Goal: Task Accomplishment & Management: Use online tool/utility

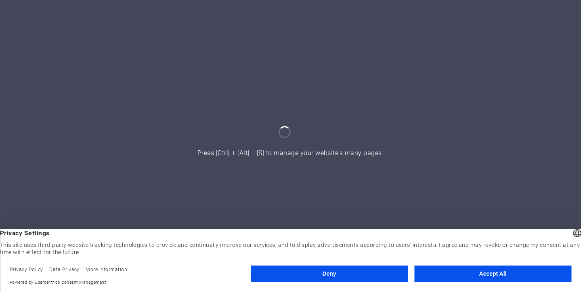
click at [460, 274] on button "Accept All" at bounding box center [492, 273] width 157 height 16
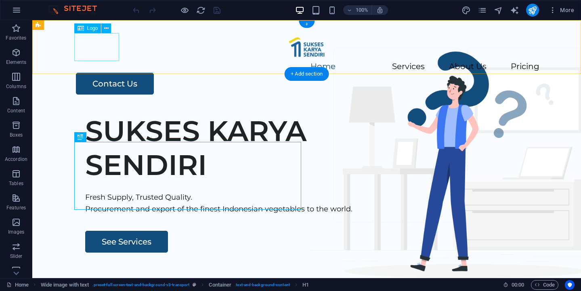
click at [98, 51] on div at bounding box center [306, 47] width 465 height 28
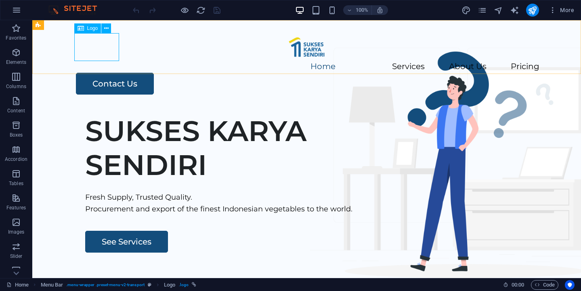
click at [96, 31] on div "Logo" at bounding box center [87, 28] width 27 height 10
click at [88, 41] on div at bounding box center [306, 47] width 465 height 28
select select "px"
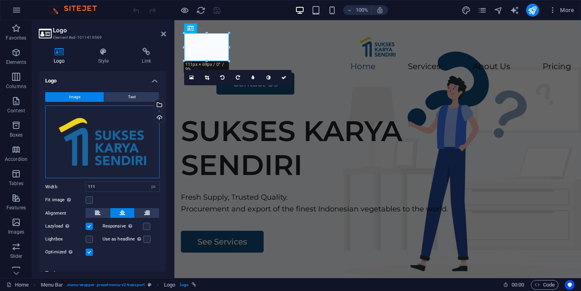
click at [122, 135] on div "Drag files here, click to choose files or select files from Files or our free s…" at bounding box center [102, 141] width 114 height 73
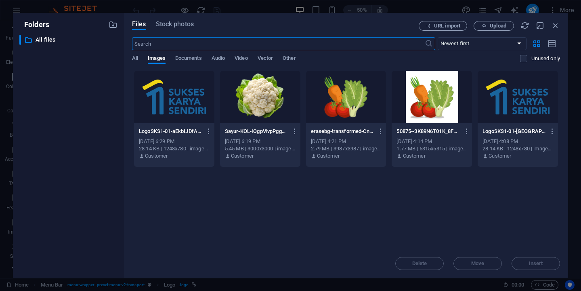
click at [191, 110] on div at bounding box center [174, 97] width 80 height 52
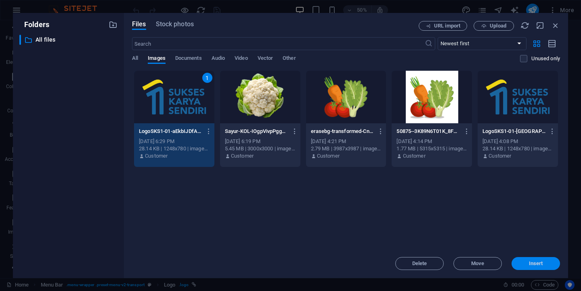
click at [535, 262] on span "Insert" at bounding box center [536, 263] width 14 height 5
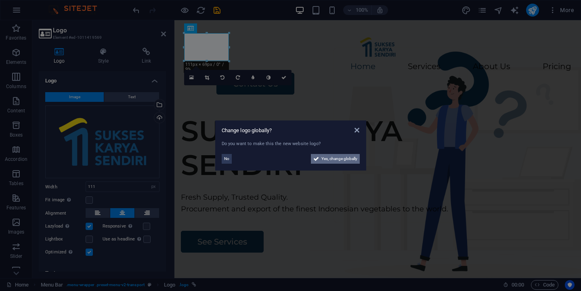
click at [333, 159] on span "Yes, change globally" at bounding box center [339, 159] width 36 height 10
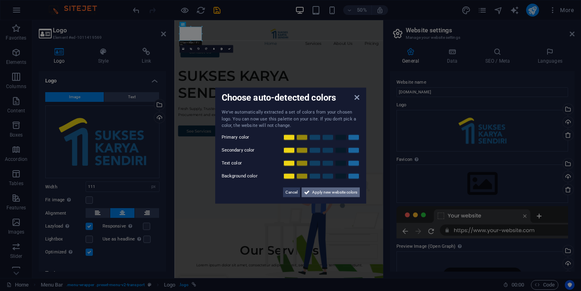
click at [332, 192] on span "Apply new website colors" at bounding box center [334, 192] width 45 height 10
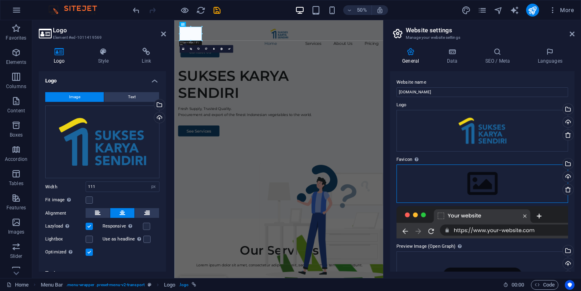
click at [475, 174] on div "Drag files here, click to choose files or select files from Files or our free s…" at bounding box center [482, 183] width 172 height 38
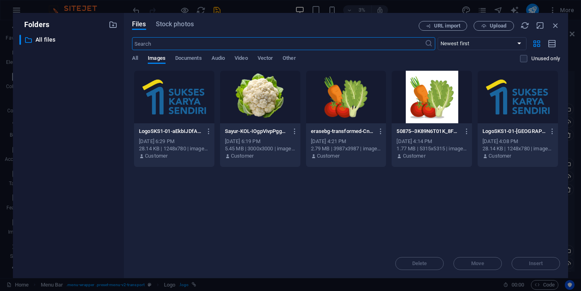
click at [170, 104] on div at bounding box center [174, 97] width 80 height 52
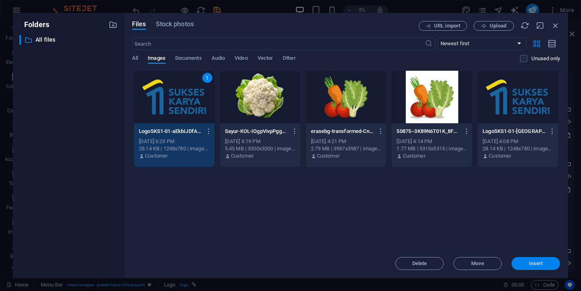
click at [524, 264] on span "Insert" at bounding box center [536, 263] width 42 height 5
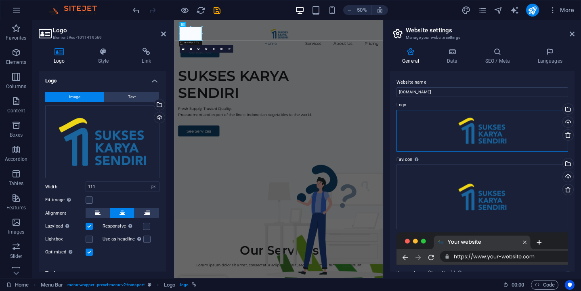
click at [488, 121] on div "Drag files here, click to choose files or select files from Files or our free s…" at bounding box center [482, 131] width 172 height 42
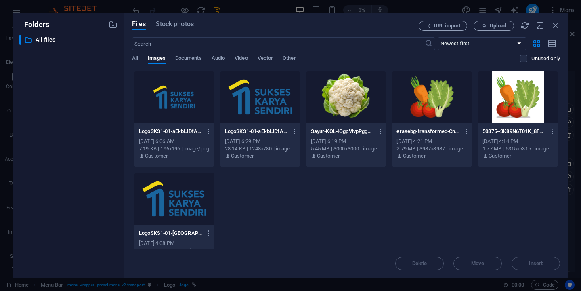
click at [282, 226] on div "LogoSKS1-01-aEkbIJDfAsCJc_lCopos-A-Q02cDhLkMBqbtr8u8Z94aw.png LogoSKS1-01-aEkbI…" at bounding box center [346, 169] width 428 height 199
click at [209, 131] on icon "button" at bounding box center [209, 131] width 8 height 7
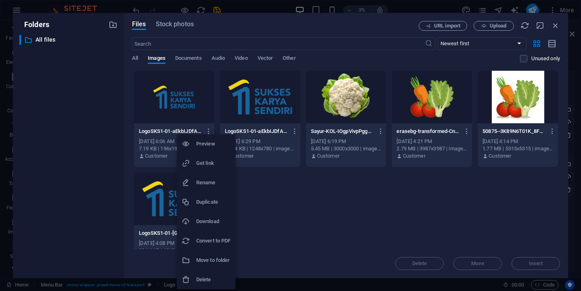
click at [206, 274] on h6 "Delete" at bounding box center [213, 279] width 34 height 10
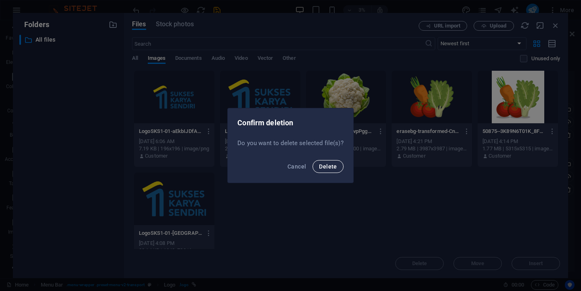
click at [333, 162] on button "Delete" at bounding box center [327, 166] width 31 height 13
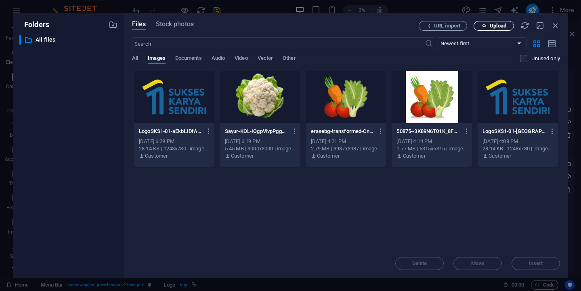
click at [488, 28] on button "Upload" at bounding box center [493, 26] width 40 height 10
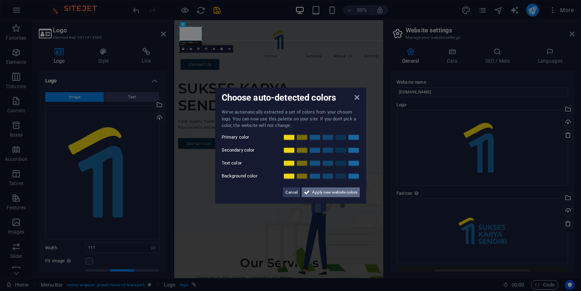
click at [340, 193] on span "Apply new website colors" at bounding box center [334, 192] width 45 height 10
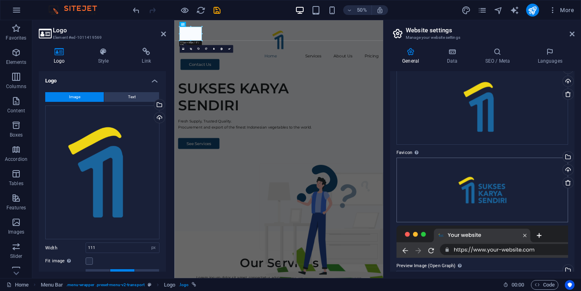
scroll to position [41, 0]
click at [496, 157] on div "Drag files here, click to choose files or select files from Files or our free s…" at bounding box center [482, 189] width 172 height 65
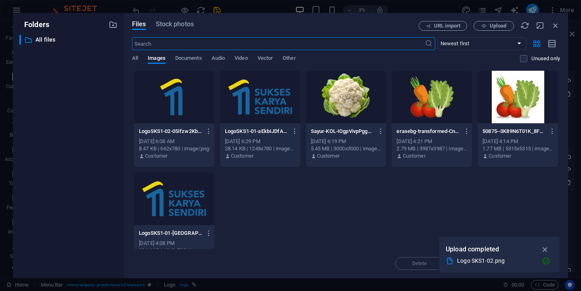
click at [159, 123] on div "LogoSKS1-02-05Ifzw2Kbhfvi-0Jz5d8xA.png LogoSKS1-02-05Ifzw2Kbhfvi-0Jz5d8xA.png […" at bounding box center [174, 143] width 80 height 41
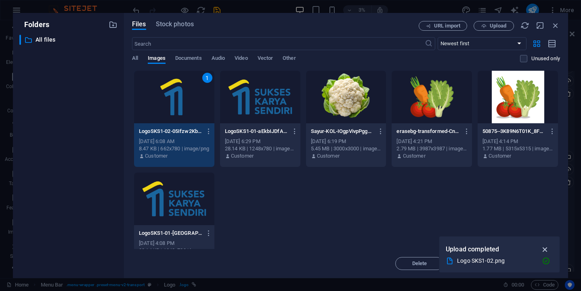
click at [547, 249] on icon "button" at bounding box center [544, 249] width 9 height 9
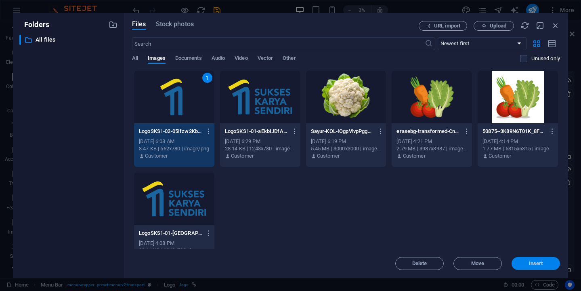
click at [538, 263] on span "Insert" at bounding box center [536, 263] width 14 height 5
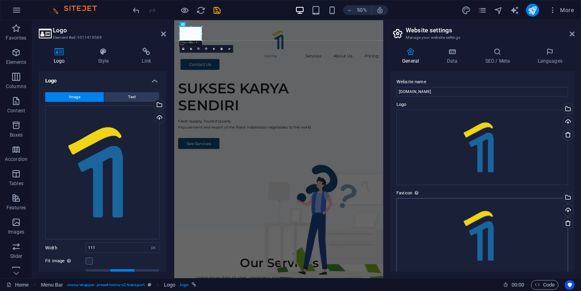
scroll to position [0, 0]
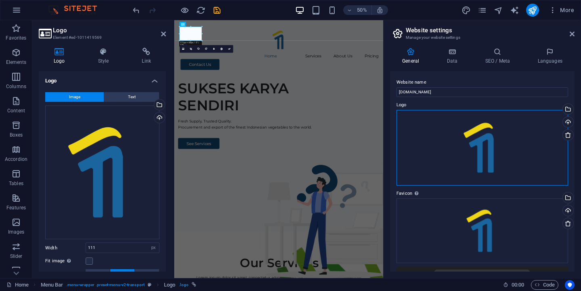
click at [527, 124] on div "Drag files here, click to choose files or select files from Files or our free s…" at bounding box center [482, 147] width 172 height 75
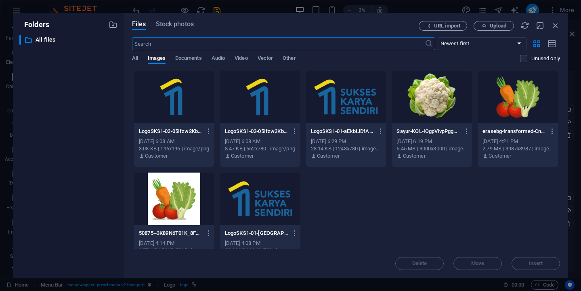
click at [208, 108] on div at bounding box center [174, 97] width 80 height 52
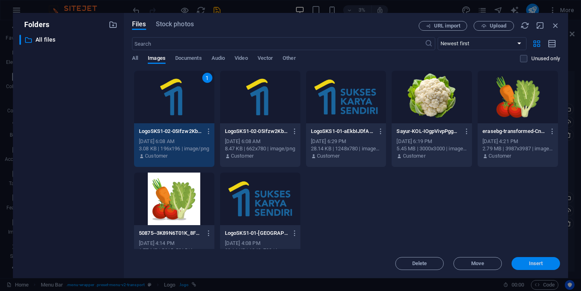
click at [530, 261] on span "Insert" at bounding box center [536, 263] width 14 height 5
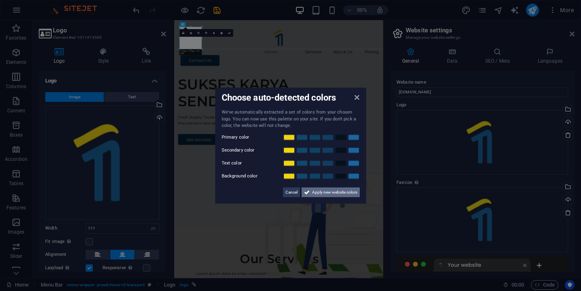
click at [346, 193] on span "Apply new website colors" at bounding box center [334, 192] width 45 height 10
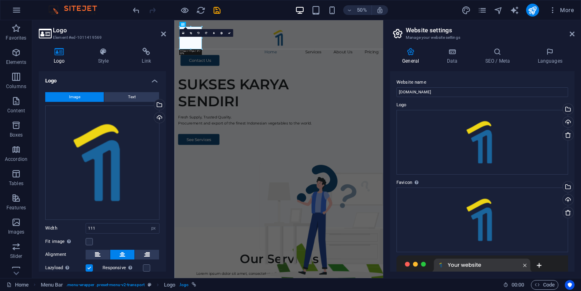
click at [574, 35] on aside "Website settings Manage your website settings General Data SEO / Meta Languages…" at bounding box center [482, 148] width 198 height 257
click at [571, 34] on icon at bounding box center [571, 34] width 5 height 6
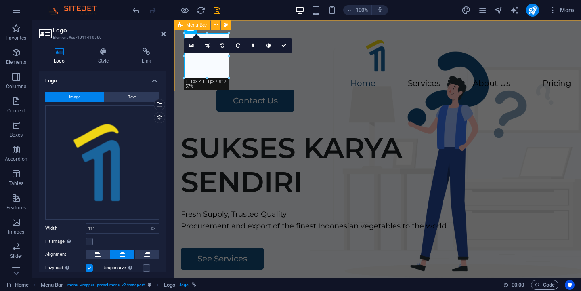
click at [348, 80] on div "Menu Home Services About Us Pricing Contact Us" at bounding box center [377, 72] width 406 height 104
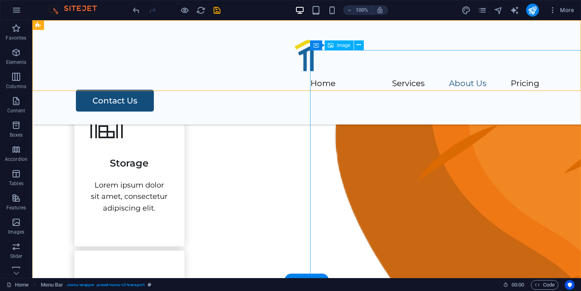
scroll to position [717, 0]
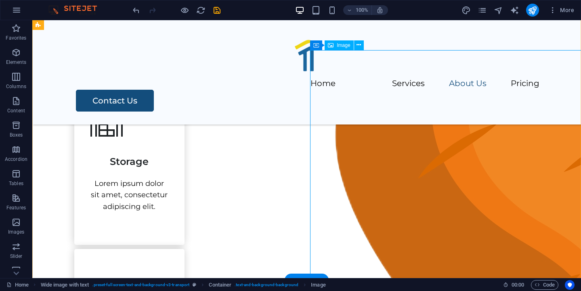
select select "px"
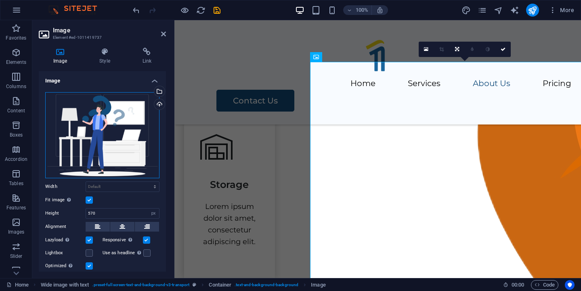
click at [114, 137] on div "Drag files here, click to choose files or select files from Files or our free s…" at bounding box center [102, 135] width 114 height 86
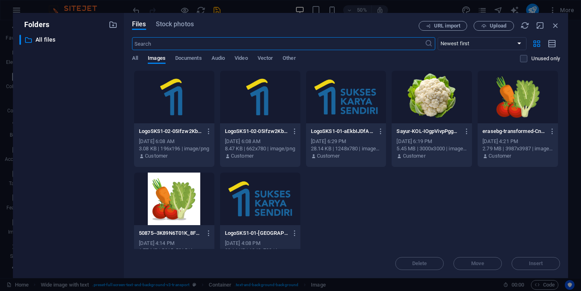
click at [344, 109] on div at bounding box center [346, 97] width 80 height 52
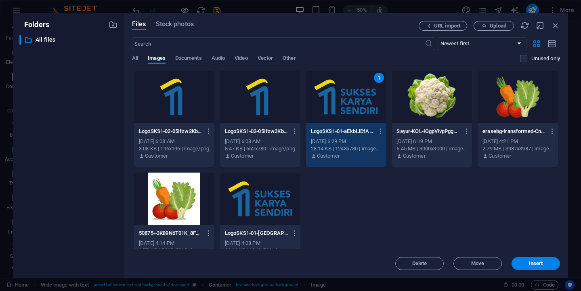
click at [247, 200] on div at bounding box center [260, 198] width 80 height 52
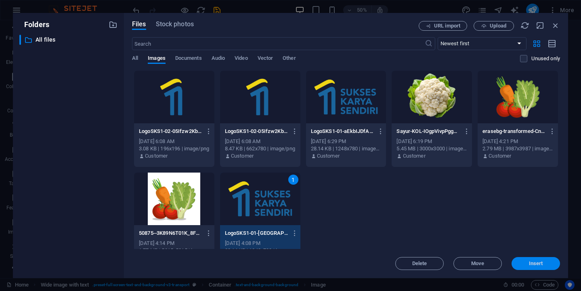
click at [523, 259] on button "Insert" at bounding box center [535, 263] width 48 height 13
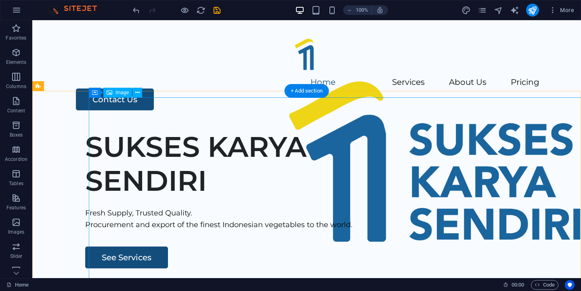
scroll to position [0, 0]
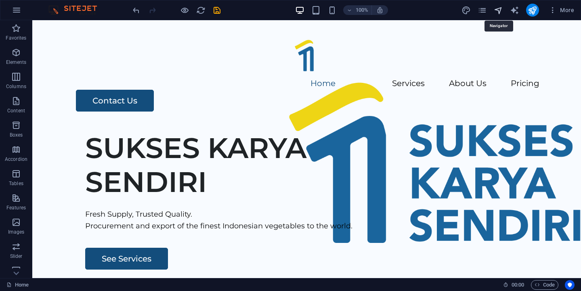
click at [498, 11] on icon "navigator" at bounding box center [498, 10] width 9 height 9
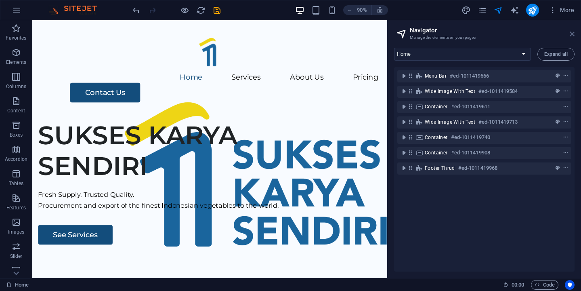
click at [573, 33] on icon at bounding box center [571, 34] width 5 height 6
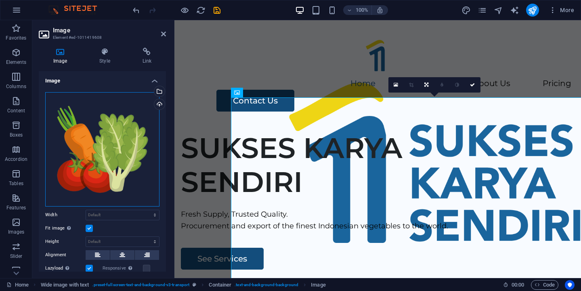
click at [119, 137] on div "Drag files here, click to choose files or select files from Files or our free s…" at bounding box center [102, 149] width 114 height 114
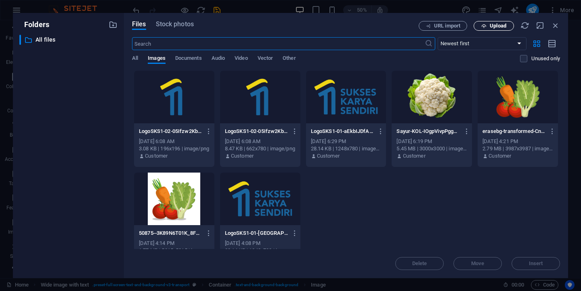
click at [491, 23] on span "Upload" at bounding box center [498, 25] width 17 height 5
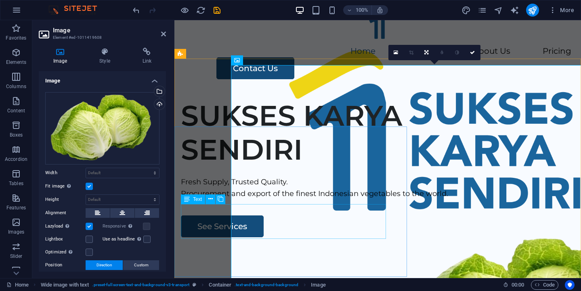
scroll to position [33, 0]
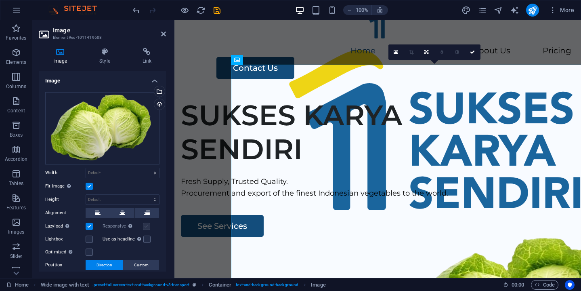
click at [146, 227] on label at bounding box center [146, 225] width 7 height 7
click at [145, 224] on label at bounding box center [146, 225] width 7 height 7
click at [194, 95] on div "SUKSES KARYA SENDIRI Fresh Supply, Trusted Quality. Procurement and export of t…" at bounding box center [377, 246] width 406 height 309
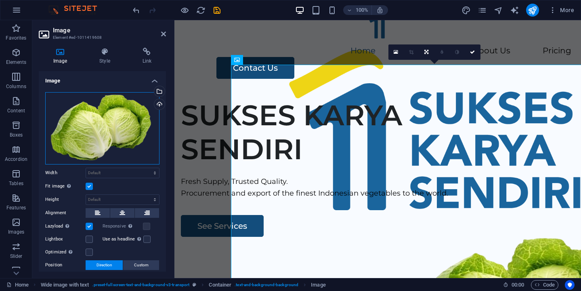
click at [108, 118] on div "Drag files here, click to choose files or select files from Files or our free s…" at bounding box center [102, 128] width 114 height 72
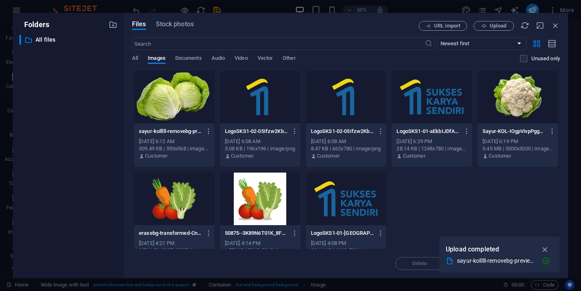
click at [172, 103] on div at bounding box center [174, 97] width 80 height 52
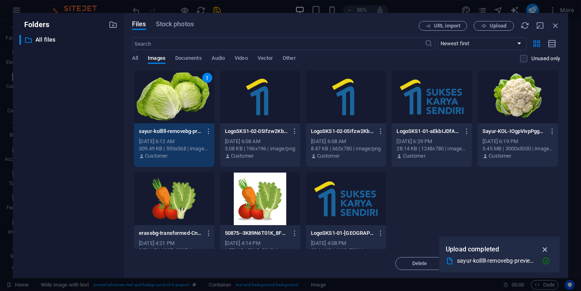
click at [546, 250] on icon "button" at bounding box center [544, 249] width 9 height 9
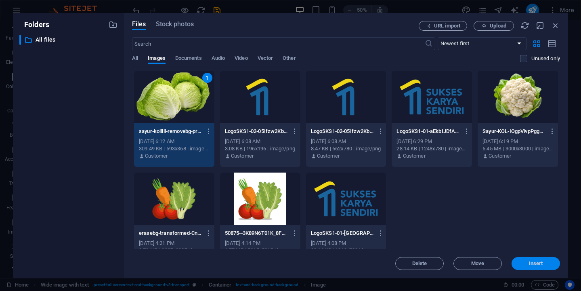
click at [531, 264] on span "Insert" at bounding box center [536, 263] width 14 height 5
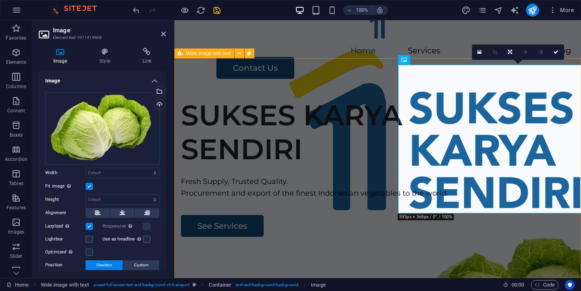
click at [333, 105] on div "SUKSES KARYA SENDIRI Fresh Supply, Trusted Quality. Procurement and export of t…" at bounding box center [377, 246] width 406 height 309
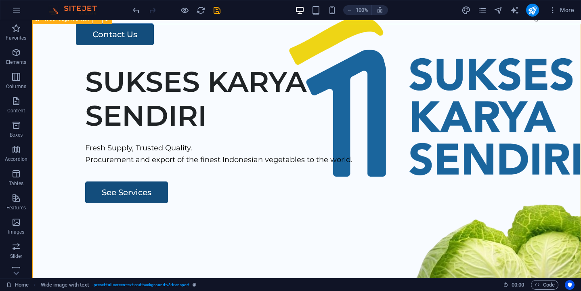
scroll to position [67, 0]
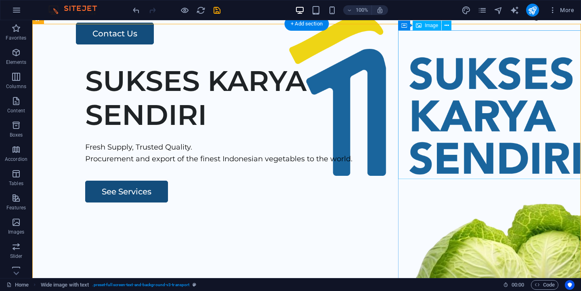
click at [473, 202] on figure at bounding box center [517, 276] width 239 height 149
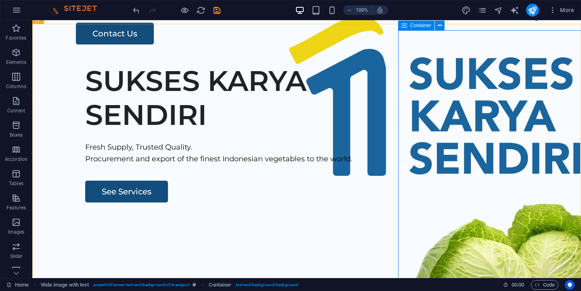
click at [408, 27] on div "Container" at bounding box center [416, 26] width 36 height 10
click at [406, 26] on icon at bounding box center [404, 26] width 6 height 10
select select "px"
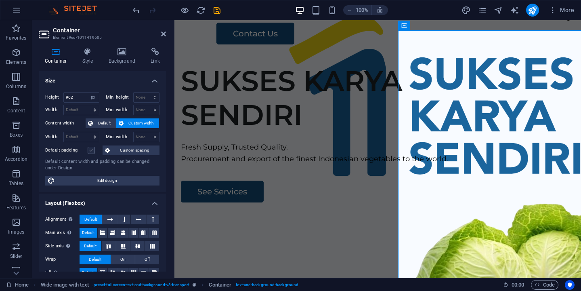
click at [90, 148] on label at bounding box center [91, 149] width 7 height 7
click at [0, 0] on input "Default padding" at bounding box center [0, 0] width 0 height 0
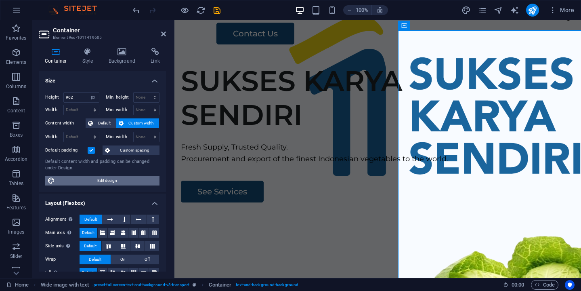
drag, startPoint x: 140, startPoint y: 180, endPoint x: 371, endPoint y: 201, distance: 232.1
click at [140, 180] on span "Edit design" at bounding box center [107, 181] width 100 height 10
select select "rem"
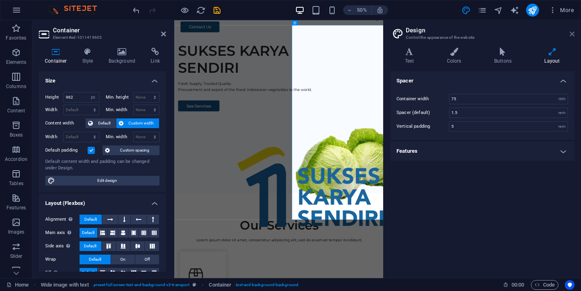
click at [574, 32] on icon at bounding box center [571, 34] width 5 height 6
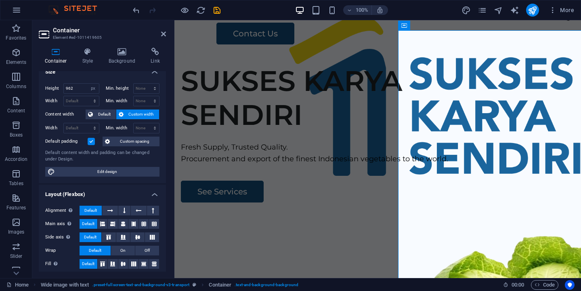
scroll to position [0, 0]
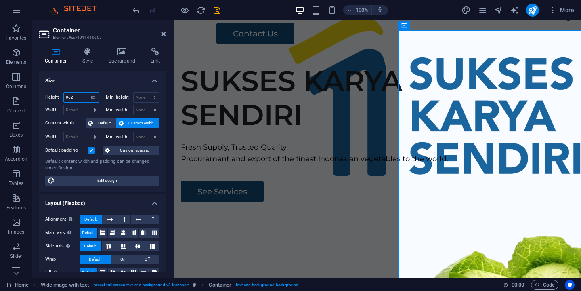
click at [77, 94] on input "962" at bounding box center [81, 97] width 35 height 10
type input "9"
type input "600"
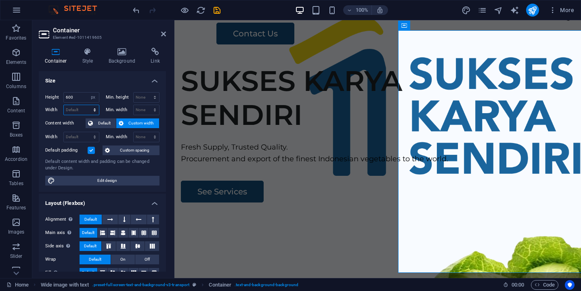
click at [86, 108] on select "Default px rem % em vh vw" at bounding box center [81, 110] width 35 height 10
select select "px"
click at [86, 105] on select "Default px rem % em vh vw" at bounding box center [81, 110] width 35 height 10
click at [69, 109] on input "600" at bounding box center [81, 110] width 35 height 10
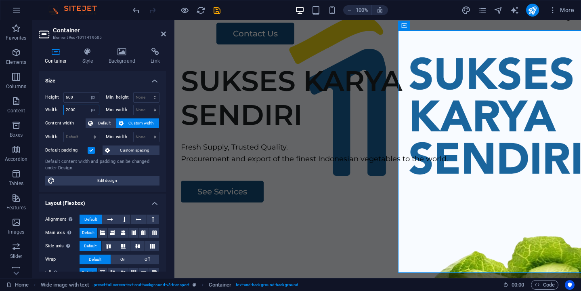
type input "2000"
click at [91, 109] on select "Default px rem % em vh vw" at bounding box center [93, 110] width 11 height 10
select select "default"
click at [88, 105] on select "Default px rem % em vh vw" at bounding box center [93, 110] width 11 height 10
select select "DISABLED_OPTION_VALUE"
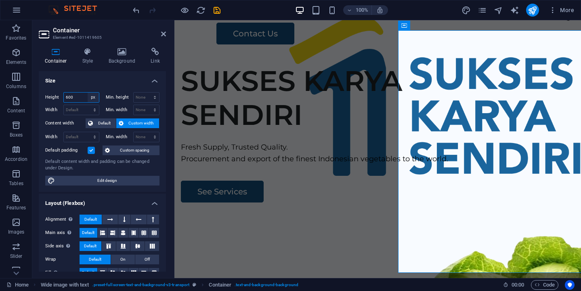
click at [93, 98] on select "Default px rem % vh vw" at bounding box center [93, 97] width 11 height 10
select select "default"
click at [88, 92] on select "Default px rem % vh vw" at bounding box center [93, 97] width 11 height 10
select select "DISABLED_OPTION_VALUE"
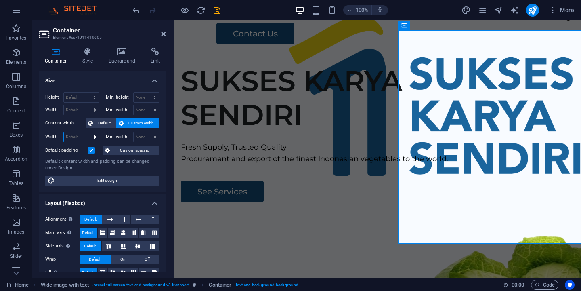
click at [90, 139] on select "Default px rem % em vh vw" at bounding box center [81, 137] width 35 height 10
select select "px"
click at [86, 132] on select "Default px rem % em vh vw" at bounding box center [81, 137] width 35 height 10
type input "593"
type input "800"
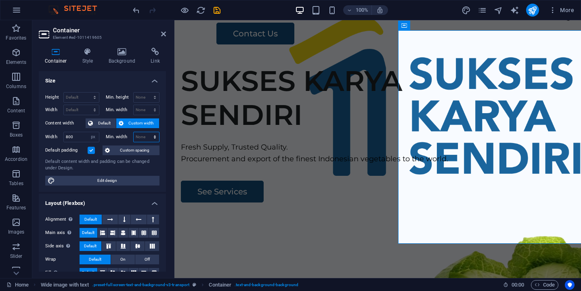
click at [145, 135] on select "None px rem % vh vw" at bounding box center [147, 137] width 26 height 10
select select "px"
click at [146, 132] on select "None px rem % vh vw" at bounding box center [147, 137] width 26 height 10
type input "0"
click at [141, 136] on input "0" at bounding box center [147, 137] width 26 height 10
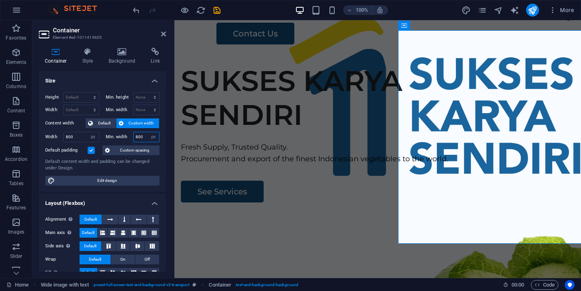
type input "800"
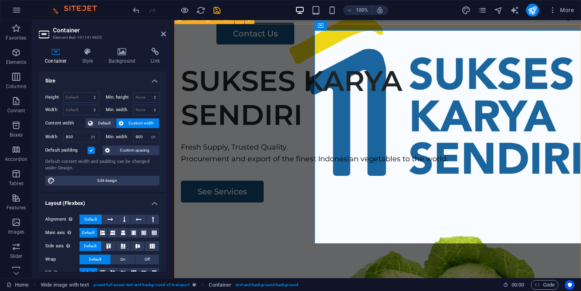
click at [450, 251] on div "SUKSES KARYA SENDIRI Fresh Supply, Trusted Quality. Procurement and export of t…" at bounding box center [377, 211] width 406 height 309
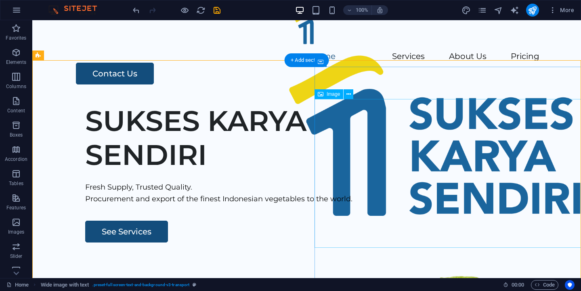
scroll to position [36, 0]
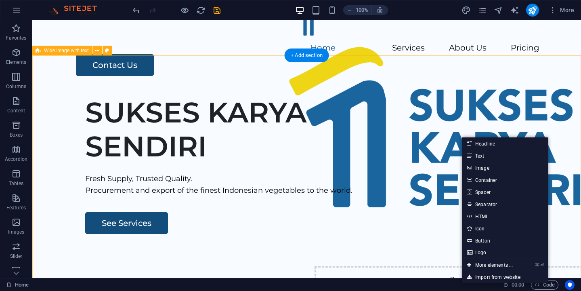
click at [420, 201] on div "SUKSES KARYA SENDIRI Fresh Supply, Trusted Quality. Procurement and export of t…" at bounding box center [306, 243] width 548 height 309
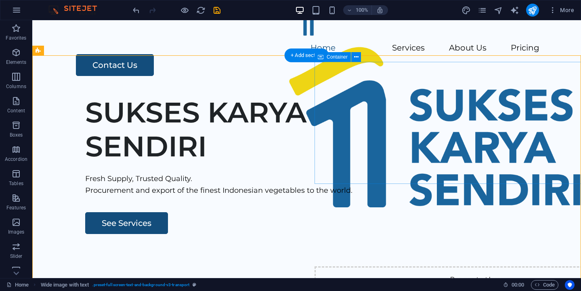
click at [400, 266] on div "Drop content here or Add elements Paste clipboard" at bounding box center [475, 294] width 323 height 57
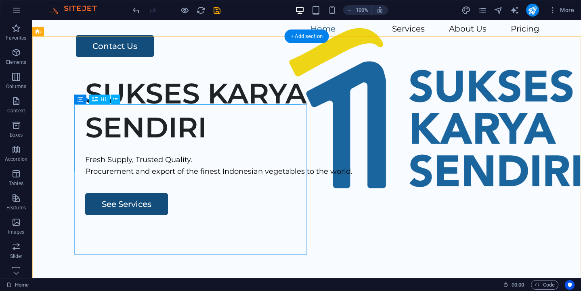
scroll to position [48, 0]
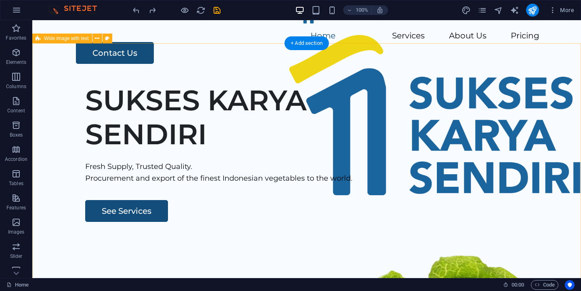
click at [195, 85] on div "SUKSES KARYA SENDIRI Fresh Supply, Trusted Quality. Procurement and export of t…" at bounding box center [306, 231] width 548 height 309
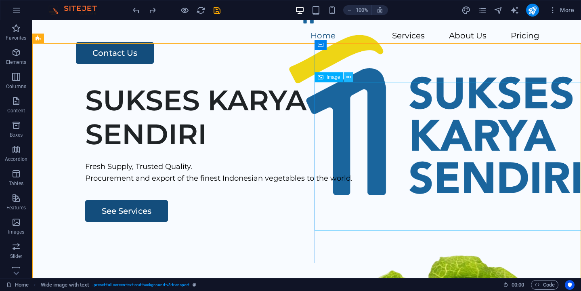
click at [350, 80] on icon at bounding box center [348, 77] width 4 height 8
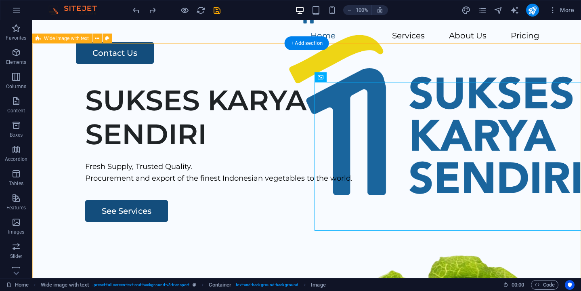
click at [230, 82] on div "SUKSES KARYA SENDIRI Fresh Supply, Trusted Quality. Procurement and export of t…" at bounding box center [306, 231] width 548 height 309
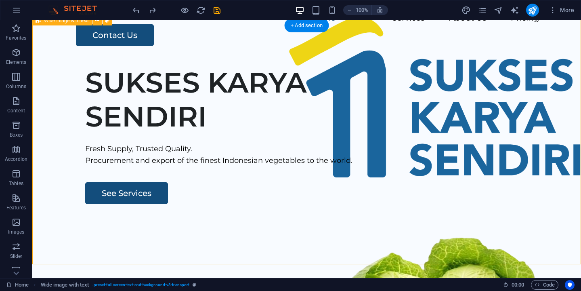
scroll to position [65, 0]
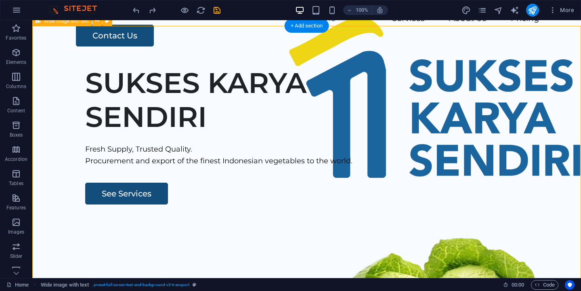
click at [211, 74] on div "SUKSES KARYA SENDIRI Fresh Supply, Trusted Quality. Procurement and export of t…" at bounding box center [306, 213] width 548 height 309
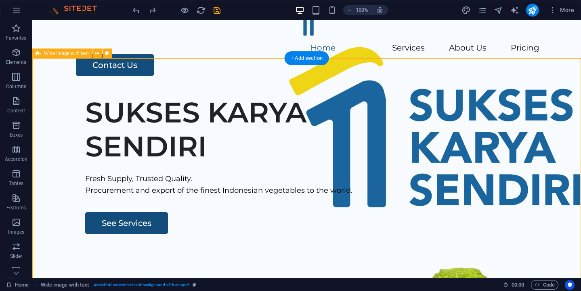
scroll to position [33, 0]
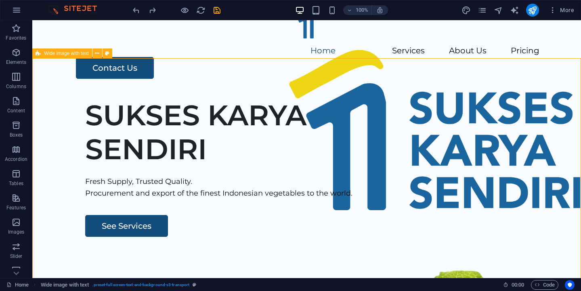
click at [68, 54] on span "Wide image with text" at bounding box center [66, 53] width 45 height 5
select select "px"
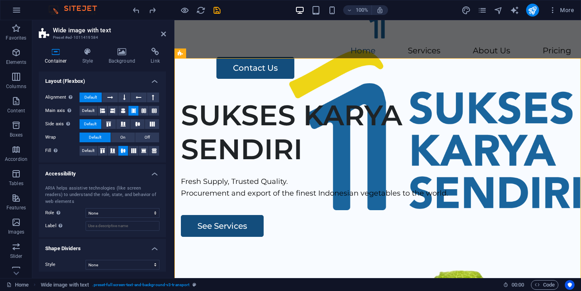
scroll to position [0, 0]
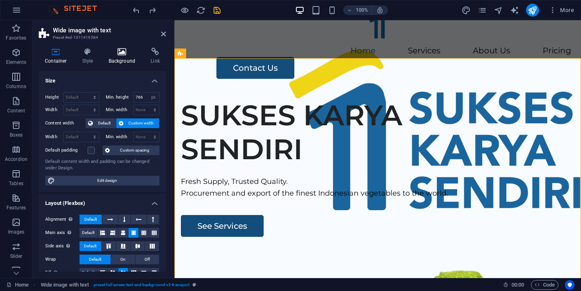
click at [123, 55] on h4 "Background" at bounding box center [124, 56] width 42 height 17
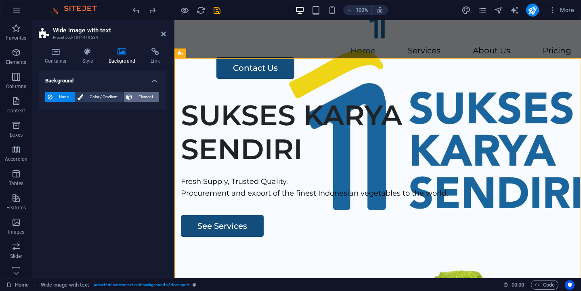
click at [131, 94] on icon at bounding box center [129, 97] width 6 height 10
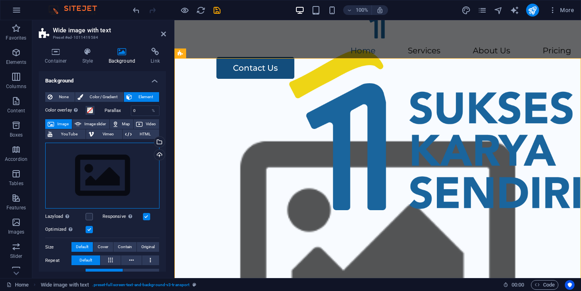
click at [103, 163] on div "Drag files here, click to choose files or select files from Files or our free s…" at bounding box center [102, 175] width 114 height 66
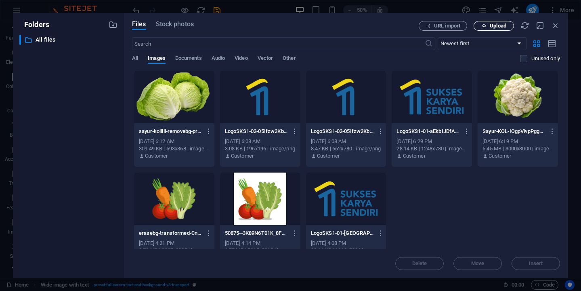
click at [504, 23] on span "Upload" at bounding box center [498, 25] width 17 height 5
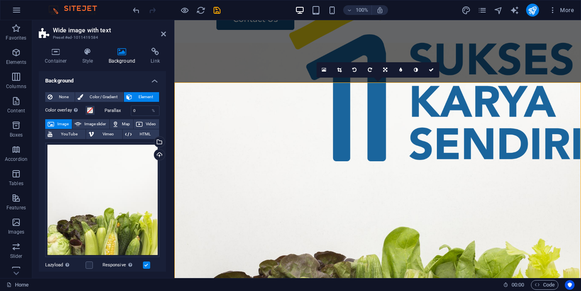
scroll to position [91, 0]
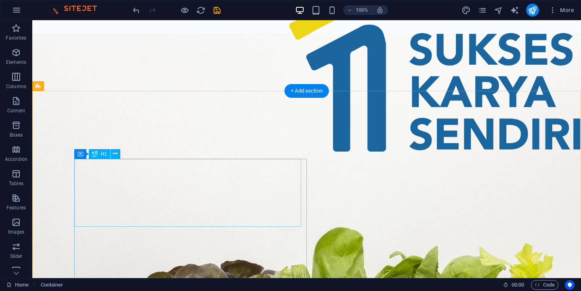
scroll to position [0, 0]
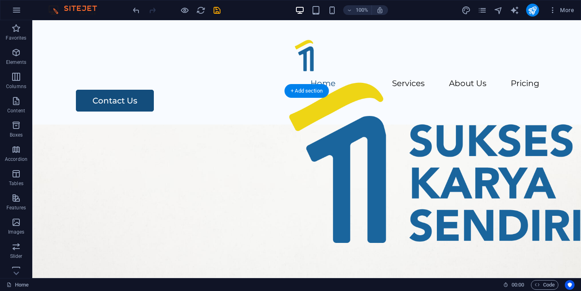
click at [77, 124] on figure at bounding box center [306, 278] width 548 height 309
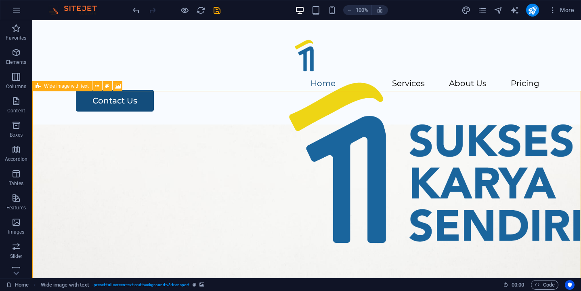
click at [63, 86] on span "Wide image with text" at bounding box center [66, 86] width 45 height 5
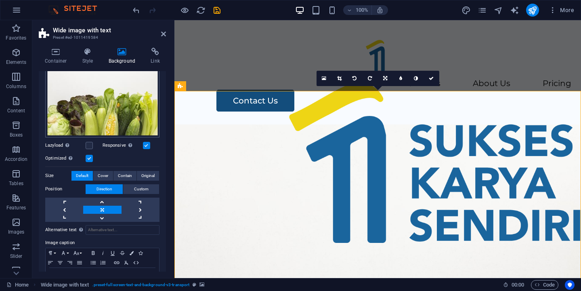
scroll to position [146, 0]
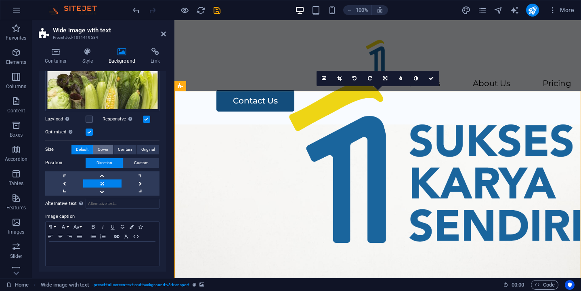
click at [107, 148] on span "Cover" at bounding box center [103, 149] width 10 height 10
click at [86, 144] on span "Default" at bounding box center [82, 149] width 13 height 10
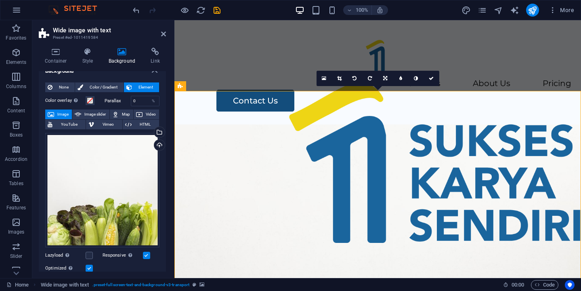
scroll to position [9, 0]
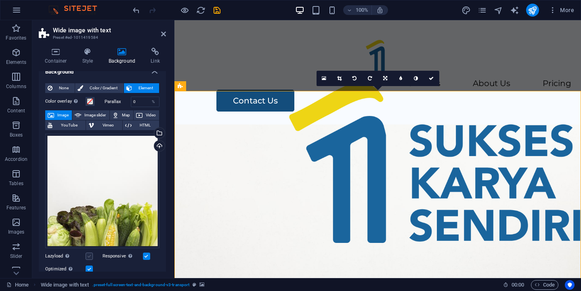
click at [89, 254] on label at bounding box center [89, 255] width 7 height 7
click at [0, 0] on input "Lazyload Loading images after the page loads improves page speed." at bounding box center [0, 0] width 0 height 0
click at [89, 252] on label at bounding box center [89, 255] width 7 height 7
click at [0, 0] on input "Lazyload Loading images after the page loads improves page speed." at bounding box center [0, 0] width 0 height 0
click at [89, 252] on label at bounding box center [89, 255] width 7 height 7
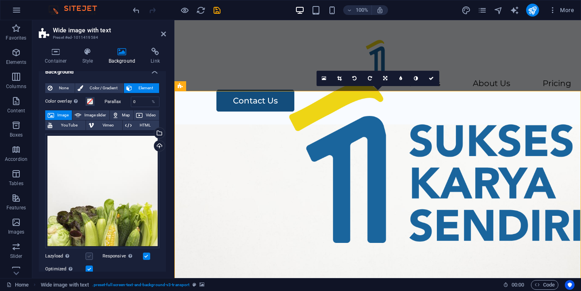
click at [0, 0] on input "Lazyload Loading images after the page loads improves page speed." at bounding box center [0, 0] width 0 height 0
click at [243, 124] on figure at bounding box center [377, 278] width 406 height 309
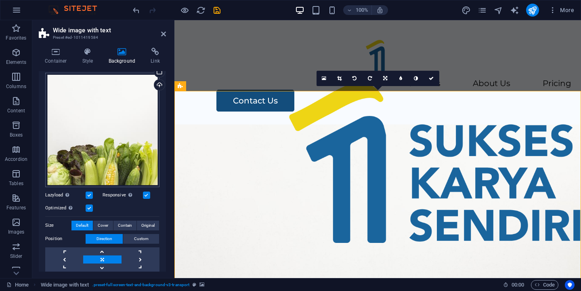
scroll to position [0, 0]
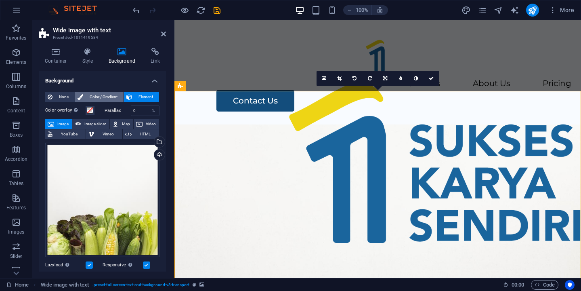
click at [115, 97] on span "Color / Gradient" at bounding box center [104, 97] width 36 height 10
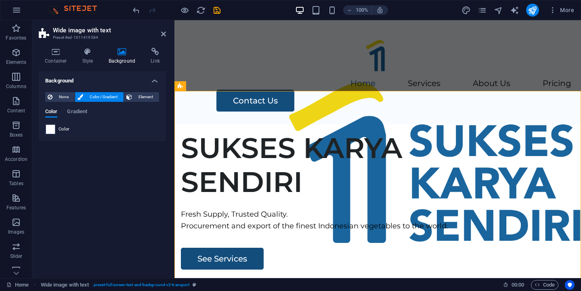
click at [61, 131] on span "Color" at bounding box center [64, 129] width 11 height 6
click at [73, 123] on div "Color Gradient" at bounding box center [102, 116] width 114 height 15
click at [67, 96] on span "None" at bounding box center [63, 97] width 17 height 10
click at [102, 98] on span "Color / Gradient" at bounding box center [104, 97] width 36 height 10
click at [139, 98] on span "Element" at bounding box center [145, 97] width 22 height 10
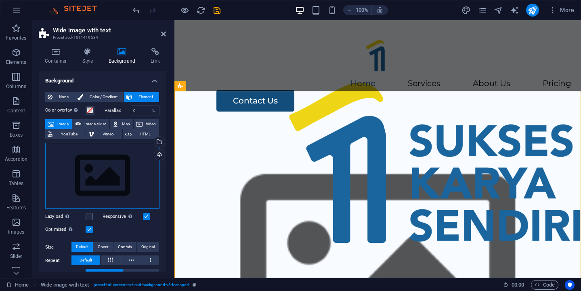
click at [96, 173] on div "Drag files here, click to choose files or select files from Files or our free s…" at bounding box center [102, 175] width 114 height 66
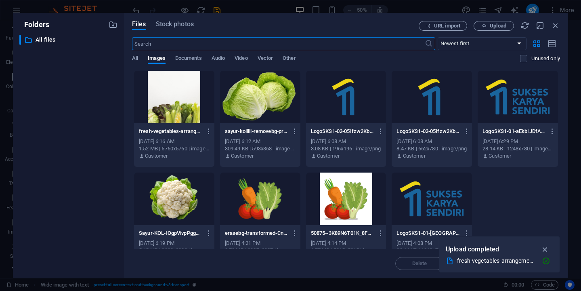
click at [178, 106] on div at bounding box center [174, 97] width 80 height 52
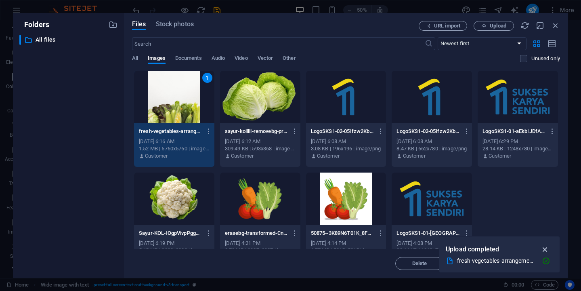
click at [548, 246] on icon "button" at bounding box center [544, 249] width 9 height 9
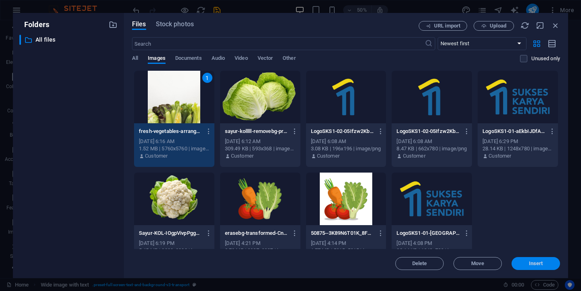
click at [540, 257] on button "Insert" at bounding box center [535, 263] width 48 height 13
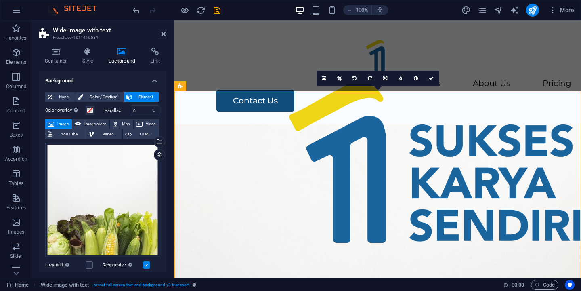
click at [294, 124] on figure at bounding box center [377, 278] width 406 height 309
click at [116, 185] on div "Drag files here, click to choose files or select files from Files or our free s…" at bounding box center [102, 199] width 114 height 114
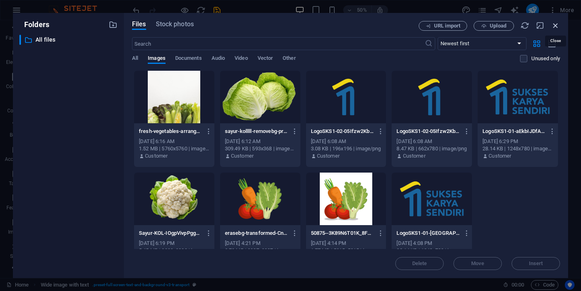
click at [554, 23] on icon "button" at bounding box center [555, 25] width 9 height 9
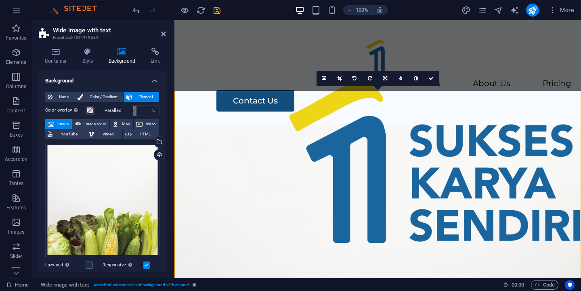
click at [448, 144] on figure at bounding box center [377, 278] width 406 height 309
click at [239, 80] on div "Menu Home Services About Us Pricing Contact Us" at bounding box center [377, 72] width 406 height 104
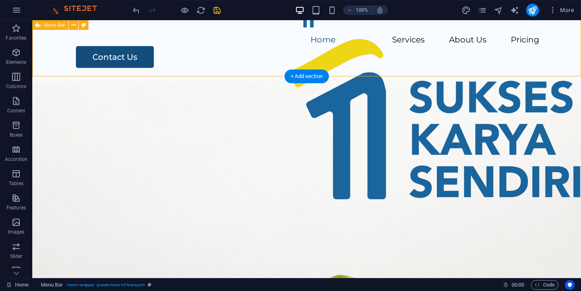
scroll to position [9, 0]
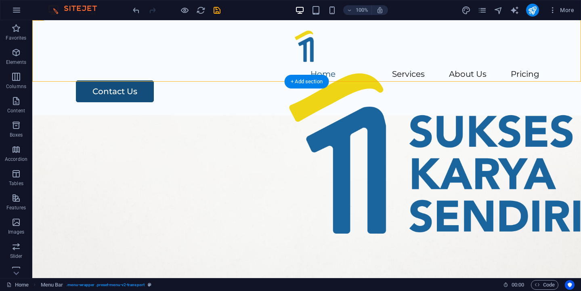
click at [88, 115] on figure at bounding box center [306, 269] width 548 height 309
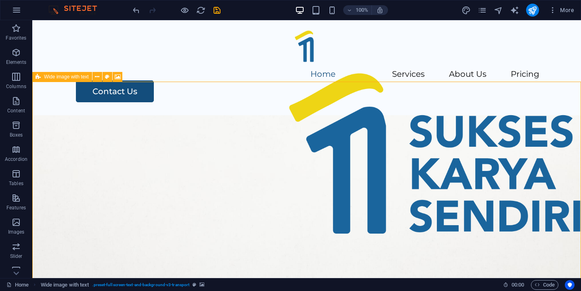
click at [51, 78] on span "Wide image with text" at bounding box center [66, 76] width 45 height 5
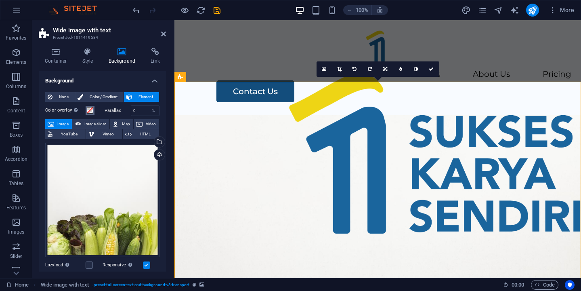
click at [91, 109] on span at bounding box center [90, 110] width 6 height 6
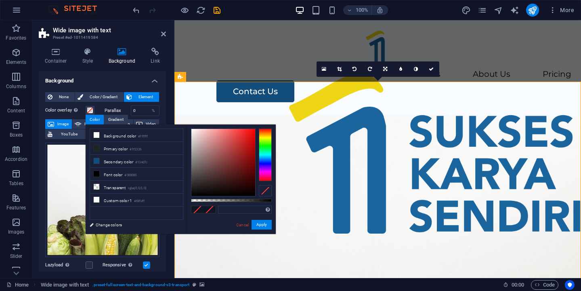
click at [108, 110] on label "Parallax" at bounding box center [118, 110] width 26 height 4
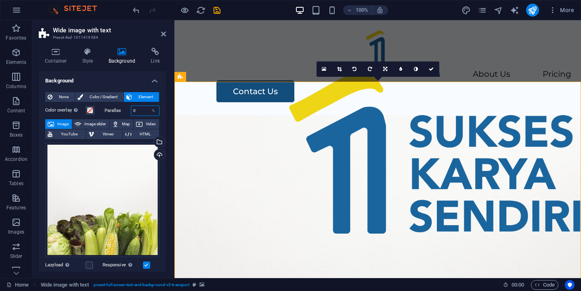
click at [143, 108] on input "0" at bounding box center [145, 111] width 28 height 10
type input "9"
type input "100"
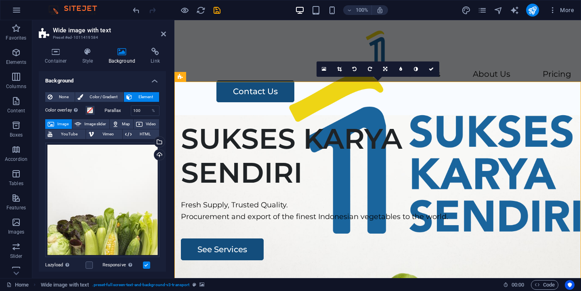
click at [250, 123] on figure at bounding box center [377, 243] width 406 height 257
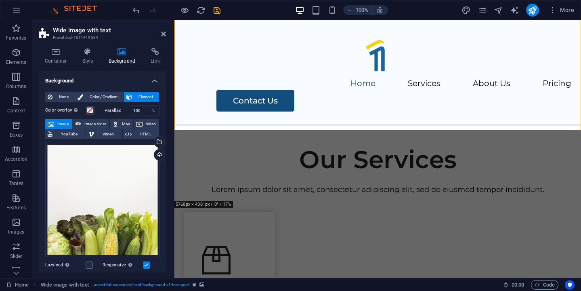
scroll to position [0, 0]
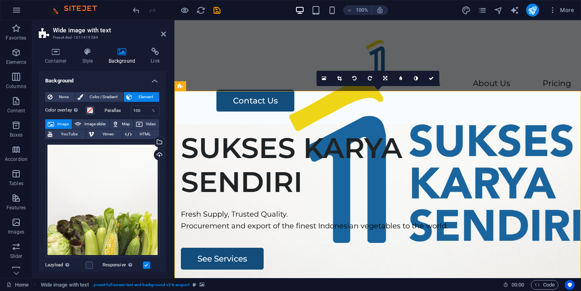
click at [243, 124] on figure at bounding box center [377, 252] width 406 height 257
click at [249, 84] on div "Menu Home Services About Us Pricing Contact Us" at bounding box center [377, 72] width 406 height 104
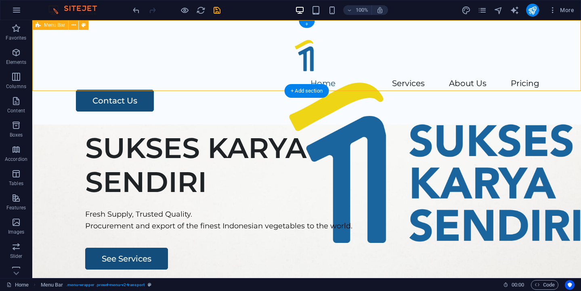
click at [379, 68] on div "Menu Home Services About Us Pricing Contact Us" at bounding box center [306, 72] width 548 height 104
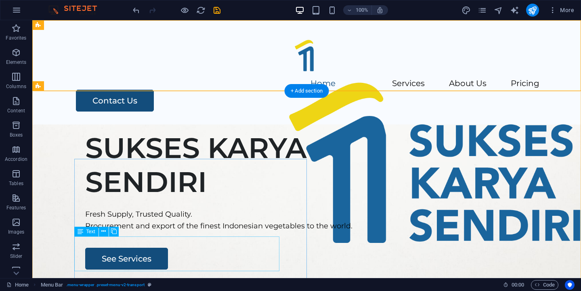
click at [151, 232] on div "Fresh Supply, Trusted Quality. Procurement and export of the finest Indonesian …" at bounding box center [324, 219] width 478 height 23
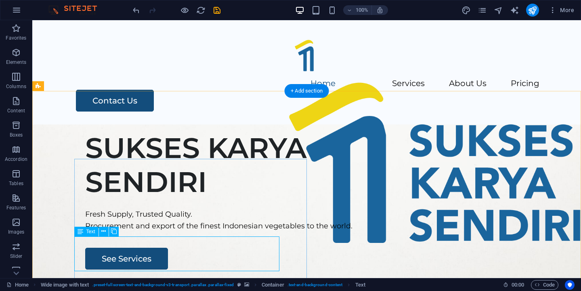
click at [141, 232] on div "Fresh Supply, Trusted Quality. Procurement and export of the finest Indonesian …" at bounding box center [324, 219] width 478 height 23
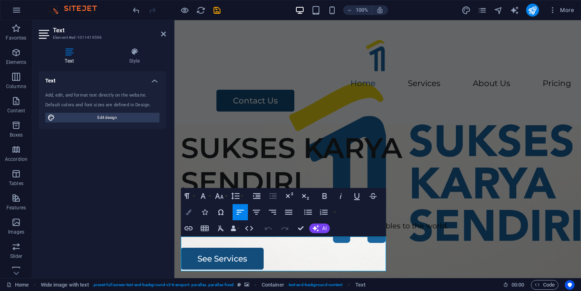
click at [187, 209] on icon "button" at bounding box center [189, 212] width 6 height 6
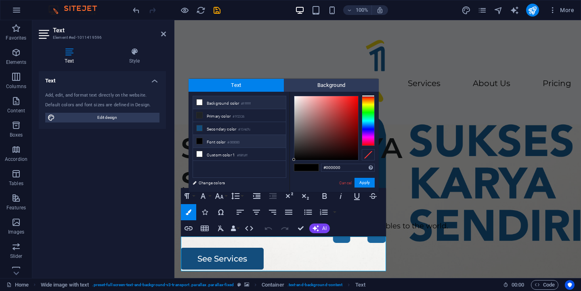
click at [219, 104] on li "Background color #ffffff" at bounding box center [239, 102] width 93 height 13
click at [368, 181] on button "Apply" at bounding box center [364, 183] width 20 height 10
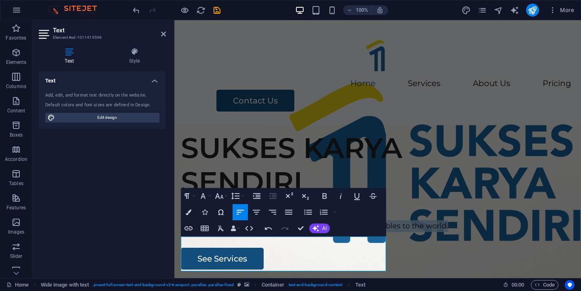
drag, startPoint x: 298, startPoint y: 263, endPoint x: 159, endPoint y: 240, distance: 140.4
click at [188, 211] on icon "button" at bounding box center [189, 212] width 6 height 6
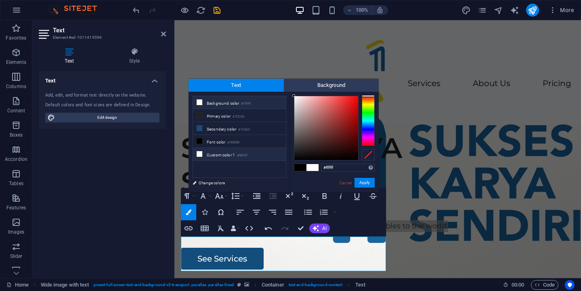
click at [232, 154] on li "Custom color 1 #f8fbff" at bounding box center [239, 154] width 93 height 13
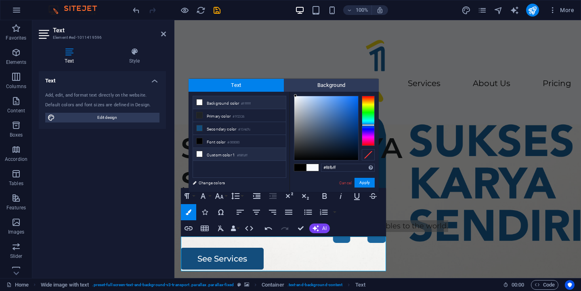
click at [238, 104] on li "Background color #ffffff" at bounding box center [239, 102] width 93 height 13
type input "#ffffff"
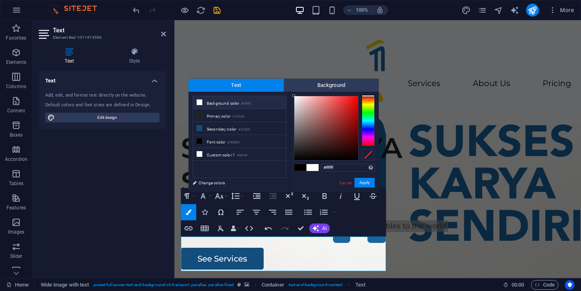
click at [219, 105] on li "Background color #ffffff" at bounding box center [239, 102] width 93 height 13
click at [137, 56] on h4 "Style" at bounding box center [134, 56] width 63 height 17
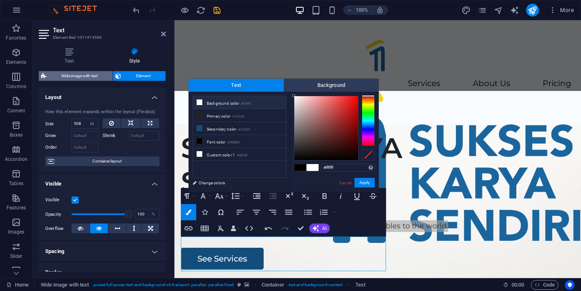
click at [107, 74] on span "Wide image with text" at bounding box center [79, 76] width 61 height 10
select select "%"
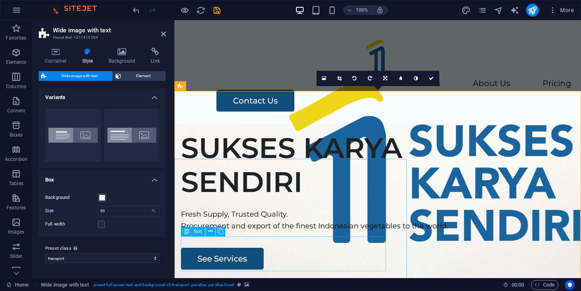
click at [264, 232] on div "Fresh Supply, Trusted Quality. Procurement and export of the finest Indonesian …" at bounding box center [377, 219] width 393 height 23
select select "px"
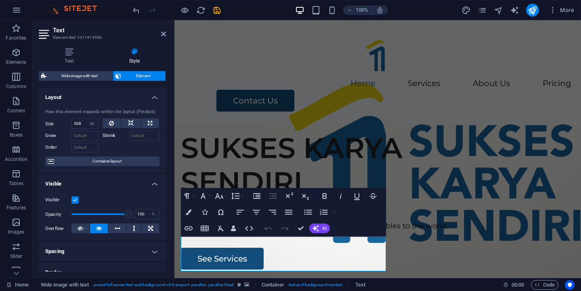
click at [412, 137] on figure at bounding box center [377, 252] width 406 height 257
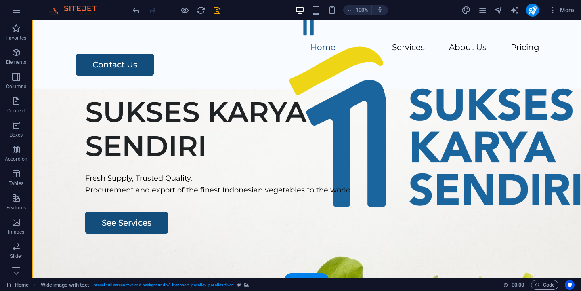
scroll to position [35, 0]
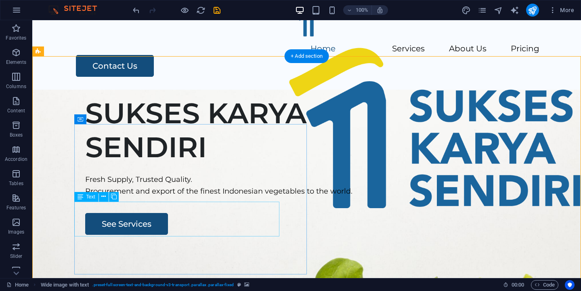
click at [119, 197] on div "Fresh Supply, Trusted Quality. Procurement and export of the finest Indonesian …" at bounding box center [324, 185] width 478 height 23
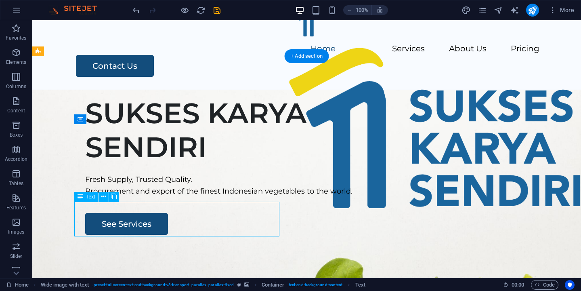
click at [119, 197] on div "Fresh Supply, Trusted Quality. Procurement and export of the finest Indonesian …" at bounding box center [324, 185] width 478 height 23
select select "px"
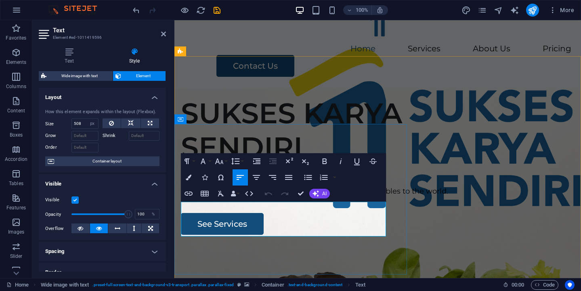
click at [211, 197] on p "Procurement and export of the finest Indonesian vegetables to the world." at bounding box center [377, 191] width 393 height 12
click at [190, 182] on button "Colors" at bounding box center [188, 177] width 15 height 16
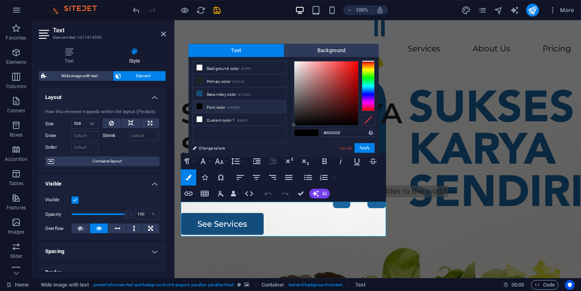
click at [221, 105] on li "Font color #000000" at bounding box center [239, 106] width 93 height 13
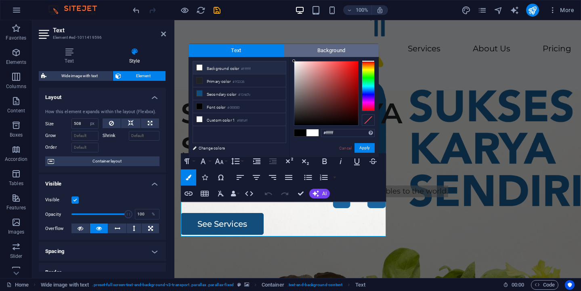
drag, startPoint x: 310, startPoint y: 101, endPoint x: 285, endPoint y: 51, distance: 55.6
click at [285, 51] on div "Text Background less Background color #ffffff Primary color #1f2326 Secondary c…" at bounding box center [283, 100] width 190 height 113
type input "#ffffff"
click at [287, 50] on span "Background" at bounding box center [331, 50] width 95 height 13
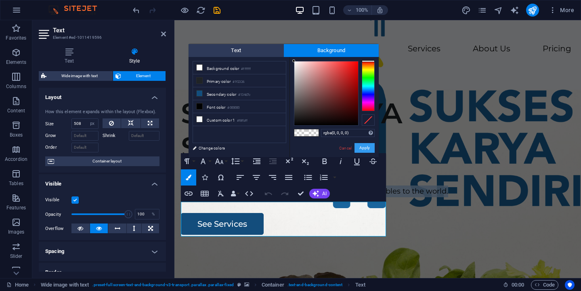
click at [364, 151] on button "Apply" at bounding box center [364, 148] width 20 height 10
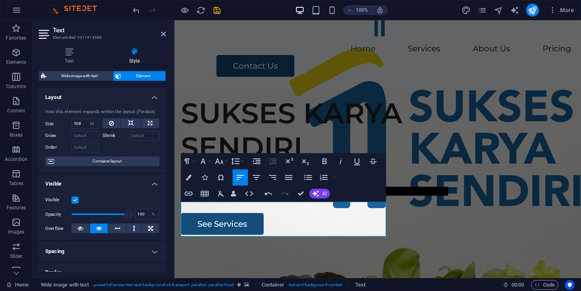
click at [436, 178] on div "H1 Wide image with text Container Image Container Menu Bar Menu Logo Container …" at bounding box center [377, 148] width 406 height 257
click at [454, 159] on figure at bounding box center [377, 218] width 406 height 257
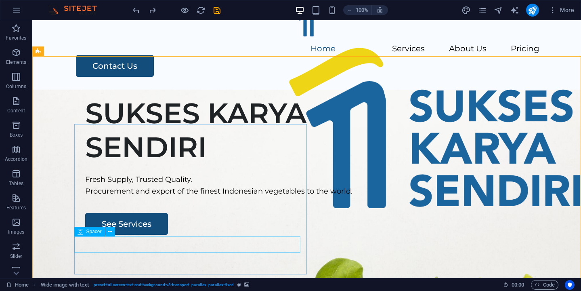
click at [135, 197] on div "Fresh Supply, Trusted Quality. Procurement and export of the finest Indonesian …" at bounding box center [324, 185] width 478 height 23
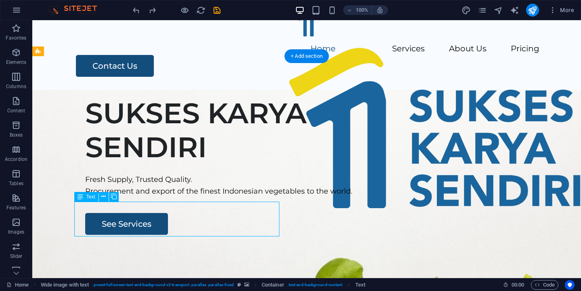
click at [135, 197] on div "Fresh Supply, Trusted Quality. Procurement and export of the finest Indonesian …" at bounding box center [324, 185] width 478 height 23
select select "px"
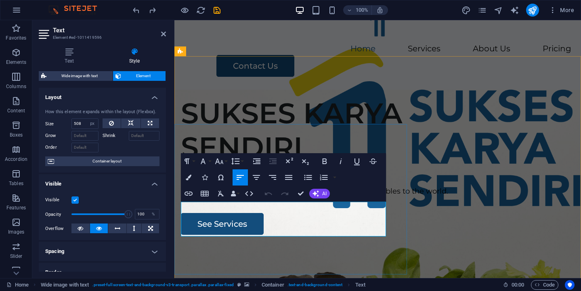
click at [253, 197] on p "Procurement and export of the finest Indonesian vegetables to the world." at bounding box center [377, 191] width 393 height 12
click at [188, 181] on button "Colors" at bounding box center [188, 177] width 15 height 16
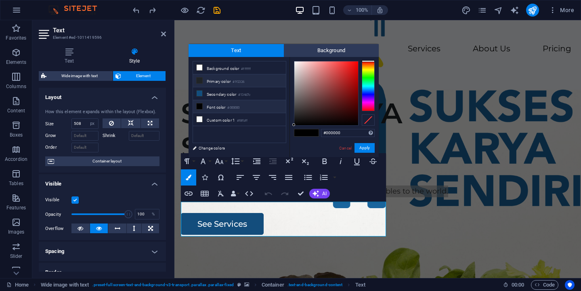
click at [222, 79] on li "Primary color #1f2326" at bounding box center [239, 80] width 93 height 13
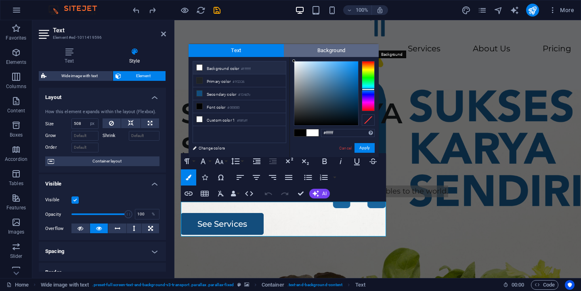
drag, startPoint x: 309, startPoint y: 85, endPoint x: 285, endPoint y: 47, distance: 44.6
click at [285, 47] on div "Text Background less Background color #ffffff Primary color #1f2326 Secondary c…" at bounding box center [283, 100] width 190 height 113
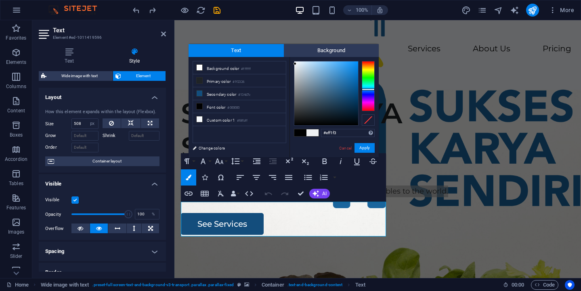
click at [295, 64] on div at bounding box center [294, 63] width 3 height 3
click at [339, 133] on input "#eff1f3" at bounding box center [348, 133] width 54 height 8
type input "#ffffff"
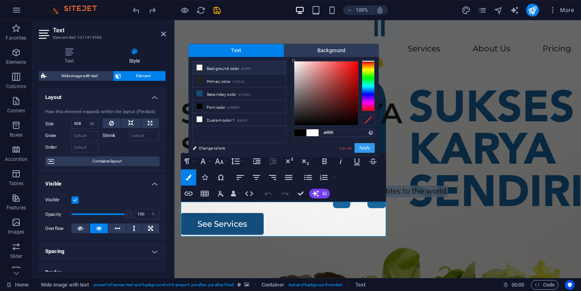
click at [362, 147] on button "Apply" at bounding box center [364, 148] width 20 height 10
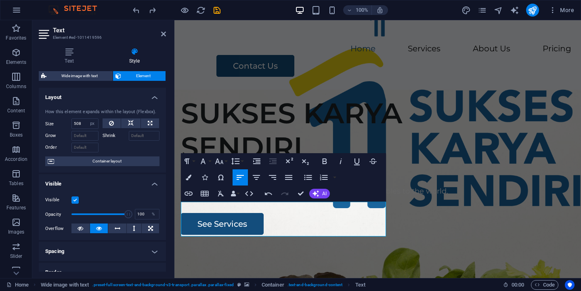
click at [480, 149] on figure at bounding box center [377, 218] width 406 height 257
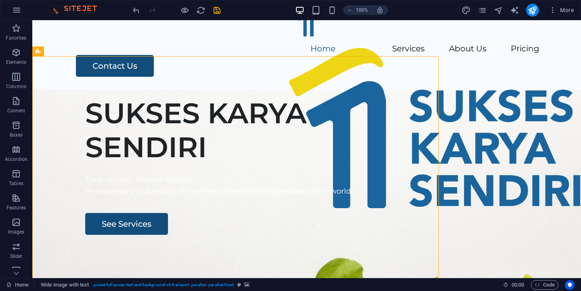
click at [480, 149] on figure at bounding box center [306, 218] width 548 height 257
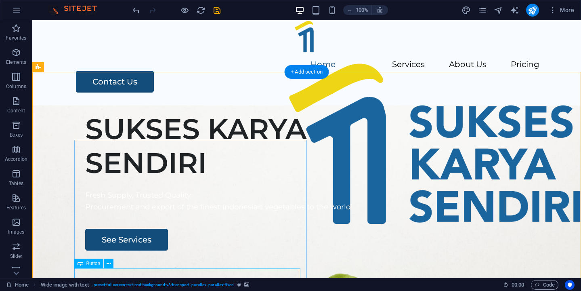
scroll to position [0, 0]
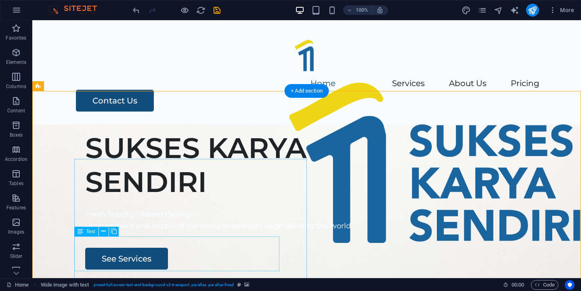
click at [140, 232] on div "Fresh Supply, Trusted Quality. Procurement and export of the finest Indonesian …" at bounding box center [324, 219] width 478 height 23
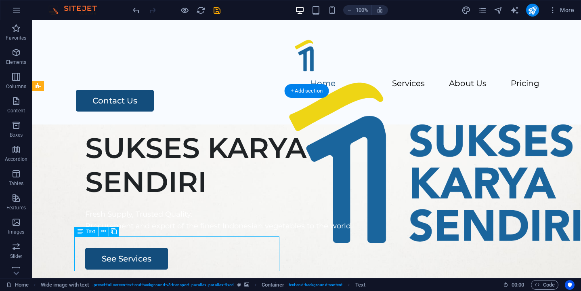
click at [142, 232] on div "Fresh Supply, Trusted Quality. Procurement and export of the finest Indonesian …" at bounding box center [324, 219] width 478 height 23
select select "px"
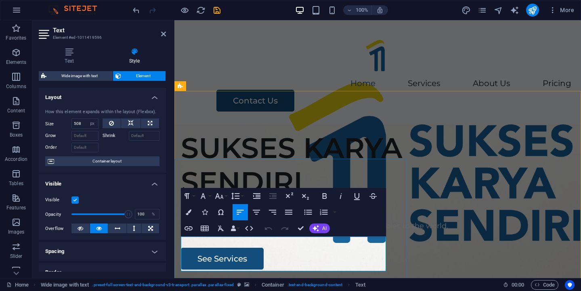
click at [231, 230] on span "Procurement and export of the finest Indonesian vegetables to the world." at bounding box center [314, 225] width 267 height 9
click at [193, 214] on button "Colors" at bounding box center [188, 212] width 15 height 16
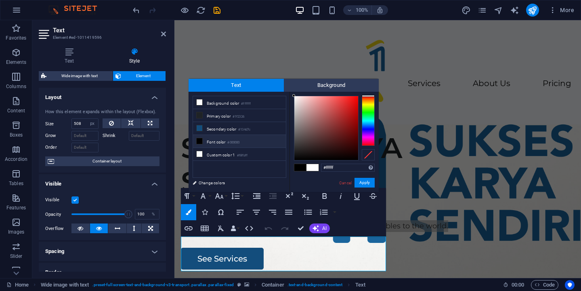
click at [368, 104] on div at bounding box center [368, 121] width 13 height 50
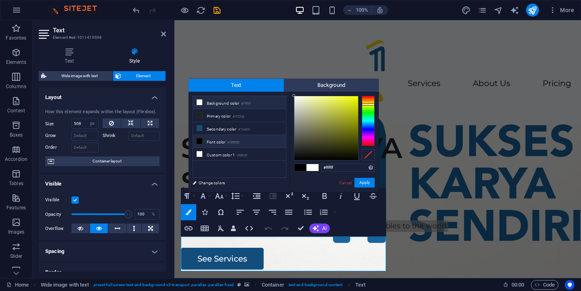
click at [215, 142] on li "Font color #000000" at bounding box center [239, 141] width 93 height 13
type input "#000000"
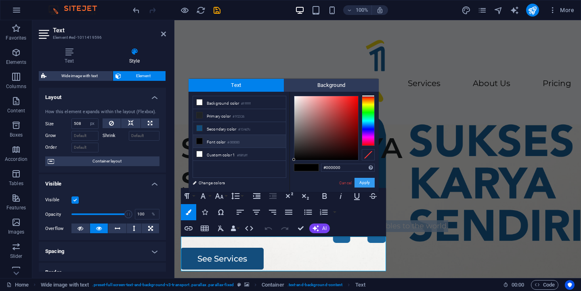
click at [368, 182] on button "Apply" at bounding box center [364, 183] width 20 height 10
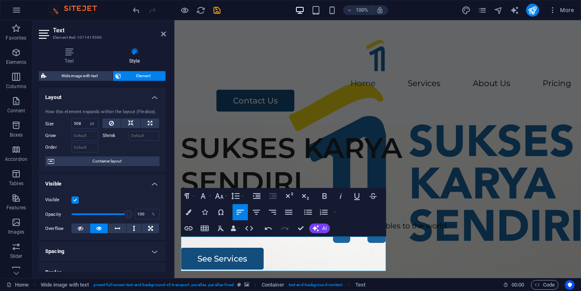
click at [452, 139] on figure at bounding box center [377, 252] width 406 height 257
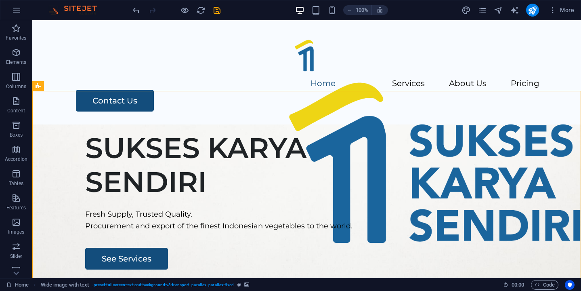
click at [452, 139] on figure at bounding box center [306, 252] width 548 height 257
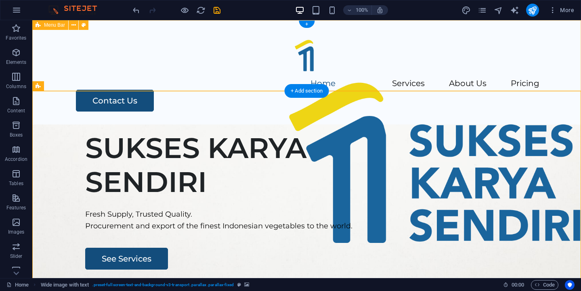
click at [330, 79] on div "Menu Home Services About Us Pricing Contact Us" at bounding box center [306, 72] width 548 height 104
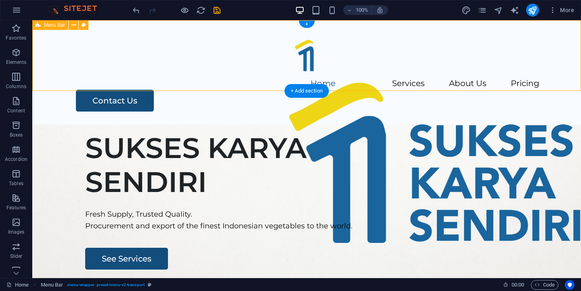
click at [330, 79] on div "Menu Home Services About Us Pricing Contact Us" at bounding box center [306, 72] width 548 height 104
select select "header"
select select "rem"
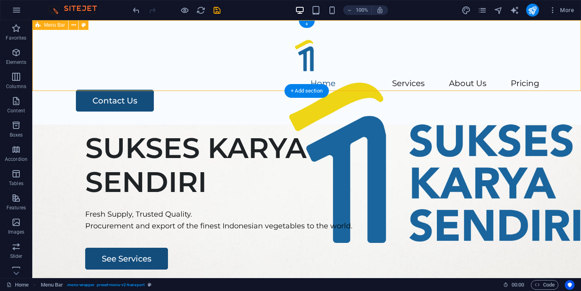
select select "rem"
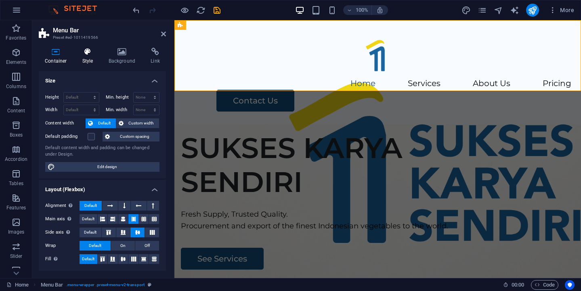
click at [91, 63] on h4 "Style" at bounding box center [89, 56] width 26 height 17
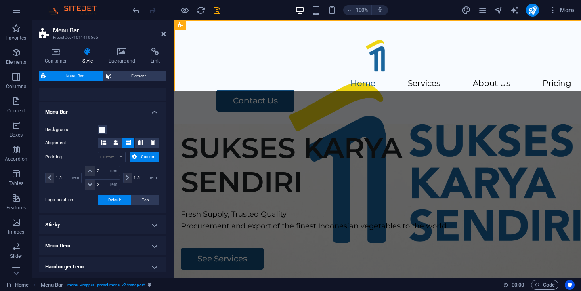
scroll to position [124, 0]
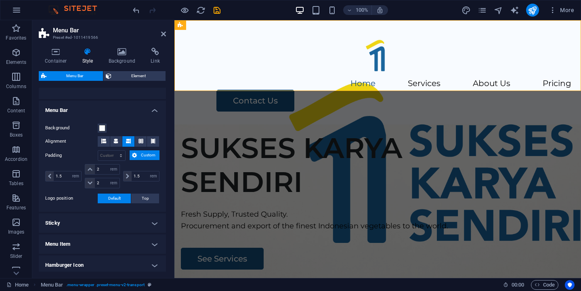
click at [75, 161] on div "Padding px rem % vh vw Custom Custom 1.5 px rem % vh vw 2 px rem % vh vw 2 px r…" at bounding box center [102, 170] width 114 height 40
click at [113, 154] on select "px rem % vh vw Custom" at bounding box center [111, 156] width 27 height 10
select select "px"
click at [113, 151] on select "px rem % vh vw Custom" at bounding box center [111, 156] width 27 height 10
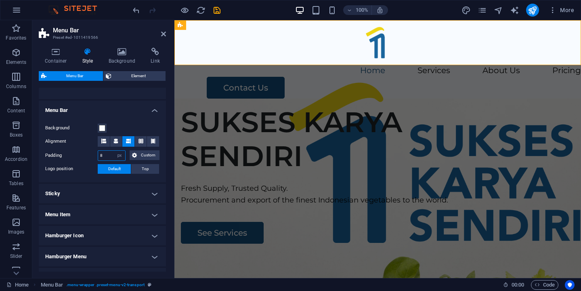
type input "9"
type input "50"
click at [294, 114] on figure at bounding box center [377, 226] width 406 height 257
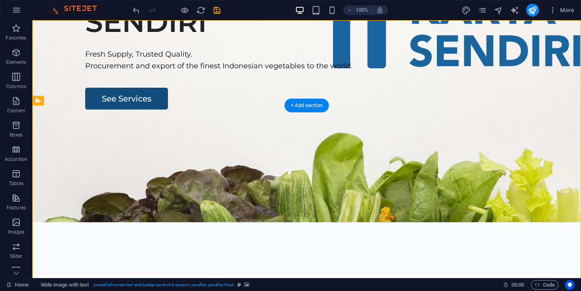
scroll to position [0, 0]
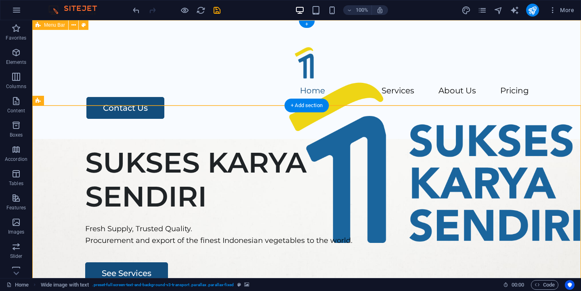
click at [192, 88] on div "Menu Home Services About Us Pricing Contact Us" at bounding box center [306, 79] width 548 height 119
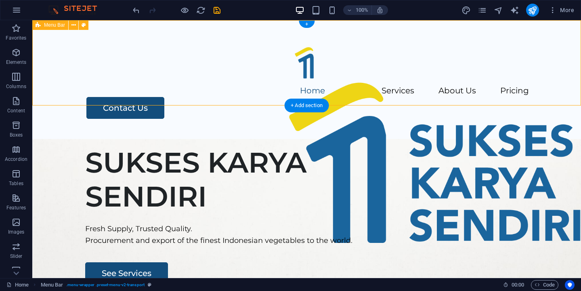
click at [192, 88] on div "Menu Home Services About Us Pricing Contact Us" at bounding box center [306, 79] width 548 height 119
select select "px"
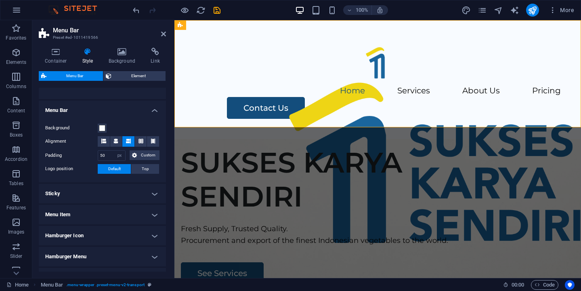
scroll to position [126, 0]
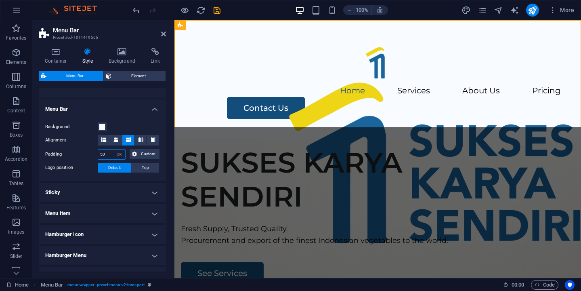
click at [112, 155] on input "50" at bounding box center [111, 154] width 27 height 10
type input "5"
click at [230, 165] on figure at bounding box center [377, 267] width 406 height 257
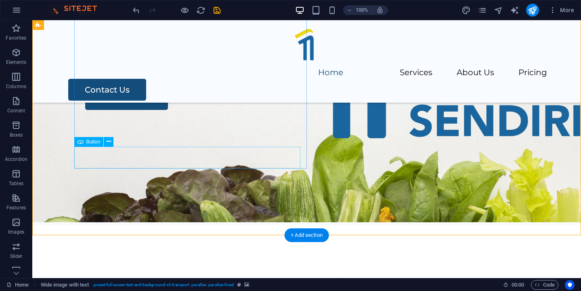
scroll to position [0, 0]
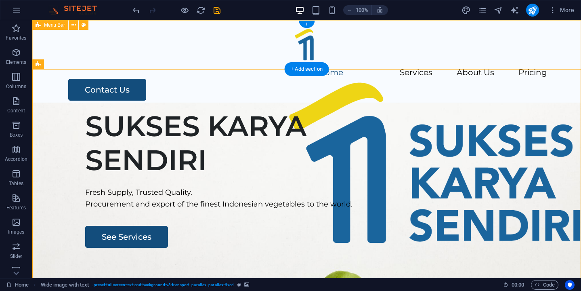
click at [50, 50] on div "Menu Home Services About Us Pricing Contact Us" at bounding box center [306, 61] width 548 height 82
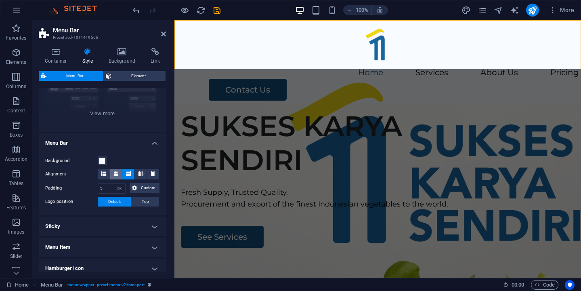
scroll to position [90, 0]
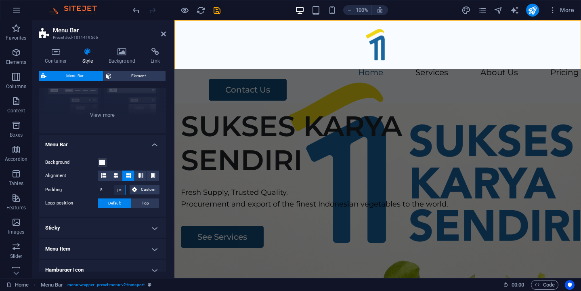
click at [119, 190] on select "px rem % vh vw Custom" at bounding box center [119, 190] width 11 height 10
select select "%"
click at [114, 185] on select "px rem % vh vw Custom" at bounding box center [119, 190] width 11 height 10
type input "100"
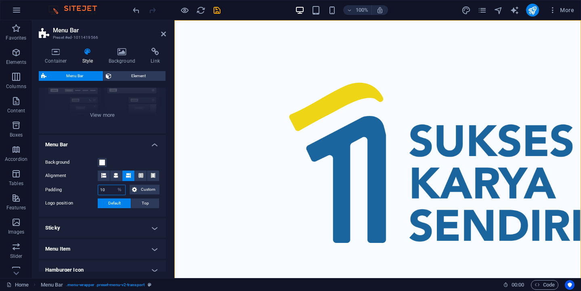
type input "1"
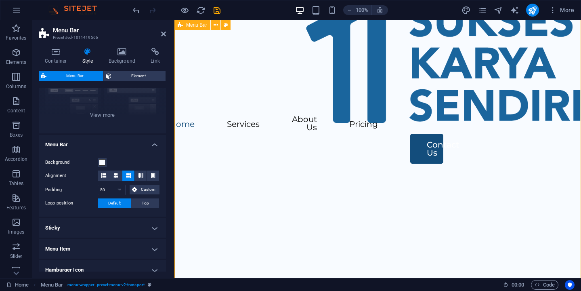
scroll to position [81, 0]
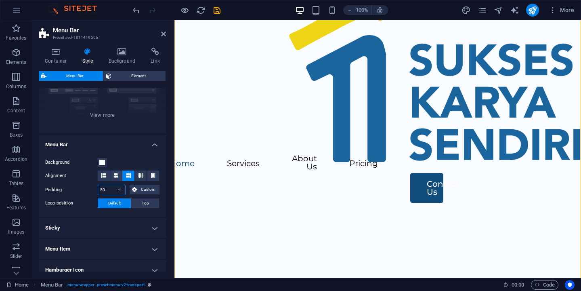
click at [105, 191] on input "50" at bounding box center [111, 190] width 27 height 10
type input "5"
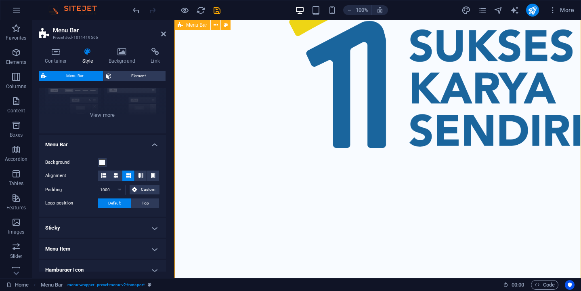
scroll to position [2, 0]
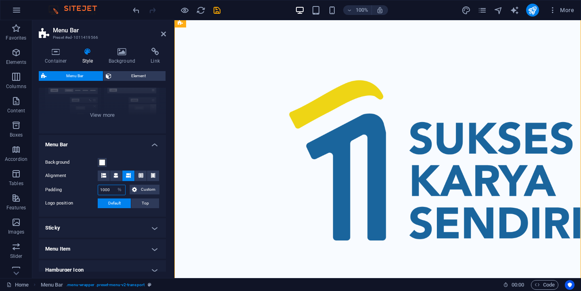
click at [107, 187] on input "1000" at bounding box center [111, 190] width 27 height 10
type input "5"
click at [127, 155] on div "Background Alignment Padding 5 px rem % vh vw Custom Custom 5 px rem % vh vw 5 …" at bounding box center [102, 182] width 130 height 67
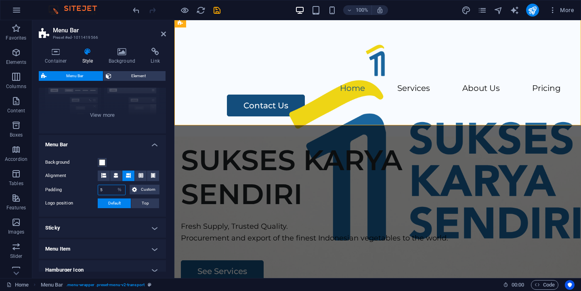
click at [108, 192] on input "5" at bounding box center [111, 190] width 27 height 10
type input "1"
click at [133, 155] on div "Background Alignment Padding 1 px rem % vh vw Custom Custom 1 px rem % vh vw 1 …" at bounding box center [102, 182] width 130 height 67
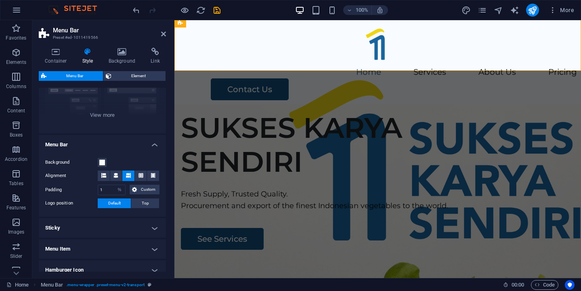
click at [372, 117] on figure at bounding box center [377, 232] width 406 height 257
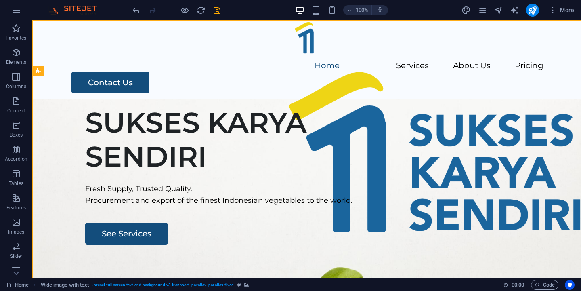
scroll to position [0, 0]
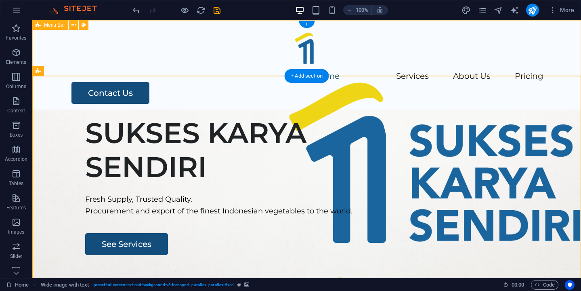
click at [146, 70] on div "Menu Home Services About Us Pricing Contact Us" at bounding box center [306, 64] width 548 height 89
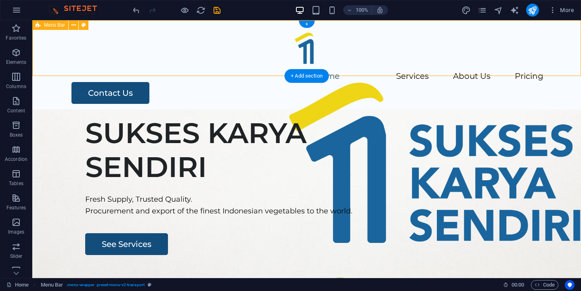
click at [146, 70] on div "Menu Home Services About Us Pricing Contact Us" at bounding box center [306, 64] width 548 height 89
select select "%"
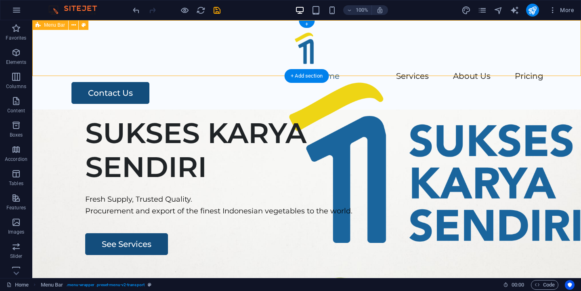
select select "%"
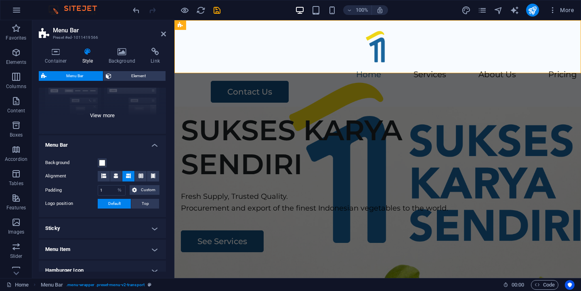
scroll to position [96, 0]
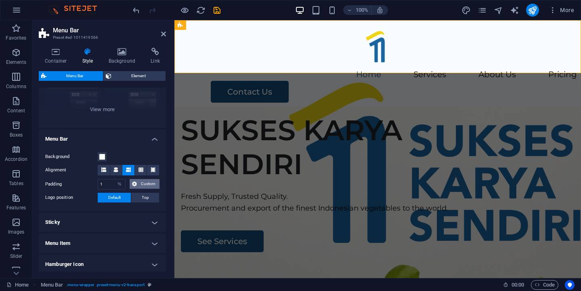
click at [133, 181] on icon at bounding box center [134, 184] width 5 height 10
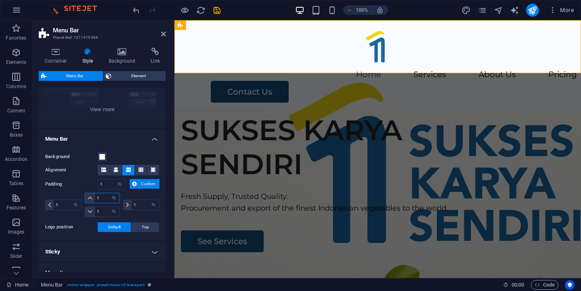
click at [98, 198] on input "1" at bounding box center [107, 198] width 24 height 10
click at [88, 197] on icon at bounding box center [90, 197] width 5 height 5
type input "5"
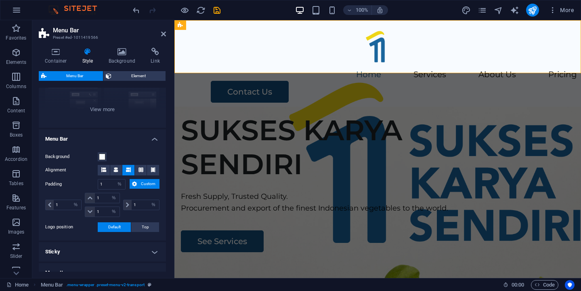
type input "5"
type input "1000"
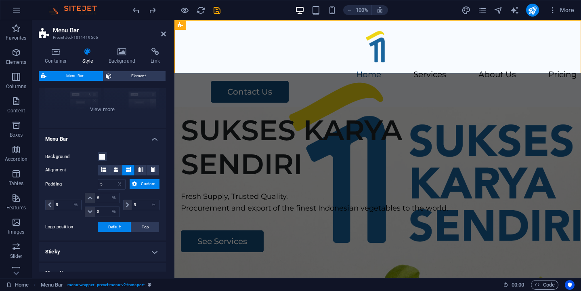
type input "1000"
type input "50"
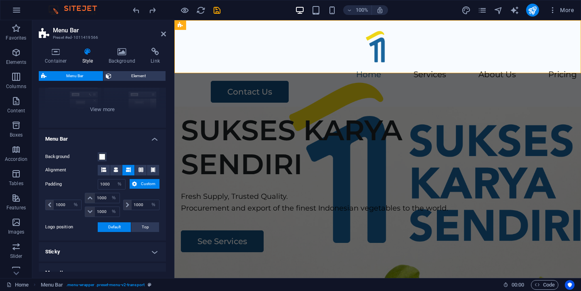
type input "50"
type input "100"
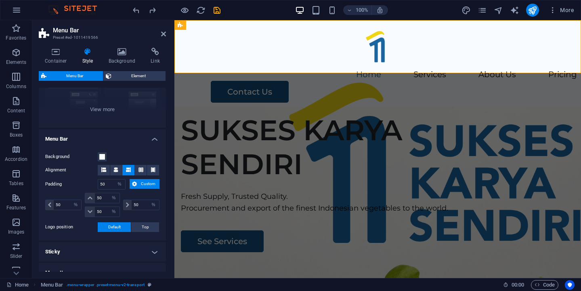
type input "100"
type input "5"
select select "px"
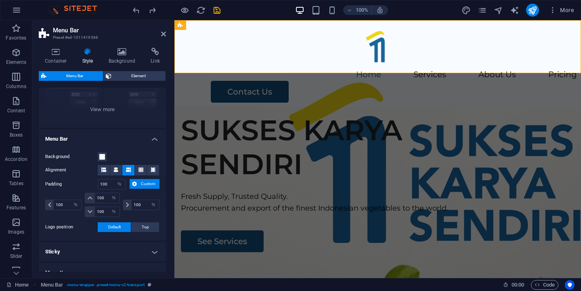
type input "5"
select select "px"
type input "5"
select select "px"
type input "5"
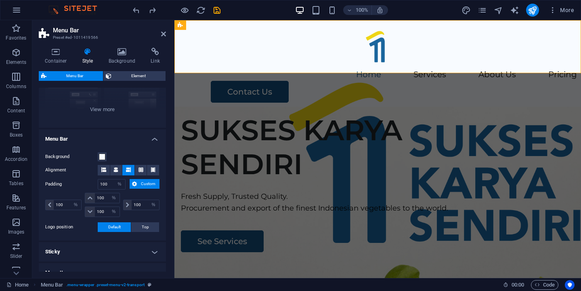
select select "px"
type input "5"
select select "px"
type input "50"
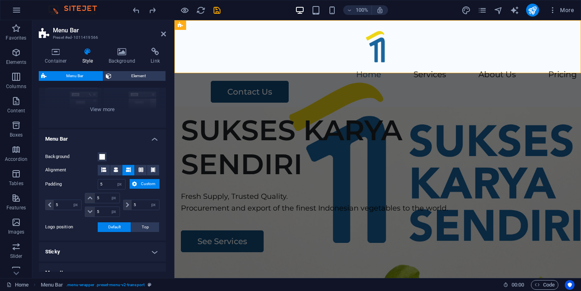
type input "50"
type input "0"
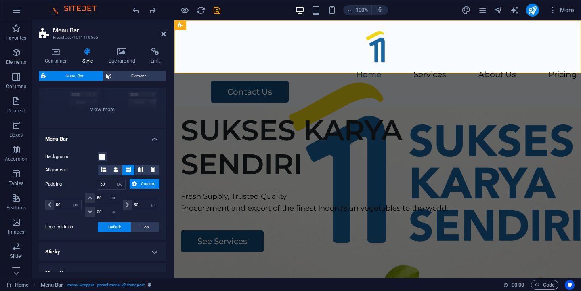
type input "0"
select select "DISABLED_OPTION_VALUE"
type input "1.5"
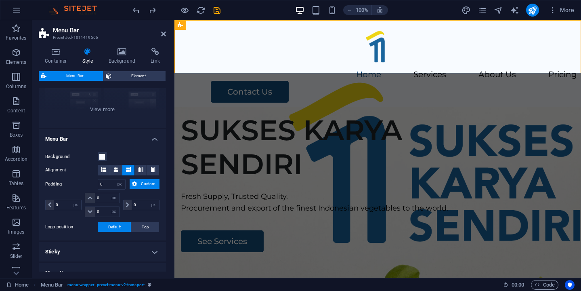
select select "rem"
type input "2"
select select "rem"
type input "2"
select select "rem"
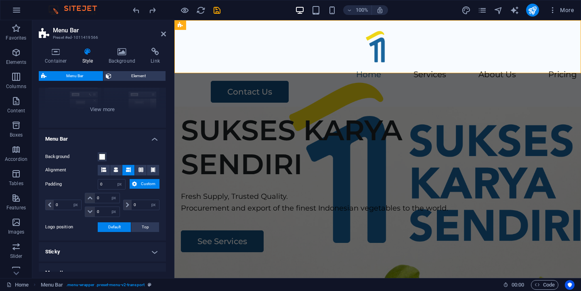
type input "1.5"
select select "rem"
click at [69, 193] on div "1.5 px rem % vh vw" at bounding box center [64, 205] width 38 height 24
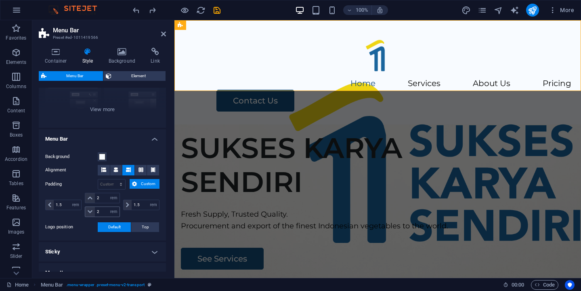
click at [90, 210] on icon at bounding box center [90, 211] width 5 height 5
click at [100, 196] on input "2" at bounding box center [107, 198] width 24 height 10
type input "1"
click at [108, 213] on select "px rem % vh vw" at bounding box center [113, 212] width 11 height 10
click at [105, 211] on input "2" at bounding box center [107, 212] width 24 height 10
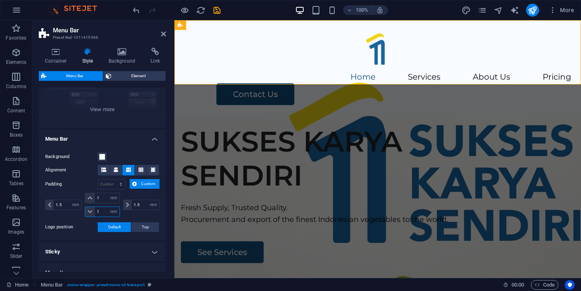
type input "1"
click at [255, 118] on figure at bounding box center [377, 246] width 406 height 257
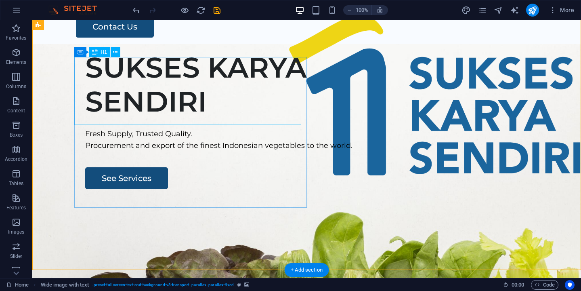
scroll to position [0, 0]
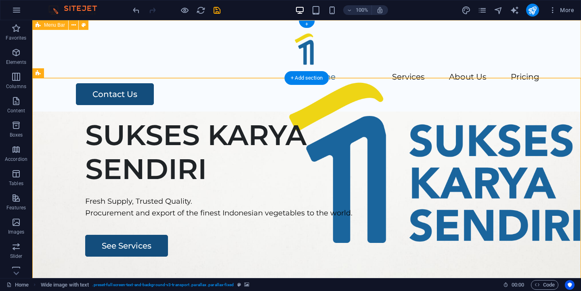
click at [138, 60] on div "Menu Home Services About Us Pricing Contact Us" at bounding box center [306, 65] width 548 height 91
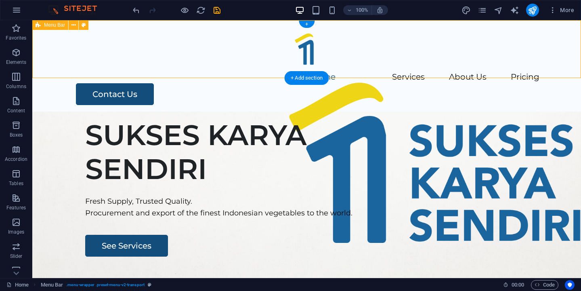
click at [138, 60] on div "Menu Home Services About Us Pricing Contact Us" at bounding box center [306, 65] width 548 height 91
select select "rem"
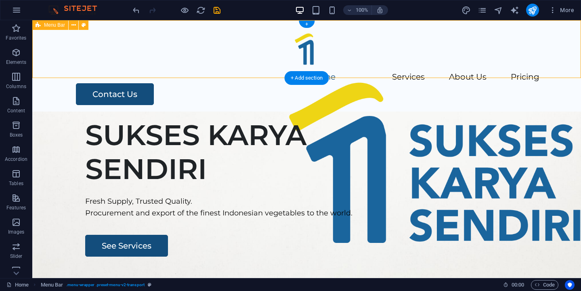
select select "rem"
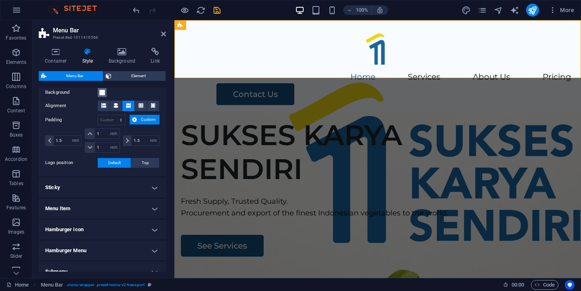
click at [102, 93] on span at bounding box center [102, 92] width 6 height 6
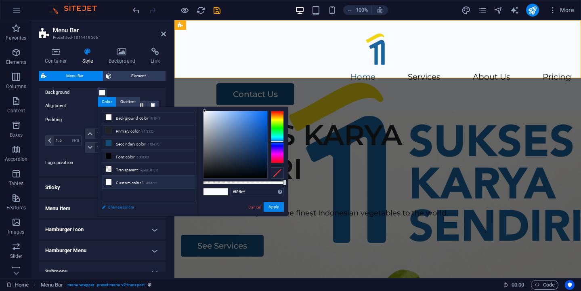
click at [104, 207] on link "Change colors" at bounding box center [145, 207] width 94 height 10
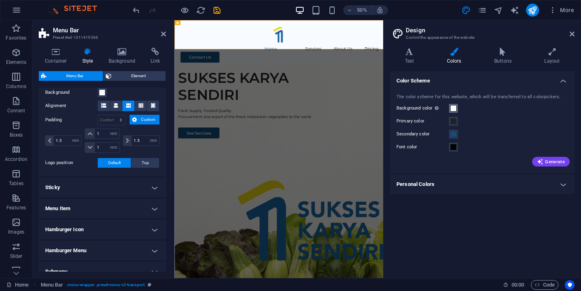
click at [452, 111] on span at bounding box center [453, 108] width 6 height 6
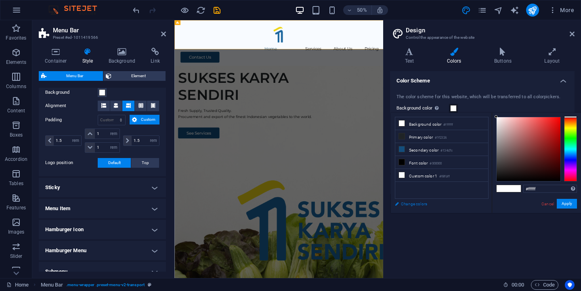
click at [405, 207] on link "Change colors" at bounding box center [438, 204] width 94 height 10
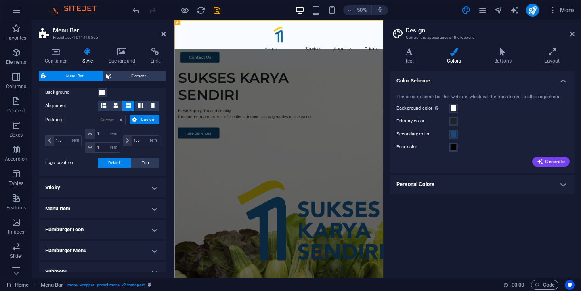
click at [572, 28] on h2 "Design" at bounding box center [490, 30] width 169 height 7
click at [99, 90] on span at bounding box center [102, 92] width 6 height 6
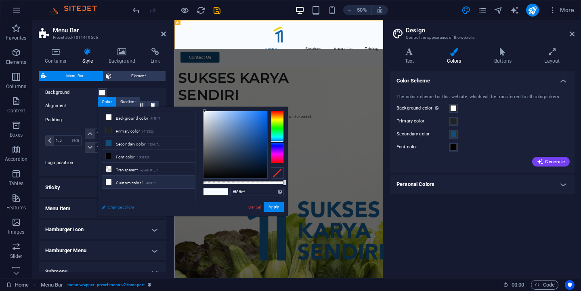
click at [119, 204] on link "Change colors" at bounding box center [145, 207] width 94 height 10
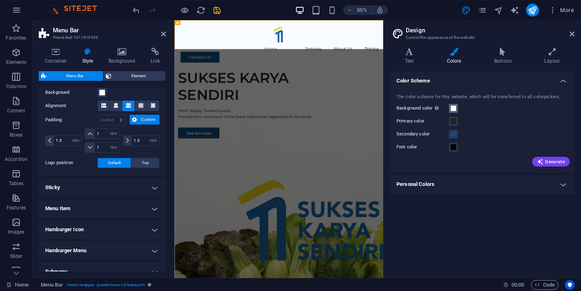
click at [453, 108] on span at bounding box center [453, 108] width 6 height 6
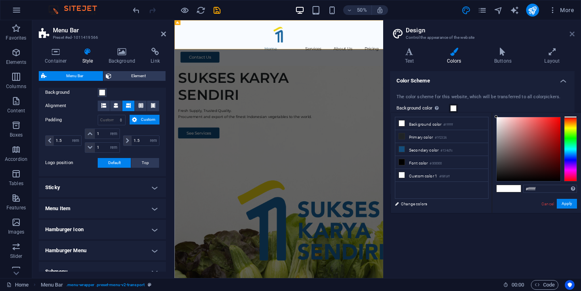
click at [571, 33] on icon at bounding box center [571, 34] width 5 height 6
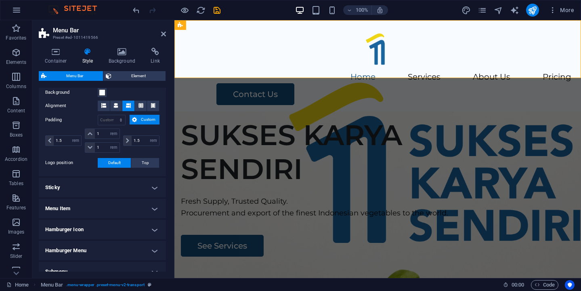
click at [395, 112] on figure at bounding box center [377, 239] width 406 height 257
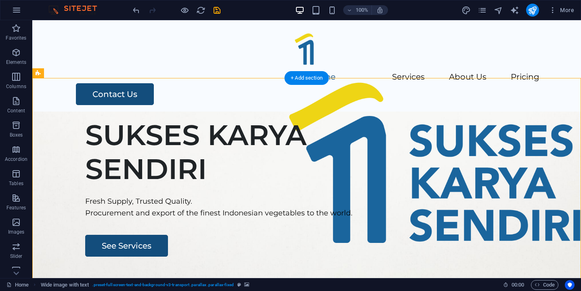
click at [352, 126] on figure at bounding box center [306, 239] width 548 height 257
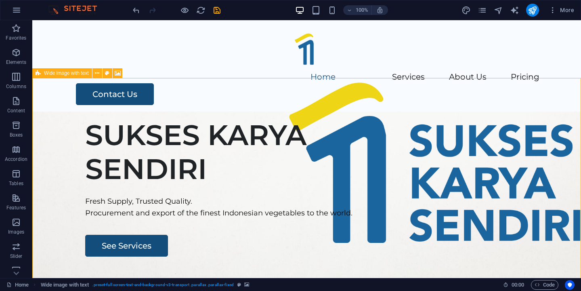
click at [38, 74] on icon at bounding box center [38, 73] width 5 height 10
click at [58, 75] on span "Wide image with text" at bounding box center [66, 73] width 45 height 5
select select "%"
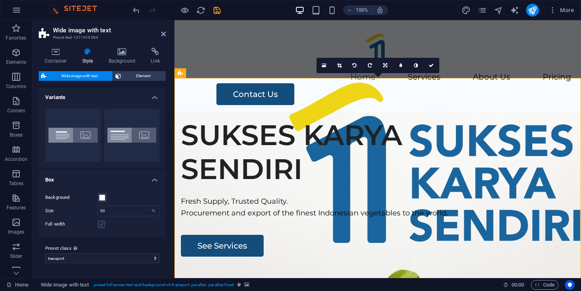
click at [104, 222] on label at bounding box center [101, 223] width 7 height 7
click at [0, 0] on input "Full width" at bounding box center [0, 0] width 0 height 0
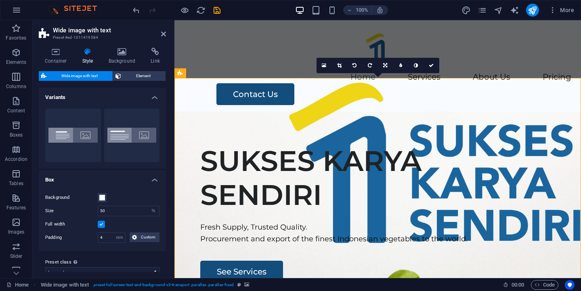
click at [249, 111] on figure at bounding box center [377, 239] width 406 height 257
click at [209, 111] on figure at bounding box center [377, 239] width 406 height 257
click at [246, 62] on div "Menu Home Services About Us Pricing Contact Us" at bounding box center [377, 65] width 406 height 91
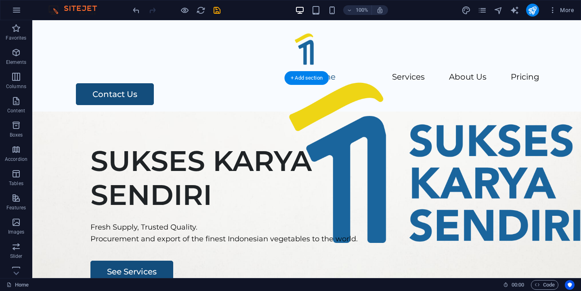
click at [177, 111] on figure at bounding box center [306, 239] width 548 height 257
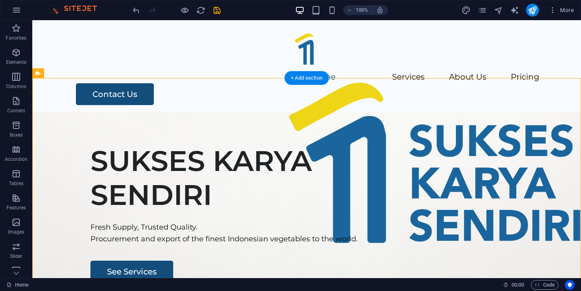
click at [177, 111] on figure at bounding box center [306, 239] width 548 height 257
select select "%"
select select "rem"
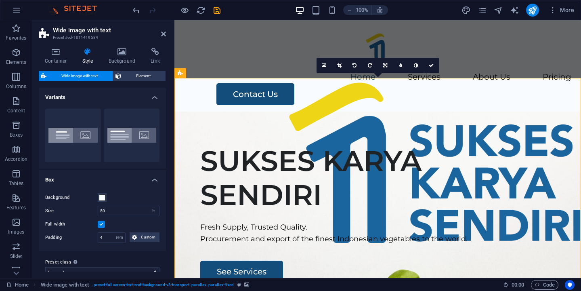
click at [101, 226] on label at bounding box center [101, 223] width 7 height 7
click at [0, 0] on input "Full width" at bounding box center [0, 0] width 0 height 0
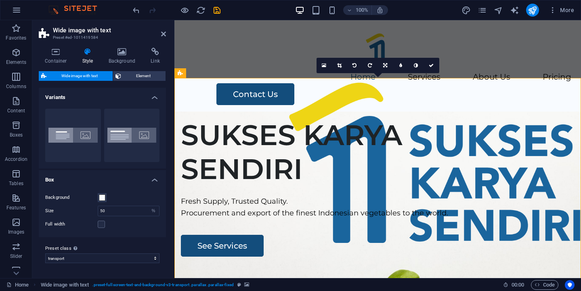
click at [269, 111] on figure at bounding box center [377, 239] width 406 height 257
click at [268, 111] on figure at bounding box center [377, 239] width 406 height 257
click at [118, 214] on input "50" at bounding box center [128, 211] width 61 height 10
type input "5"
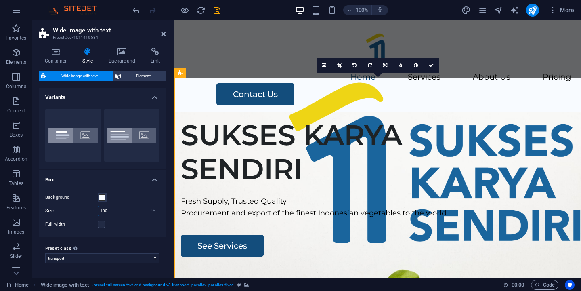
type input "100"
click at [240, 111] on figure at bounding box center [377, 239] width 406 height 257
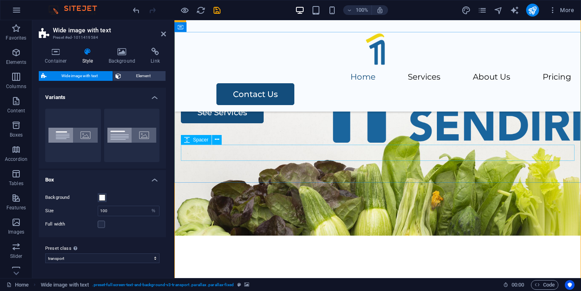
scroll to position [176, 0]
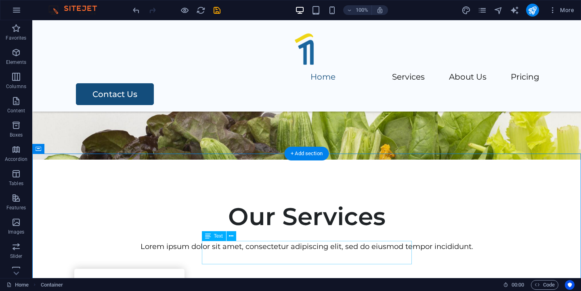
click at [381, 245] on div "Lorem ipsum dolor sit amet, consectetur adipiscing elit, sed do eiusmod tempor …" at bounding box center [306, 247] width 465 height 12
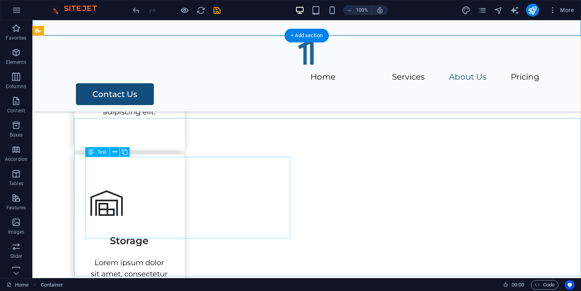
scroll to position [638, 0]
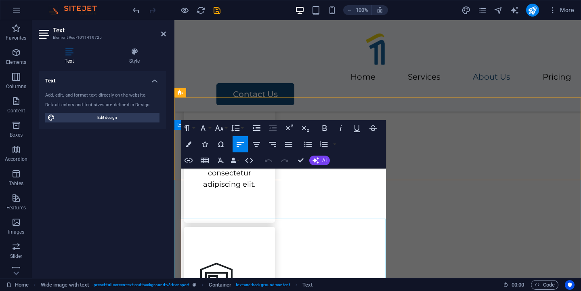
scroll to position [5855, 1]
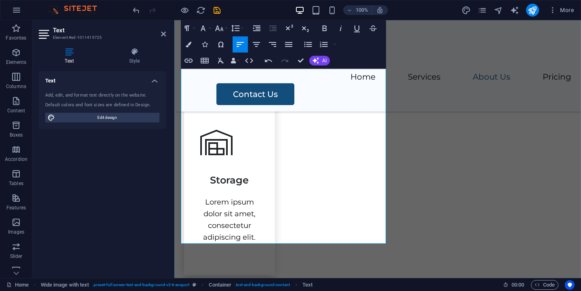
scroll to position [738, 0]
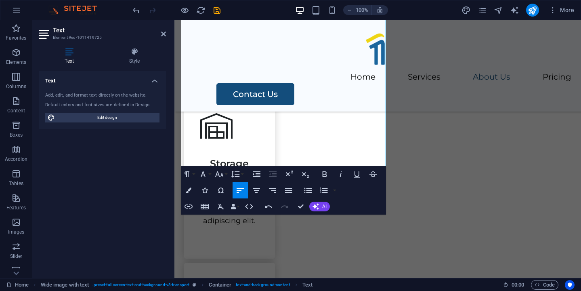
scroll to position [800, 0]
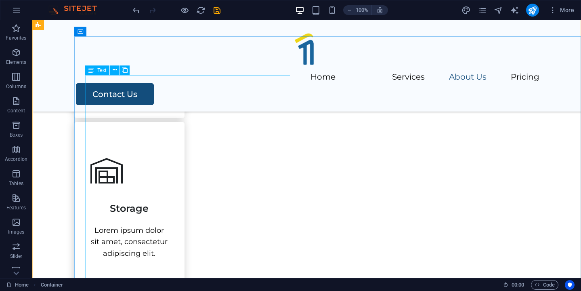
scroll to position [672, 0]
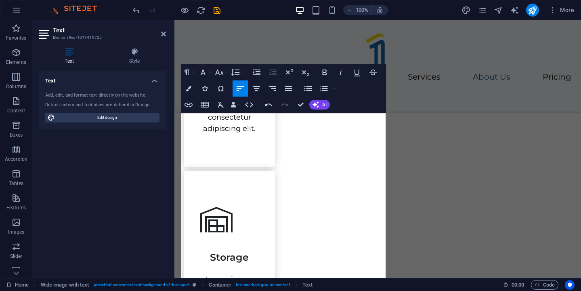
scroll to position [647, 0]
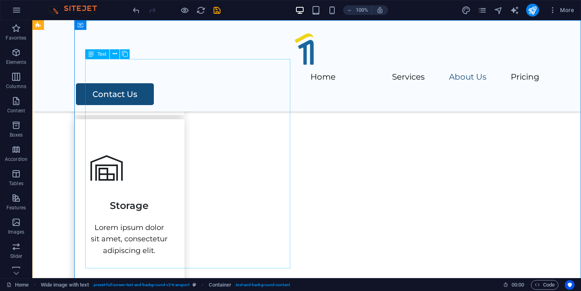
scroll to position [652, 0]
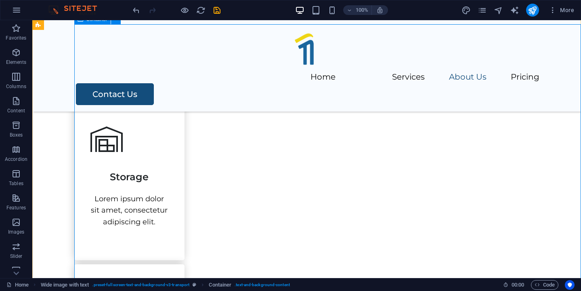
scroll to position [707, 0]
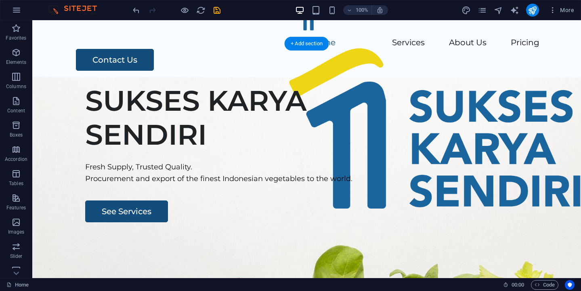
scroll to position [0, 0]
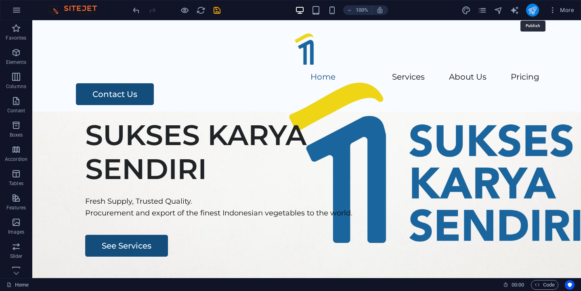
click at [532, 9] on icon "publish" at bounding box center [531, 10] width 9 height 9
checkbox input "false"
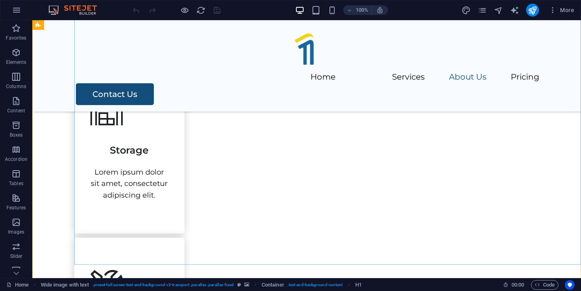
scroll to position [729, 0]
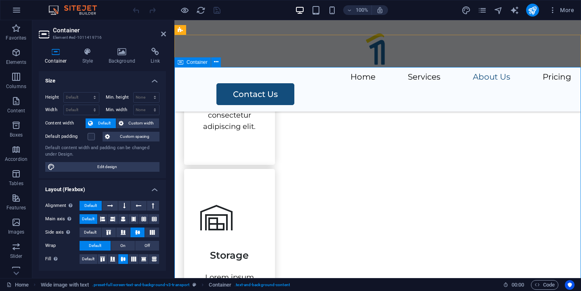
scroll to position [651, 0]
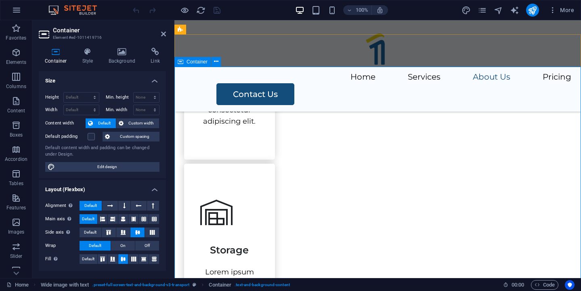
click at [123, 64] on h4 "Background" at bounding box center [124, 56] width 42 height 17
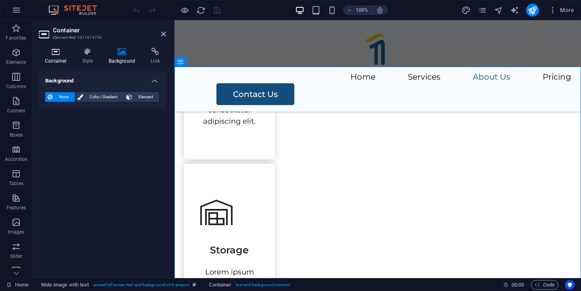
click at [53, 53] on icon at bounding box center [56, 52] width 34 height 8
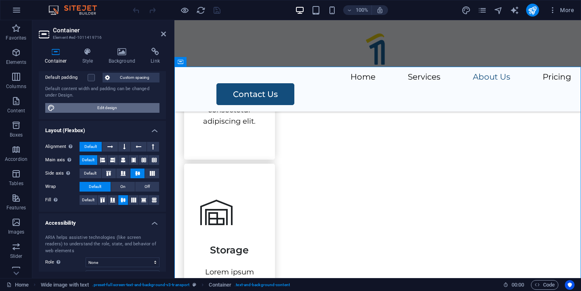
scroll to position [113, 0]
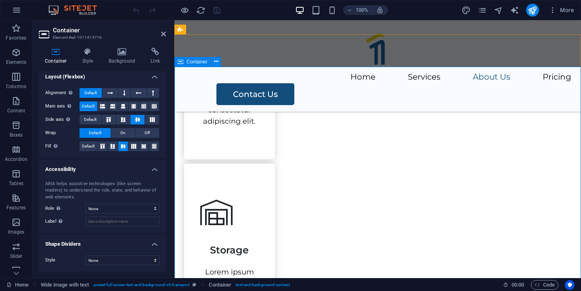
click at [393, 59] on div "Menu Home Services About Us Pricing Contact Us" at bounding box center [377, 65] width 406 height 91
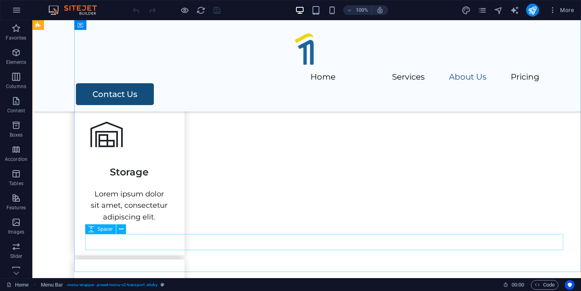
scroll to position [724, 0]
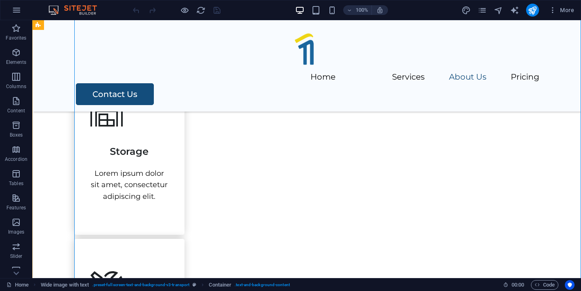
scroll to position [745, 0]
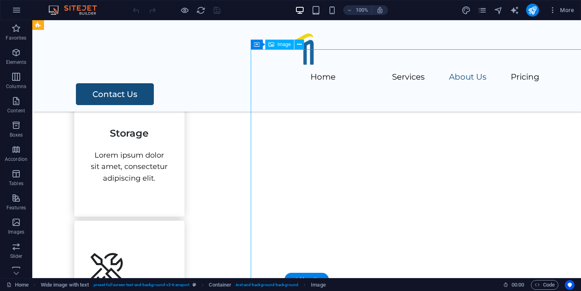
select select "px"
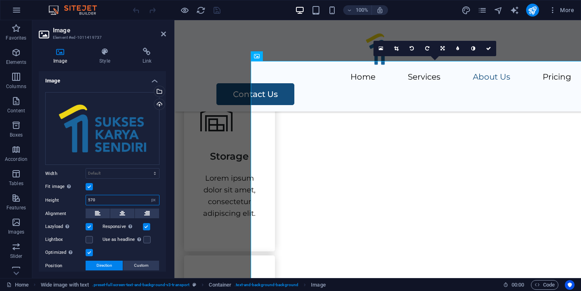
click at [139, 200] on input "570" at bounding box center [122, 200] width 73 height 10
click at [152, 201] on select "Default auto px" at bounding box center [153, 200] width 11 height 10
click at [148, 195] on select "Default auto px" at bounding box center [153, 200] width 11 height 10
click at [115, 200] on input "570" at bounding box center [122, 200] width 73 height 10
type input "5"
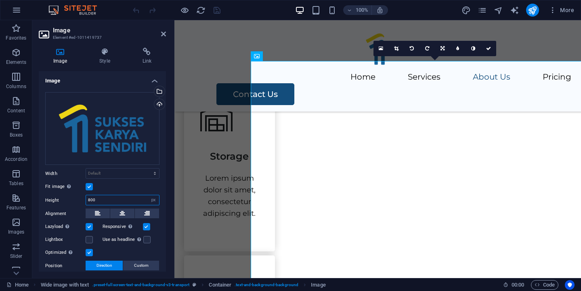
type input "800"
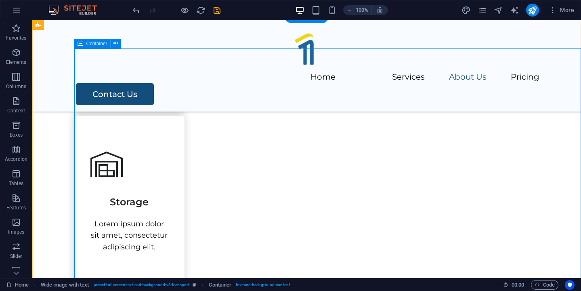
scroll to position [684, 0]
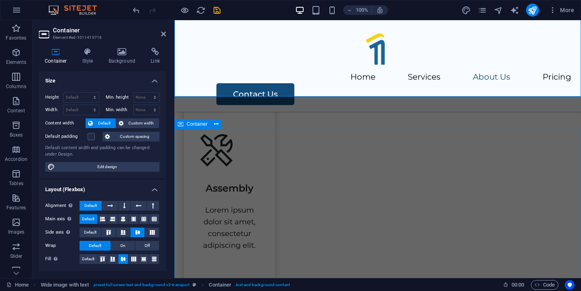
scroll to position [907, 0]
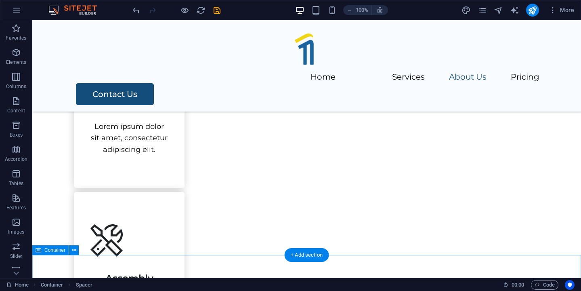
scroll to position [787, 0]
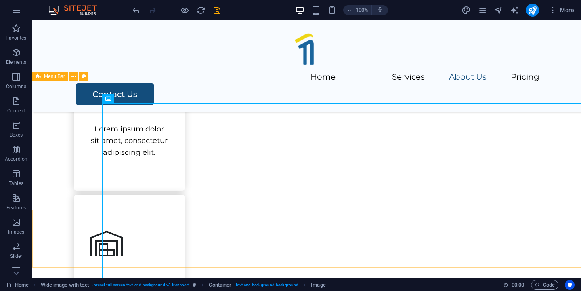
scroll to position [596, 0]
click at [111, 100] on div "Container" at bounding box center [120, 101] width 36 height 10
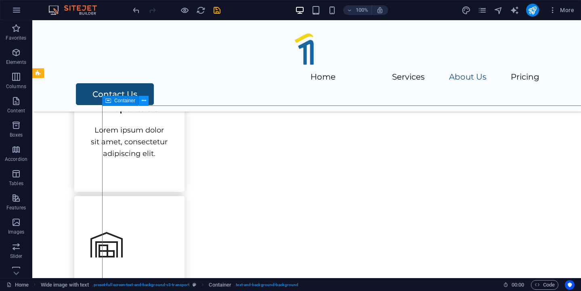
click at [142, 99] on icon at bounding box center [144, 100] width 4 height 8
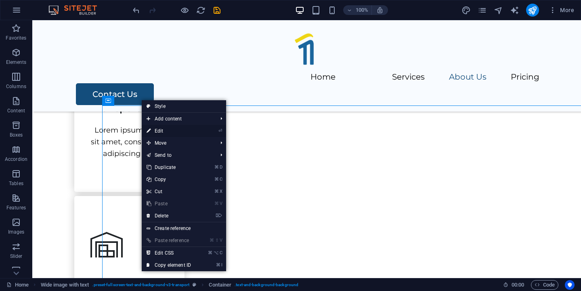
click at [161, 130] on link "⏎ Edit" at bounding box center [169, 131] width 54 height 12
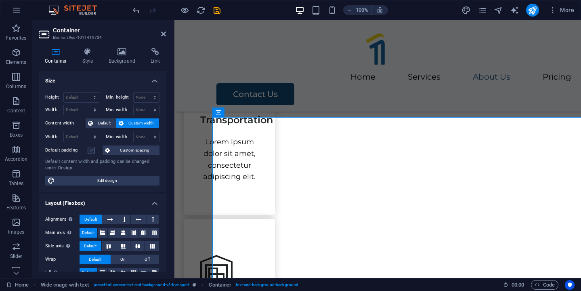
click at [94, 150] on label at bounding box center [91, 149] width 7 height 7
click at [0, 0] on input "Default padding" at bounding box center [0, 0] width 0 height 0
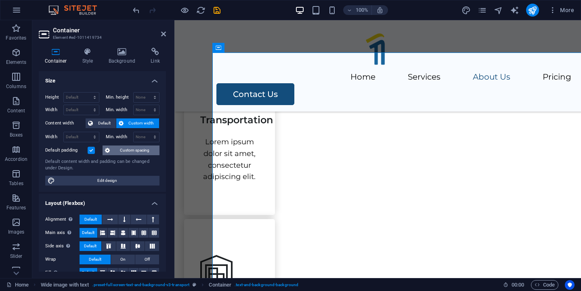
click at [115, 146] on button "Custom spacing" at bounding box center [131, 150] width 57 height 10
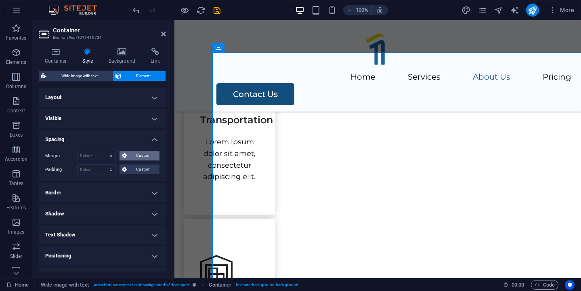
click at [136, 153] on span "Custom" at bounding box center [143, 156] width 28 height 10
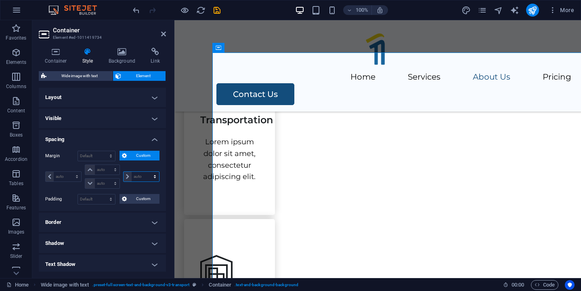
click at [128, 176] on select "auto px % rem vw vh" at bounding box center [141, 177] width 36 height 10
select select "px"
click at [146, 172] on select "auto px % rem vw vh" at bounding box center [141, 177] width 36 height 10
type input "0"
select select "px"
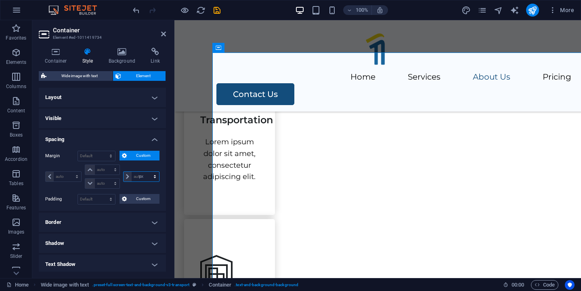
type input "0"
select select "px"
type input "0"
select select "px"
type input "0"
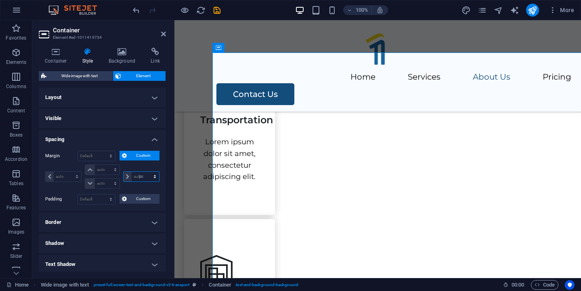
select select "px"
type input "5"
select select "DISABLED_OPTION_VALUE"
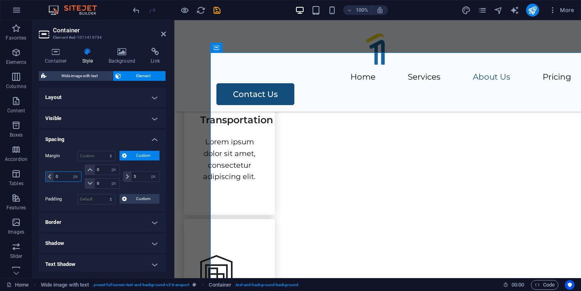
click at [61, 175] on input "0" at bounding box center [67, 177] width 27 height 10
type input "5"
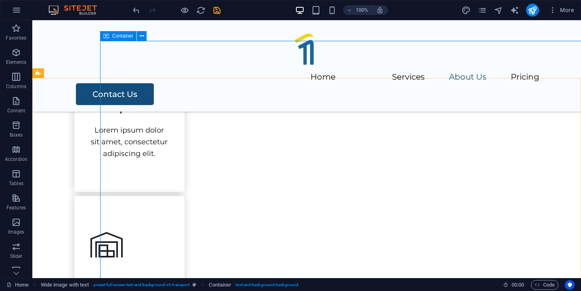
click at [109, 37] on div "Container" at bounding box center [118, 36] width 36 height 10
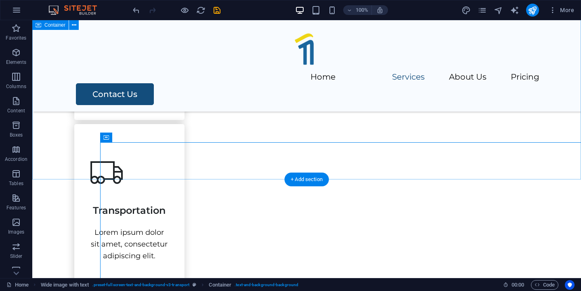
scroll to position [497, 0]
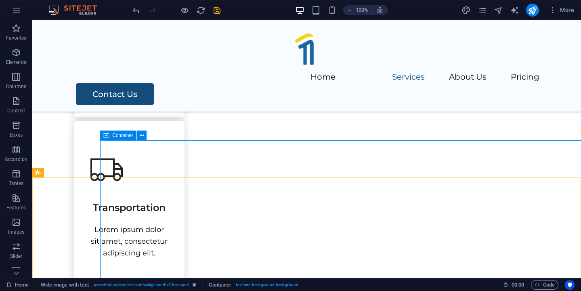
click at [108, 136] on icon at bounding box center [106, 135] width 6 height 10
select select "px"
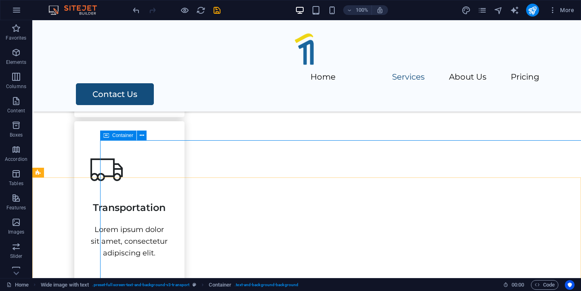
select select "px"
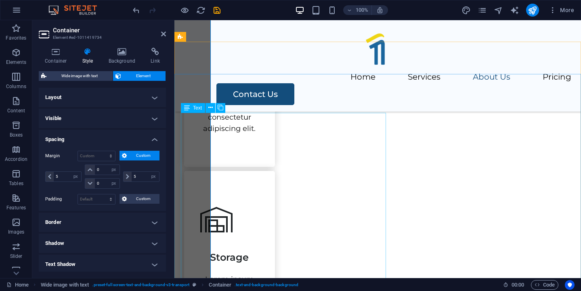
scroll to position [639, 0]
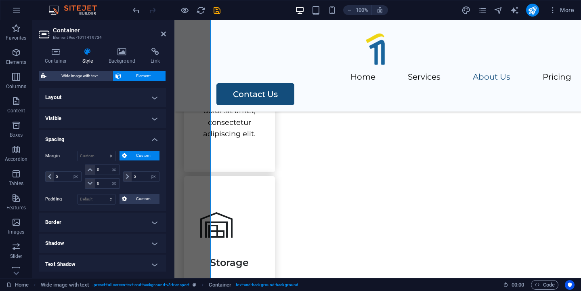
click at [135, 155] on span "Custom" at bounding box center [143, 156] width 28 height 10
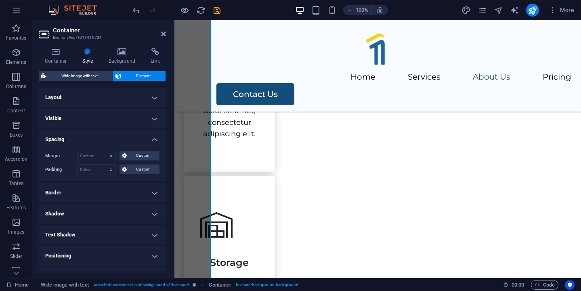
click at [98, 94] on h4 "Layout" at bounding box center [102, 97] width 127 height 19
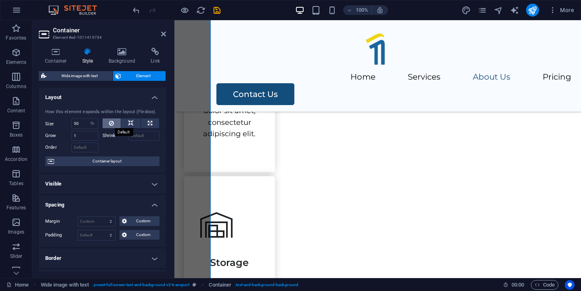
click at [114, 125] on button at bounding box center [112, 123] width 19 height 10
select select "DISABLED_OPTION_VALUE"
click at [114, 125] on button at bounding box center [112, 123] width 19 height 10
click at [132, 126] on icon at bounding box center [131, 123] width 6 height 10
click at [144, 124] on button at bounding box center [150, 123] width 18 height 10
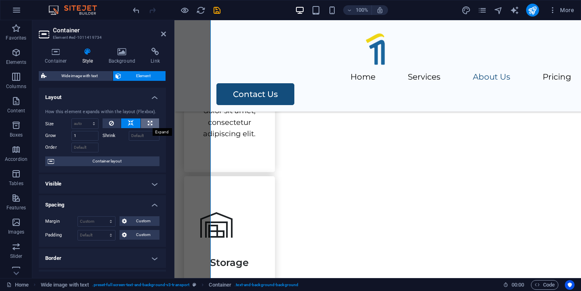
type input "100"
select select "%"
click at [135, 124] on button at bounding box center [130, 123] width 19 height 10
select select "DISABLED_OPTION_VALUE"
click at [115, 124] on button at bounding box center [112, 123] width 19 height 10
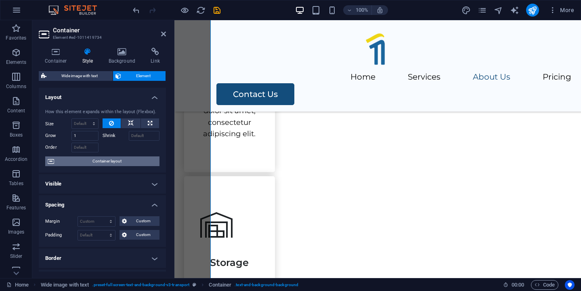
click at [107, 162] on span "Container layout" at bounding box center [106, 161] width 100 height 10
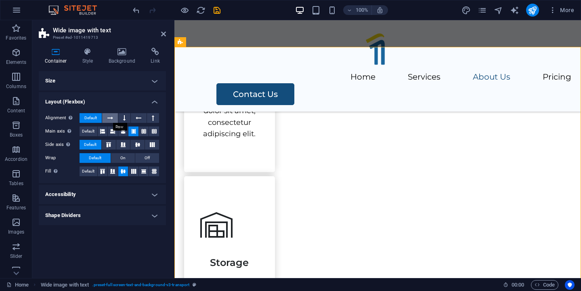
click at [113, 119] on button at bounding box center [109, 118] width 15 height 10
click at [152, 144] on icon at bounding box center [152, 144] width 10 height 5
click at [93, 144] on span "Default" at bounding box center [90, 145] width 13 height 10
click at [86, 128] on span "Default" at bounding box center [88, 131] width 13 height 10
click at [102, 129] on icon at bounding box center [102, 131] width 5 height 10
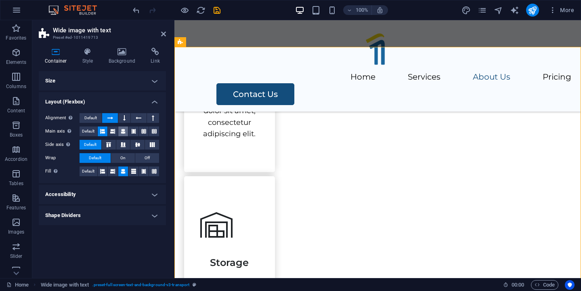
click at [124, 130] on icon at bounding box center [123, 131] width 5 height 10
click at [111, 190] on h4 "Accessibility" at bounding box center [102, 193] width 127 height 19
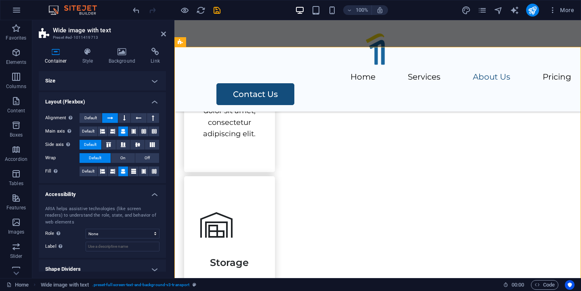
click at [111, 190] on h4 "Accessibility" at bounding box center [102, 191] width 127 height 15
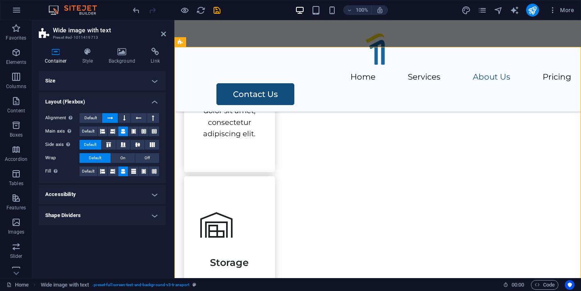
click at [109, 210] on h4 "Shape Dividers" at bounding box center [102, 214] width 127 height 19
click at [109, 210] on h4 "Shape Dividers" at bounding box center [102, 212] width 127 height 15
click at [146, 80] on h4 "Size" at bounding box center [102, 80] width 127 height 19
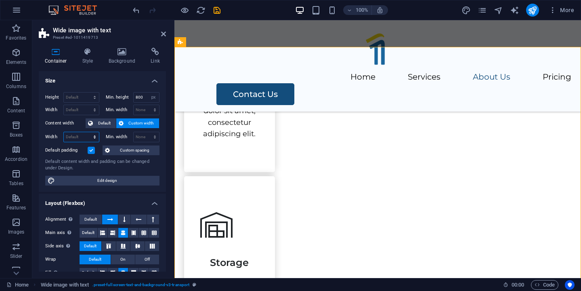
click at [88, 136] on select "Default px rem % em vh vw" at bounding box center [81, 137] width 35 height 10
select select "%"
click at [86, 132] on select "Default px rem % em vh vw" at bounding box center [81, 137] width 35 height 10
type input "100"
click at [75, 136] on input "200" at bounding box center [81, 137] width 35 height 10
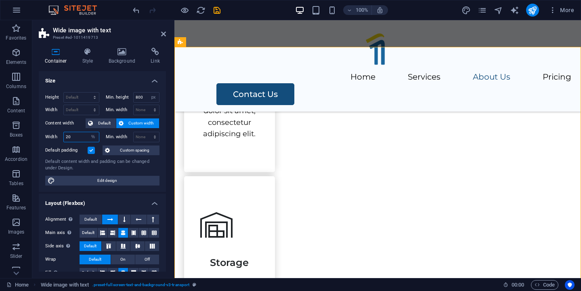
type input "2"
type input "800"
click at [146, 138] on select "None px rem % vh vw" at bounding box center [147, 137] width 26 height 10
select select "%"
click at [146, 132] on select "None px rem % vh vw" at bounding box center [147, 137] width 26 height 10
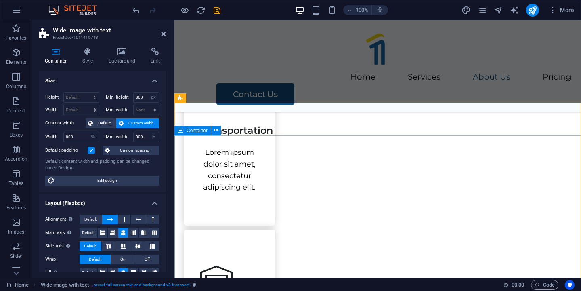
scroll to position [587, 0]
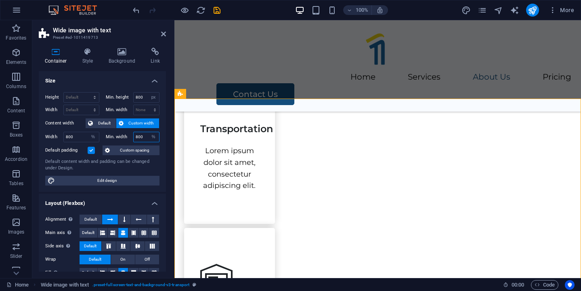
click at [137, 136] on input "800" at bounding box center [147, 137] width 26 height 10
click at [145, 140] on input "200" at bounding box center [147, 137] width 26 height 10
click at [135, 137] on input "200" at bounding box center [147, 137] width 26 height 10
type input "100"
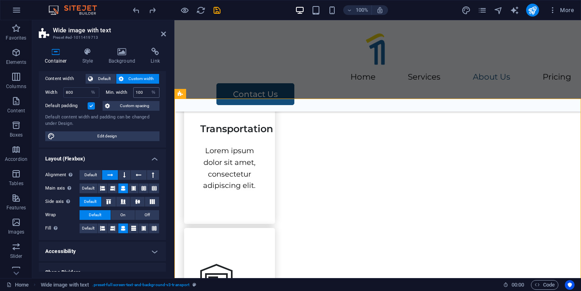
scroll to position [55, 0]
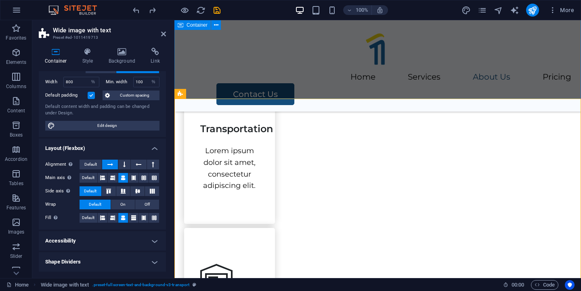
click at [268, 81] on div "Our Services Lorem ipsum dolor sit amet, consectetur adipiscing elit, sed do ei…" at bounding box center [377, 192] width 406 height 901
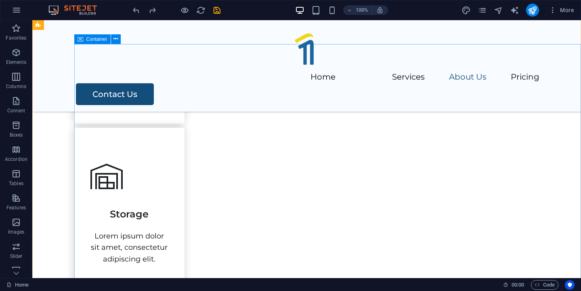
scroll to position [662, 0]
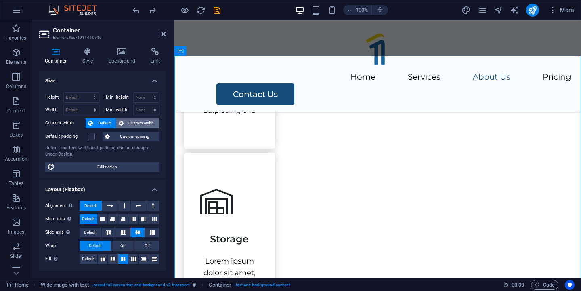
click at [142, 123] on span "Custom width" at bounding box center [141, 123] width 31 height 10
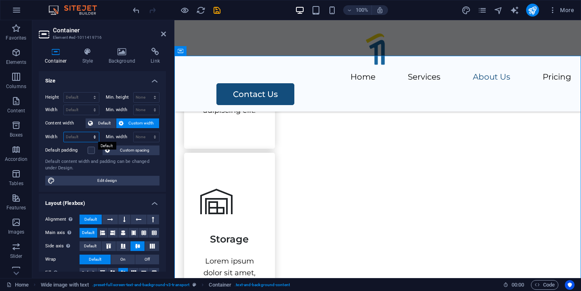
click at [81, 137] on select "Default px rem % em vh vw" at bounding box center [81, 137] width 35 height 10
select select "px"
click at [86, 132] on select "Default px rem % em vh vw" at bounding box center [81, 137] width 35 height 10
click at [80, 136] on input "991" at bounding box center [81, 137] width 35 height 10
type input "9"
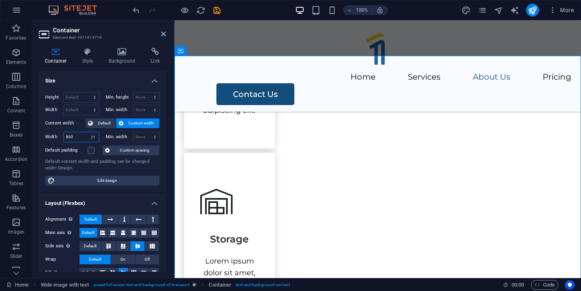
click at [67, 136] on input "800" at bounding box center [81, 137] width 35 height 10
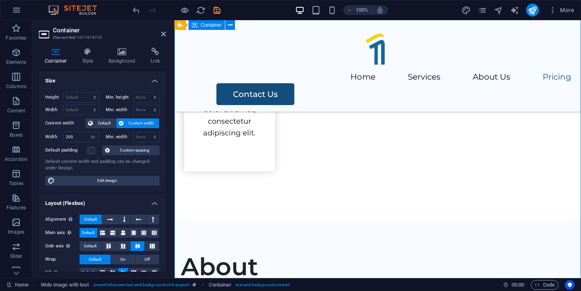
scroll to position [1013, 0]
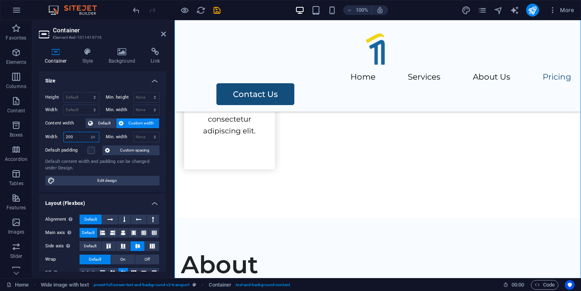
click at [69, 138] on input "200" at bounding box center [81, 137] width 35 height 10
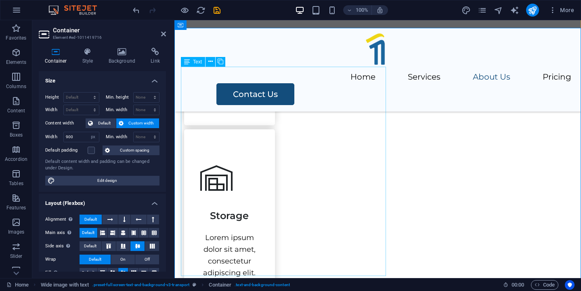
scroll to position [683, 0]
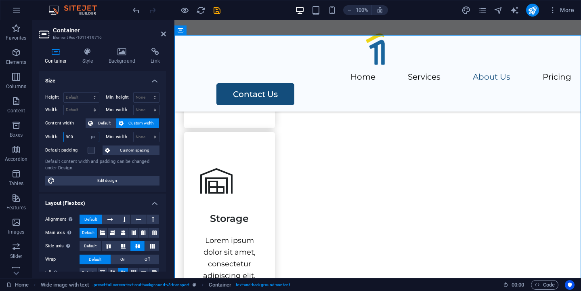
click at [68, 138] on input "900" at bounding box center [81, 137] width 35 height 10
type input "1000"
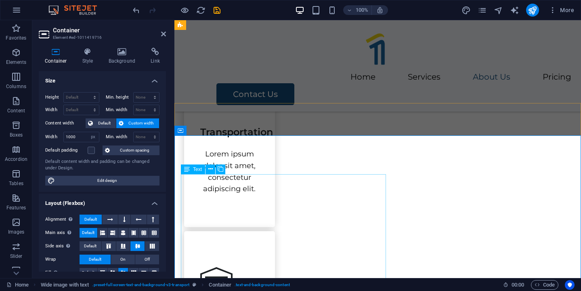
scroll to position [583, 0]
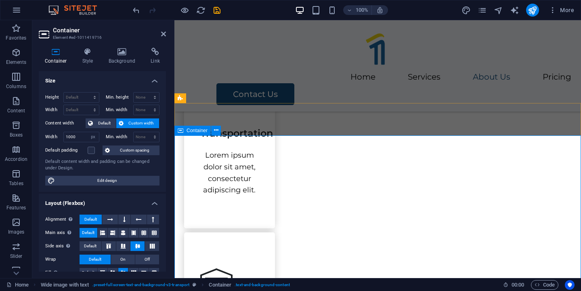
click at [182, 130] on icon at bounding box center [181, 131] width 6 height 10
click at [91, 135] on select "Default px rem % em vh vw" at bounding box center [93, 137] width 11 height 10
select select "cco5sthcmdo"
click at [88, 132] on select "Default px rem % em vh vw" at bounding box center [93, 137] width 11 height 10
select select "DISABLED_OPTION_VALUE"
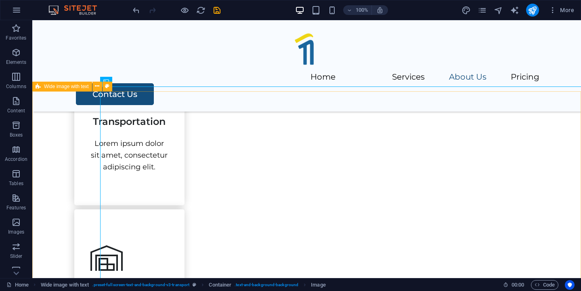
click at [69, 88] on span "Wide image with text" at bounding box center [66, 86] width 45 height 5
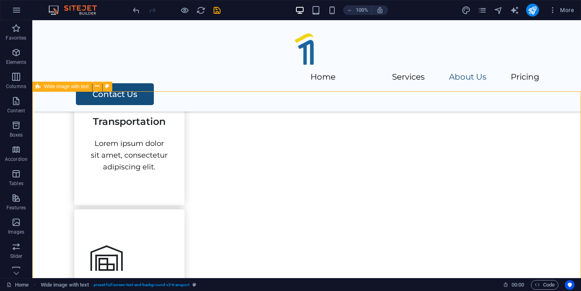
click at [75, 86] on span "Wide image with text" at bounding box center [66, 86] width 45 height 5
select select "px"
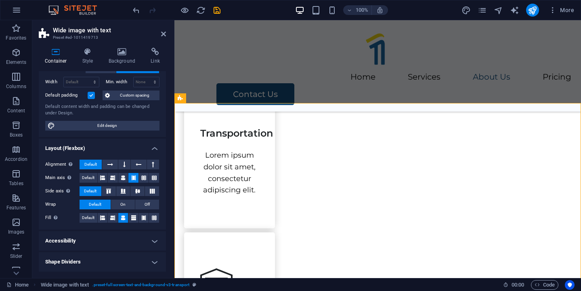
scroll to position [45, 0]
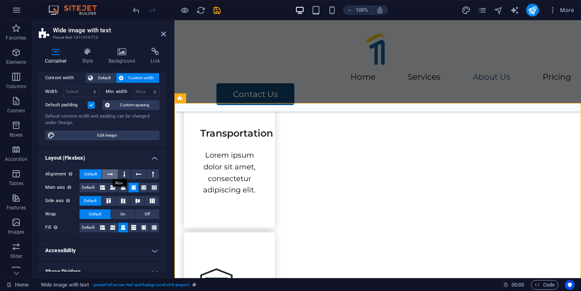
click at [108, 176] on icon at bounding box center [110, 174] width 6 height 10
click at [94, 175] on span "Default" at bounding box center [90, 174] width 13 height 10
click at [304, 88] on div "Our Services Lorem ipsum dolor sit amet, consectetur adipiscing elit, sed do ei…" at bounding box center [377, 197] width 406 height 901
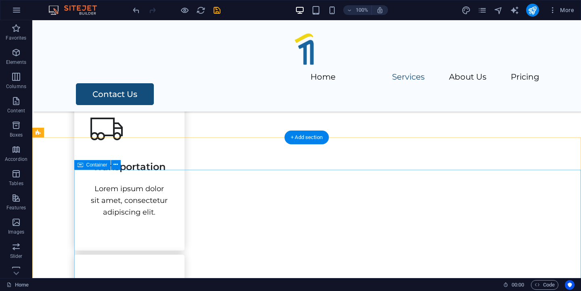
scroll to position [537, 0]
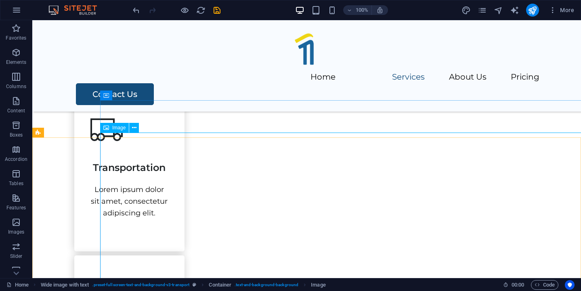
click at [109, 128] on icon at bounding box center [106, 128] width 6 height 10
click at [133, 128] on icon at bounding box center [134, 127] width 4 height 8
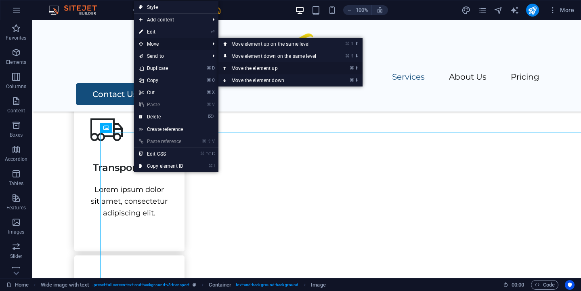
click at [239, 68] on link "⌘ ⬆ Move the element up" at bounding box center [275, 68] width 114 height 12
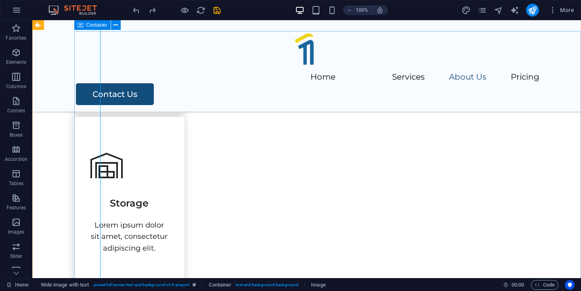
scroll to position [675, 0]
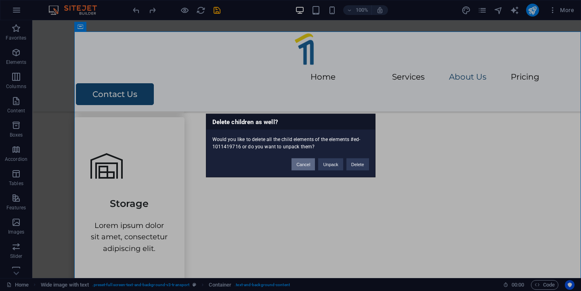
click at [307, 167] on button "Cancel" at bounding box center [302, 164] width 23 height 12
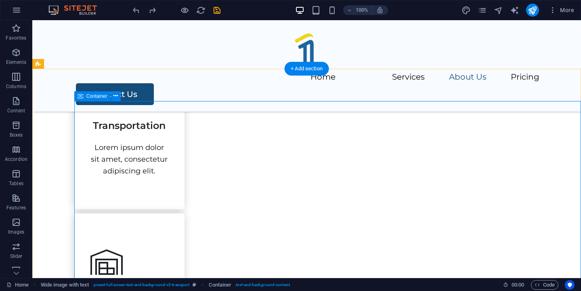
scroll to position [571, 0]
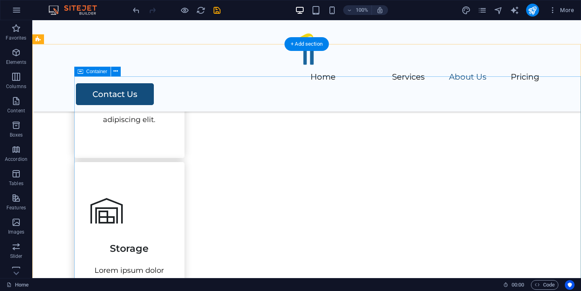
scroll to position [628, 0]
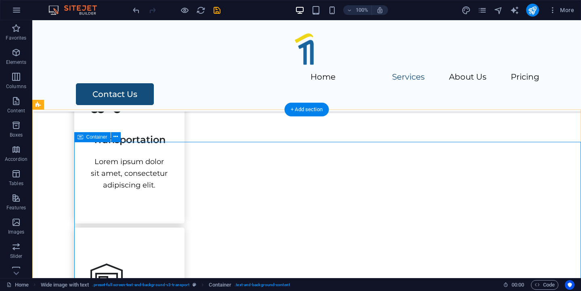
scroll to position [559, 0]
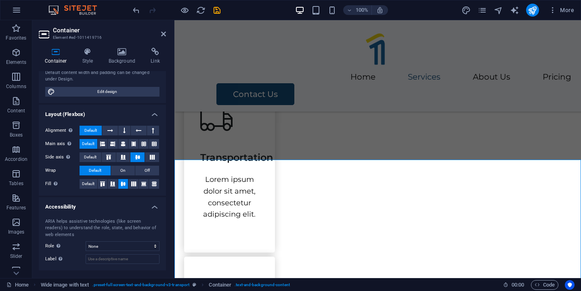
scroll to position [126, 0]
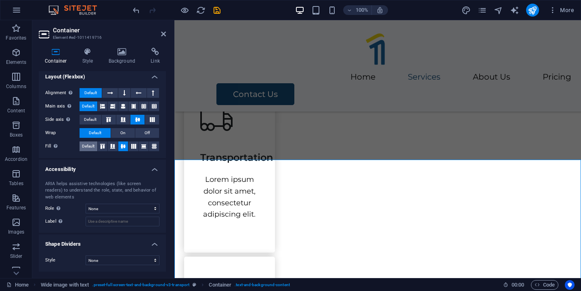
click at [90, 147] on span "Default" at bounding box center [88, 146] width 13 height 10
click at [121, 145] on icon at bounding box center [123, 146] width 10 height 5
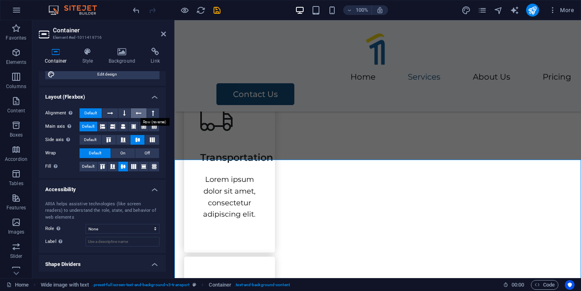
click at [141, 113] on button at bounding box center [138, 113] width 15 height 10
click at [125, 112] on button at bounding box center [124, 113] width 12 height 10
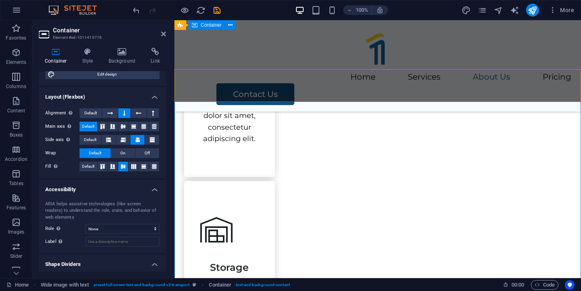
scroll to position [617, 0]
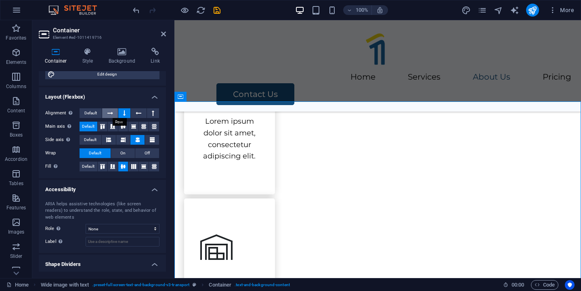
click at [108, 113] on icon at bounding box center [110, 113] width 6 height 10
click at [141, 115] on button at bounding box center [138, 113] width 15 height 10
click at [154, 114] on button at bounding box center [153, 113] width 12 height 10
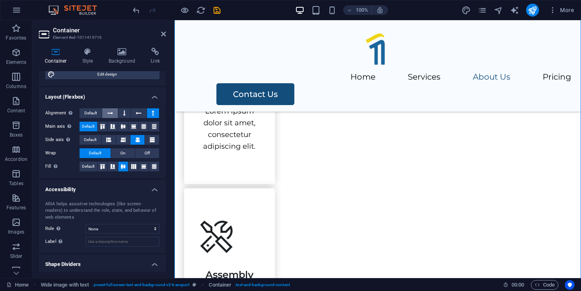
click at [111, 113] on icon at bounding box center [110, 113] width 6 height 10
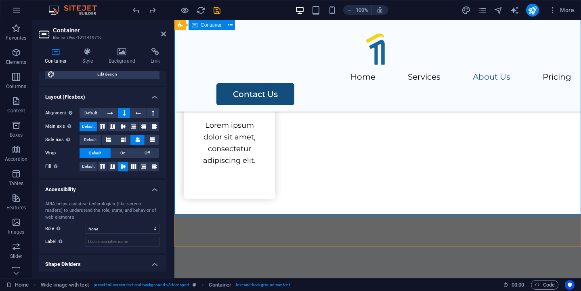
scroll to position [809, 0]
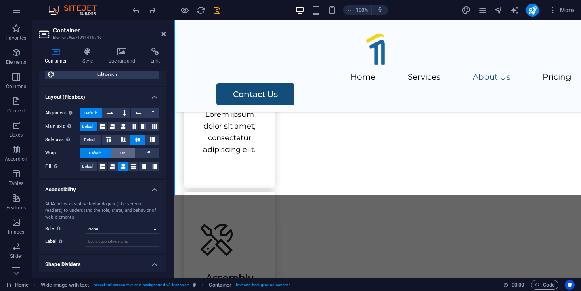
click at [123, 153] on span "On" at bounding box center [122, 153] width 5 height 10
click at [98, 153] on span "Default" at bounding box center [95, 153] width 13 height 10
click at [113, 138] on icon at bounding box center [109, 139] width 10 height 5
click at [130, 140] on button at bounding box center [137, 140] width 14 height 10
click at [118, 125] on button at bounding box center [123, 126] width 10 height 10
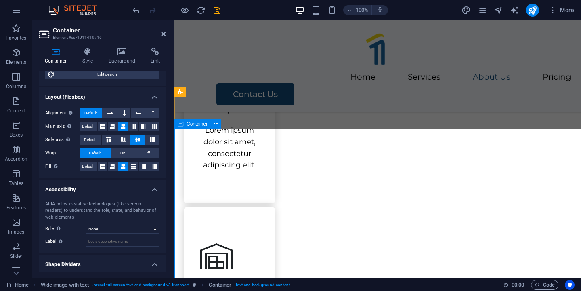
scroll to position [615, 0]
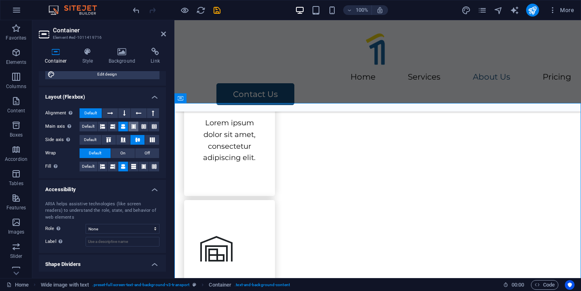
click at [129, 126] on button at bounding box center [133, 126] width 10 height 10
click at [123, 127] on icon at bounding box center [123, 126] width 5 height 10
click at [153, 129] on icon at bounding box center [154, 126] width 5 height 10
click at [101, 128] on icon at bounding box center [102, 126] width 5 height 10
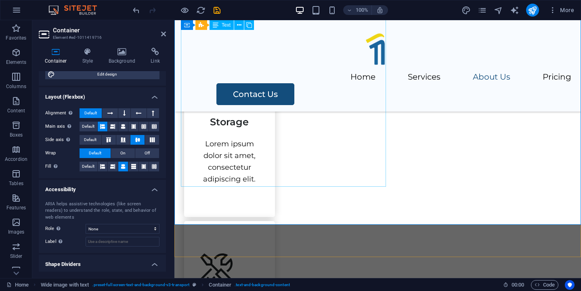
scroll to position [779, 0]
click at [129, 167] on button at bounding box center [133, 166] width 10 height 10
click at [118, 166] on button at bounding box center [123, 166] width 10 height 10
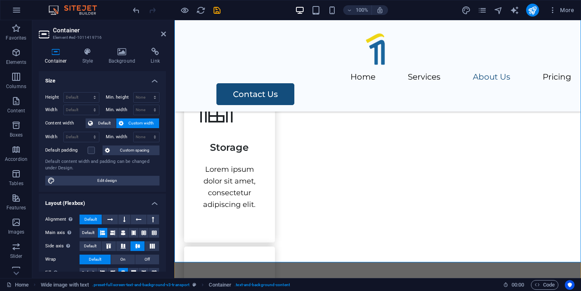
scroll to position [776, 0]
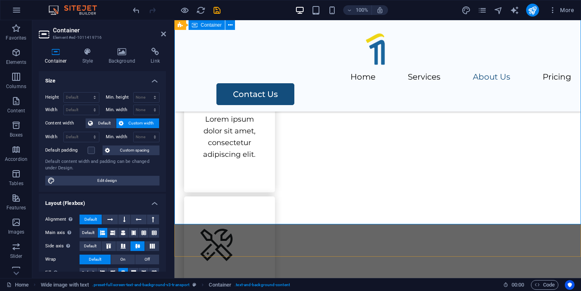
scroll to position [805, 0]
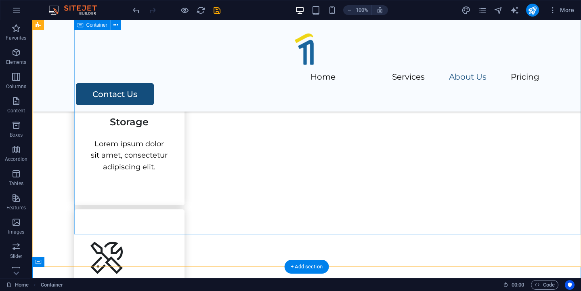
scroll to position [756, 0]
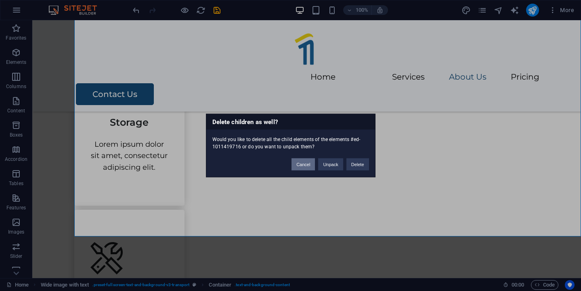
click at [306, 168] on button "Cancel" at bounding box center [302, 164] width 23 height 12
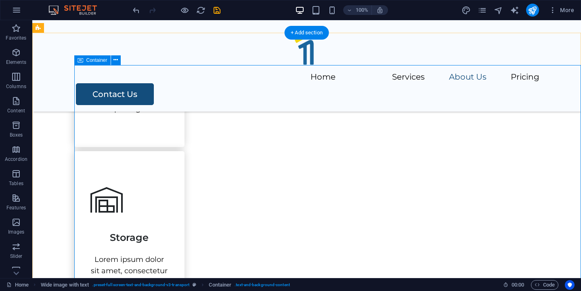
scroll to position [643, 0]
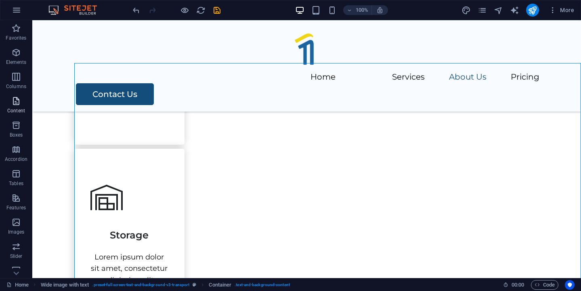
click at [16, 109] on p "Content" at bounding box center [16, 110] width 18 height 6
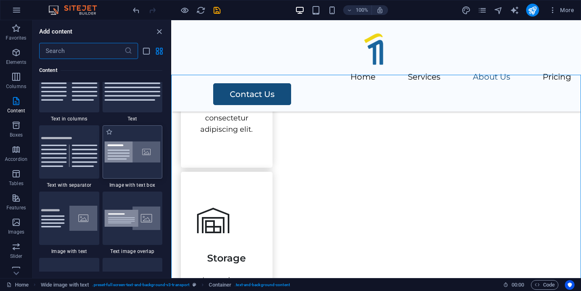
scroll to position [1435, 0]
click at [145, 208] on img at bounding box center [133, 218] width 56 height 24
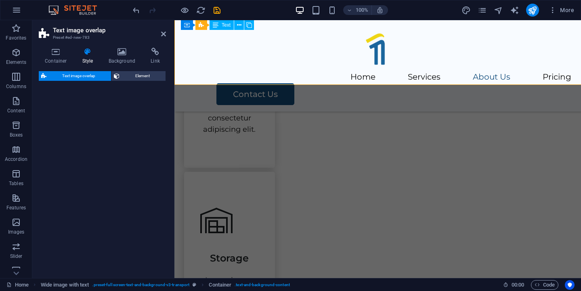
select select "rem"
select select "px"
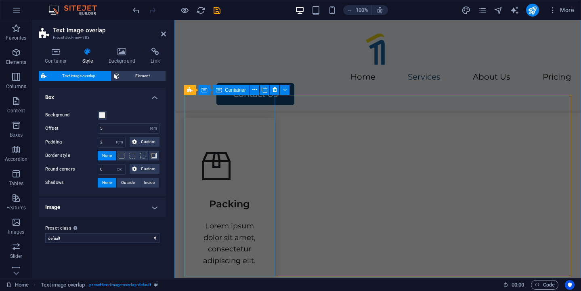
scroll to position [293, 0]
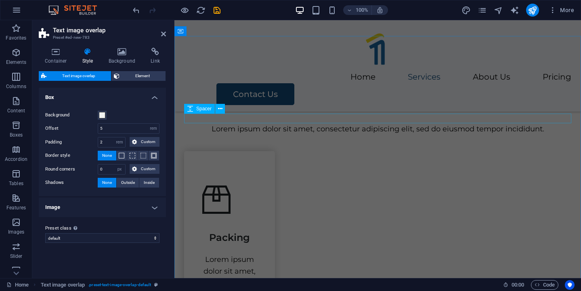
click at [222, 117] on div at bounding box center [377, 118] width 387 height 10
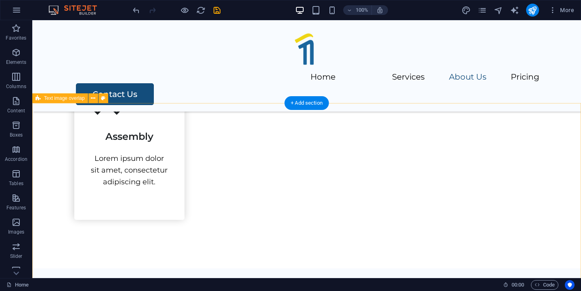
scroll to position [912, 0]
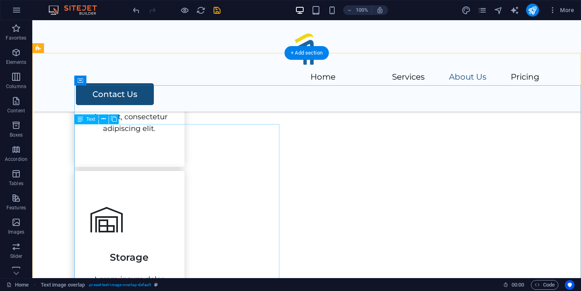
scroll to position [639, 0]
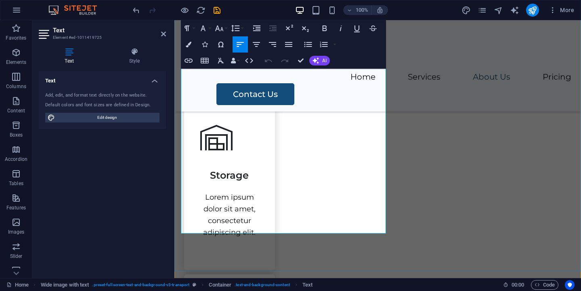
scroll to position [722, 0]
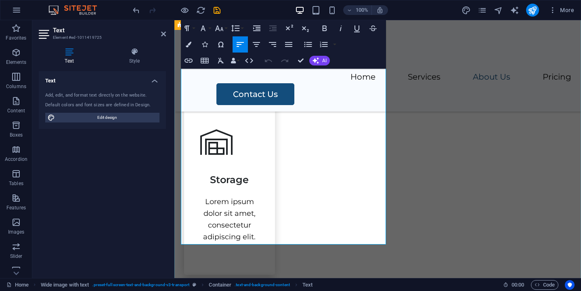
copy div "At " Sukses Karya Sendiri" , we believe that freshness is the heart of quality.…"
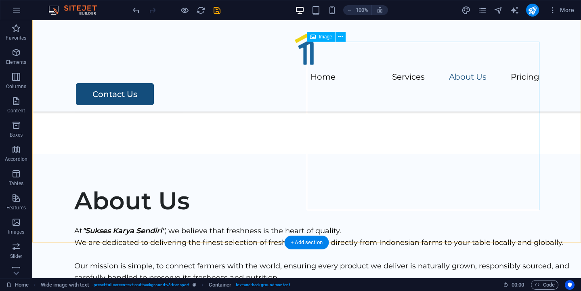
scroll to position [1032, 0]
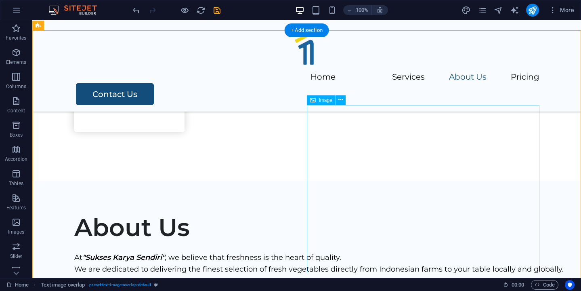
scroll to position [1013, 0]
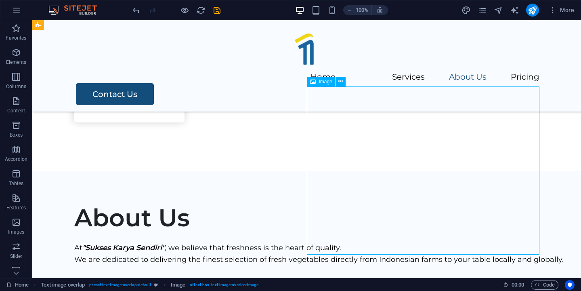
select select "%"
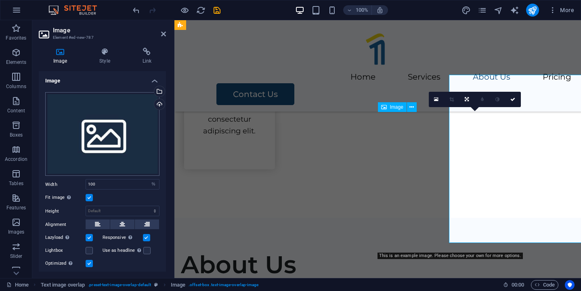
scroll to position [1024, 0]
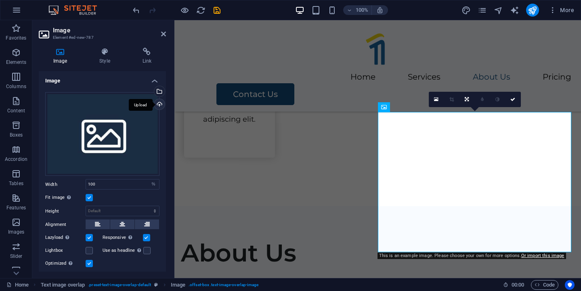
click at [156, 107] on div "Upload" at bounding box center [159, 105] width 12 height 12
click at [99, 123] on div "Drag files here, click to choose files or select files from Files or our free s…" at bounding box center [102, 134] width 114 height 84
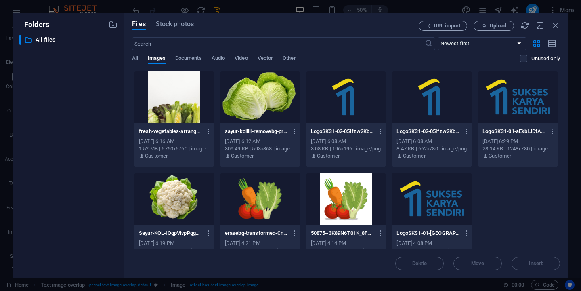
click at [440, 207] on div at bounding box center [431, 198] width 80 height 52
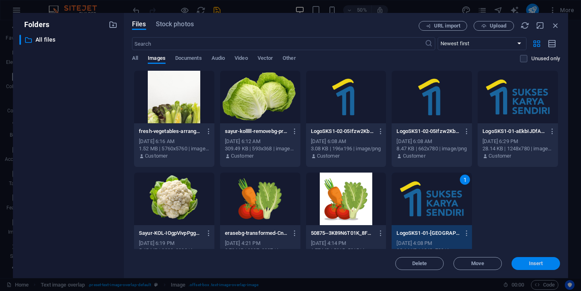
click at [524, 264] on span "Insert" at bounding box center [536, 263] width 42 height 5
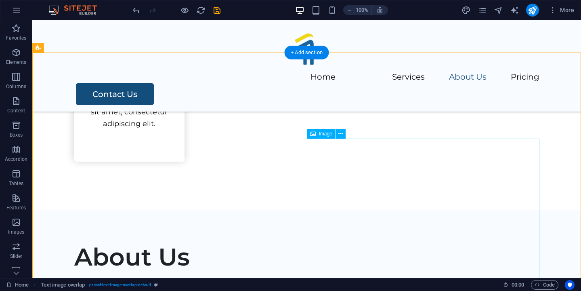
scroll to position [972, 0]
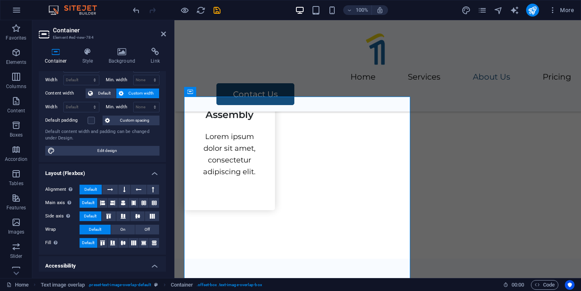
scroll to position [0, 0]
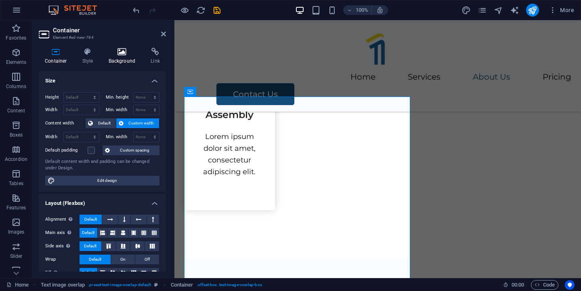
click at [123, 61] on h4 "Background" at bounding box center [124, 56] width 42 height 17
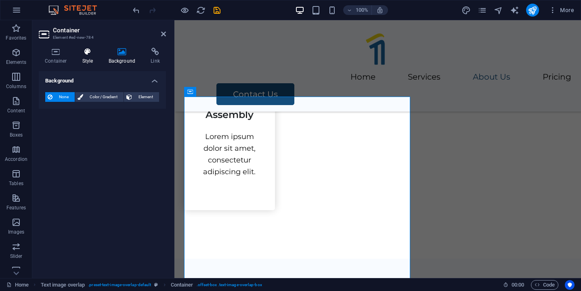
click at [93, 59] on h4 "Style" at bounding box center [89, 56] width 26 height 17
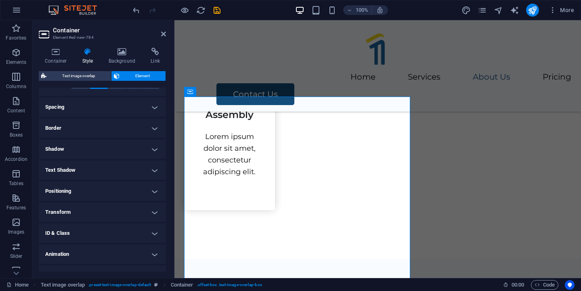
scroll to position [157, 0]
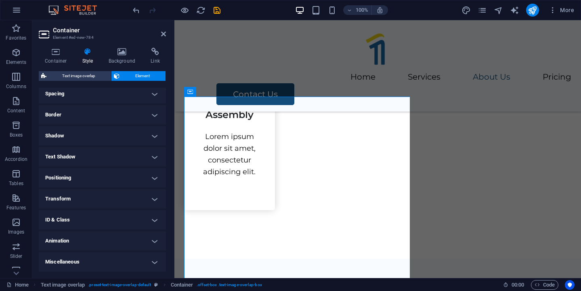
click at [105, 178] on h4 "Positioning" at bounding box center [102, 177] width 127 height 19
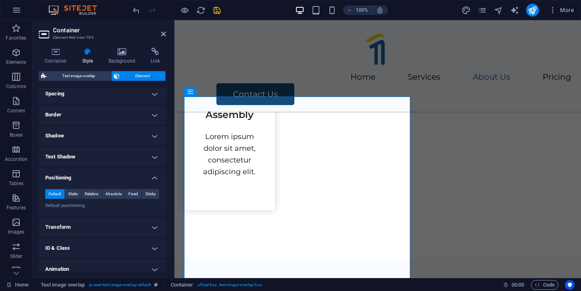
click at [105, 178] on h4 "Positioning" at bounding box center [102, 175] width 127 height 15
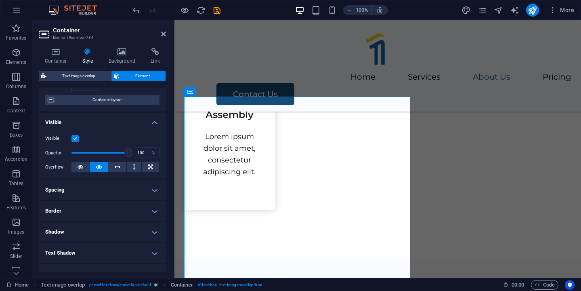
scroll to position [0, 0]
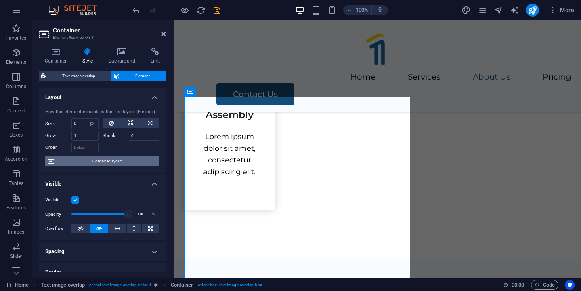
click at [116, 162] on span "Container layout" at bounding box center [106, 161] width 100 height 10
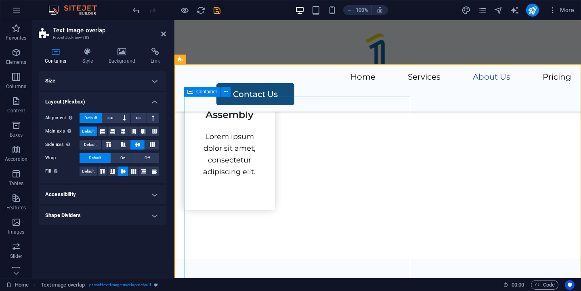
click at [130, 56] on h4 "Background" at bounding box center [124, 56] width 42 height 17
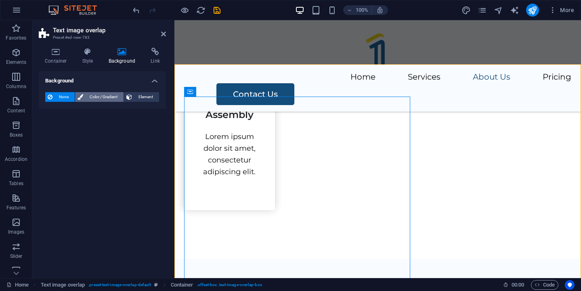
click at [105, 97] on span "Color / Gradient" at bounding box center [104, 97] width 36 height 10
click at [70, 112] on span "Gradient" at bounding box center [77, 112] width 20 height 11
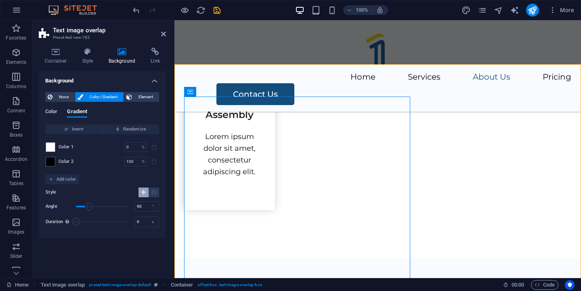
click at [54, 111] on span "Color" at bounding box center [51, 112] width 12 height 11
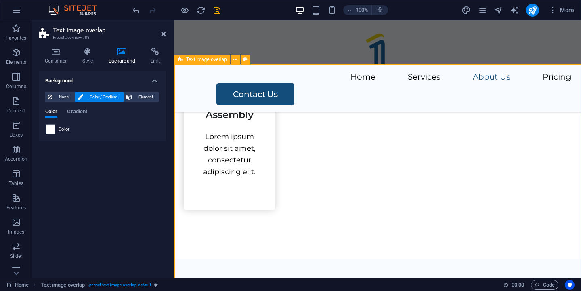
click at [211, 92] on span "Container" at bounding box center [206, 91] width 21 height 5
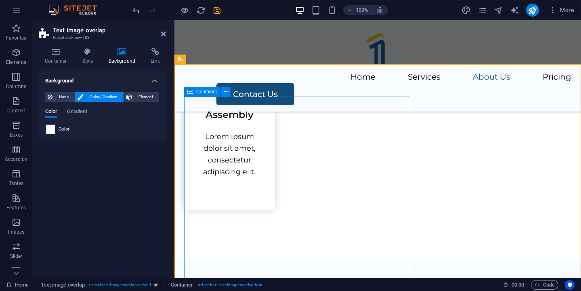
click at [211, 92] on span "Container" at bounding box center [206, 91] width 21 height 5
select select "px"
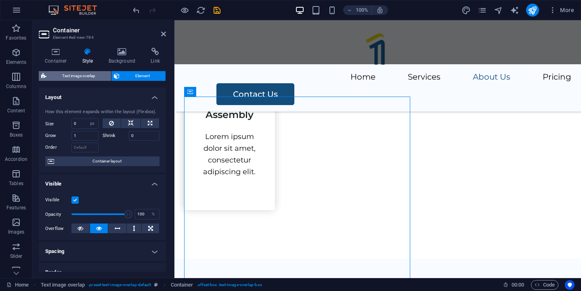
click at [69, 78] on span "Text image overlap" at bounding box center [79, 76] width 60 height 10
select select "rem"
select select "px"
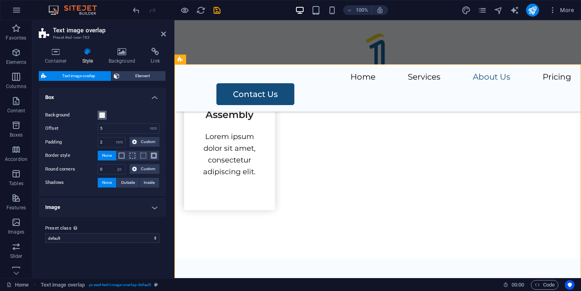
click at [104, 116] on span at bounding box center [102, 115] width 6 height 6
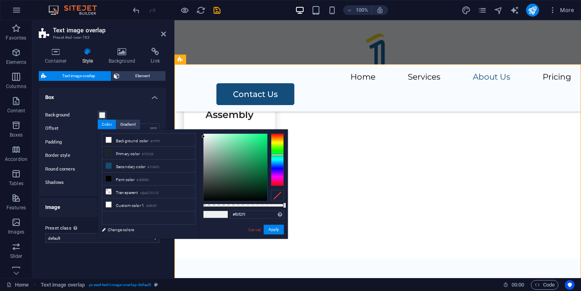
click at [86, 198] on h4 "Image" at bounding box center [102, 206] width 127 height 19
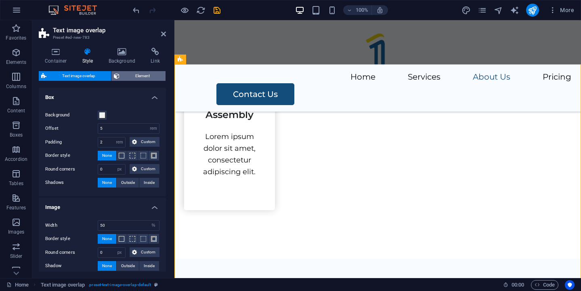
click at [128, 76] on span "Element" at bounding box center [142, 76] width 41 height 10
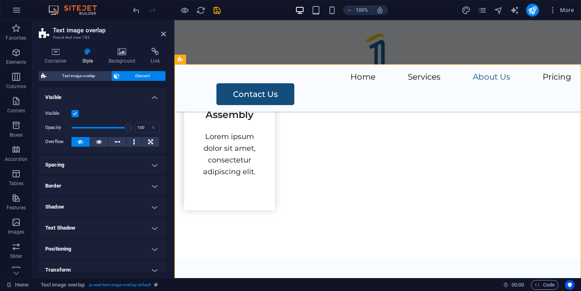
click at [71, 113] on label at bounding box center [74, 113] width 7 height 7
click at [0, 0] on input "Visible" at bounding box center [0, 0] width 0 height 0
click at [75, 113] on label at bounding box center [74, 113] width 7 height 7
click at [0, 0] on input "Visible" at bounding box center [0, 0] width 0 height 0
click at [75, 113] on label at bounding box center [74, 113] width 7 height 7
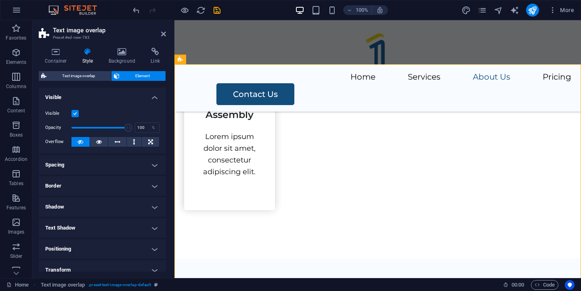
click at [0, 0] on input "Visible" at bounding box center [0, 0] width 0 height 0
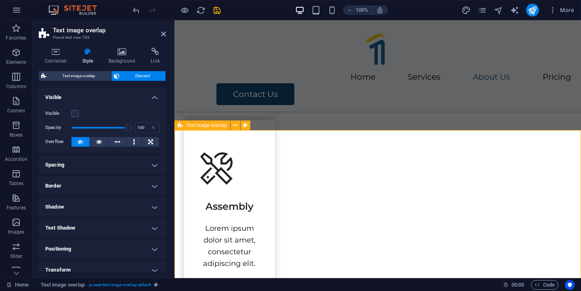
scroll to position [1021, 0]
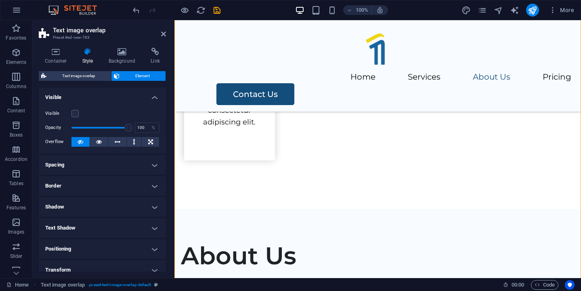
click at [79, 141] on icon at bounding box center [80, 142] width 6 height 10
click at [84, 143] on button at bounding box center [80, 142] width 18 height 10
click at [96, 142] on icon at bounding box center [99, 142] width 6 height 10
click at [82, 142] on icon at bounding box center [80, 142] width 6 height 10
click at [76, 114] on label at bounding box center [74, 113] width 7 height 7
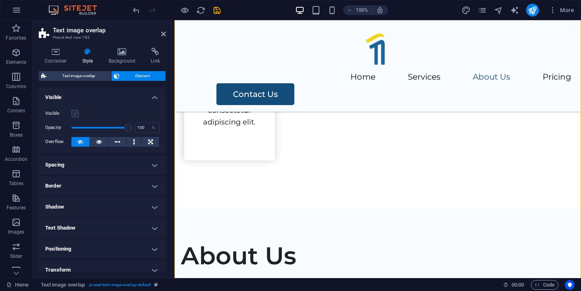
click at [0, 0] on input "Visible" at bounding box center [0, 0] width 0 height 0
click at [79, 74] on span "Text image overlap" at bounding box center [79, 76] width 60 height 10
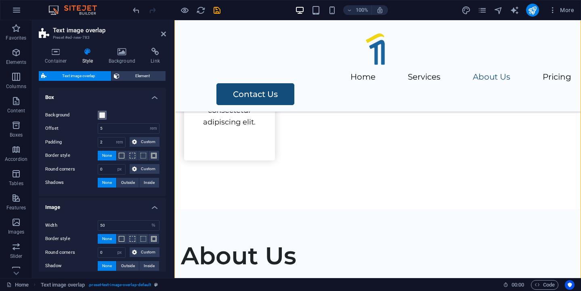
click at [103, 115] on span at bounding box center [102, 115] width 6 height 6
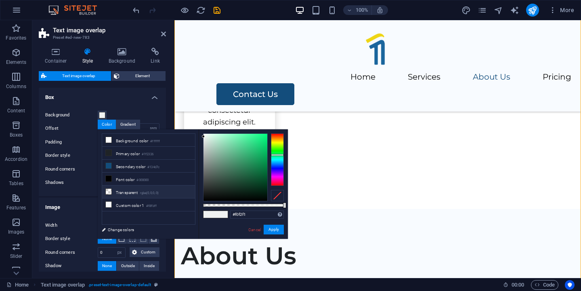
click at [124, 193] on li "Transparent rgba(0,0,0,.0)" at bounding box center [148, 191] width 93 height 13
type input "rgba(0, 0, 0, 0)"
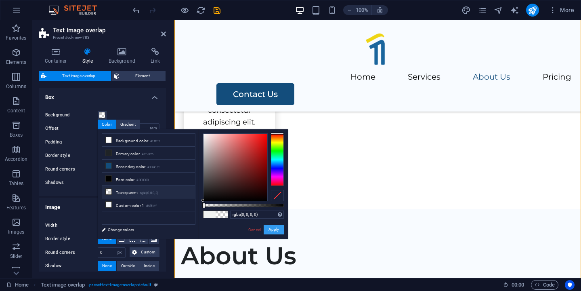
click at [275, 230] on button "Apply" at bounding box center [274, 229] width 20 height 10
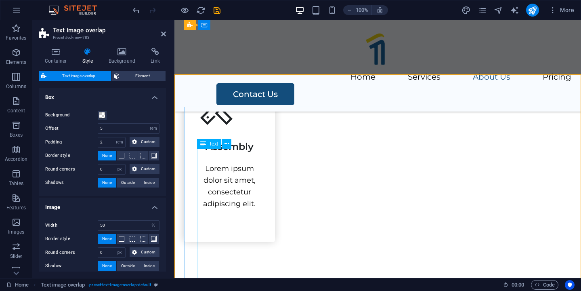
scroll to position [932, 0]
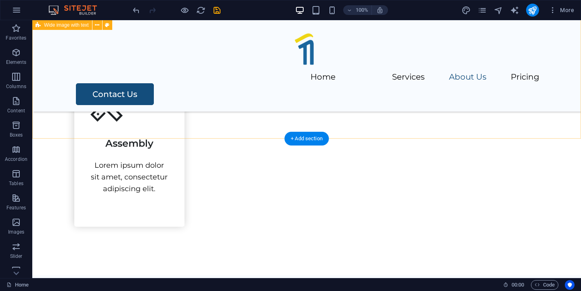
scroll to position [920, 0]
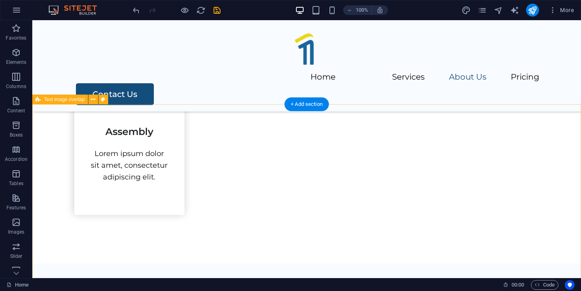
select select "rem"
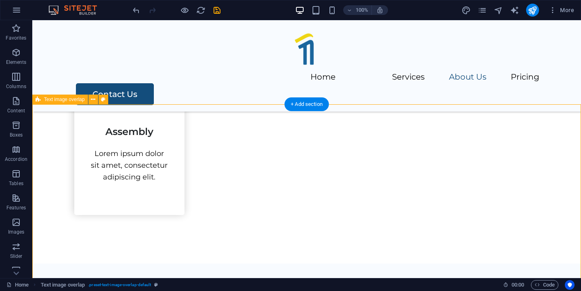
select select "px"
select select "%"
select select "px"
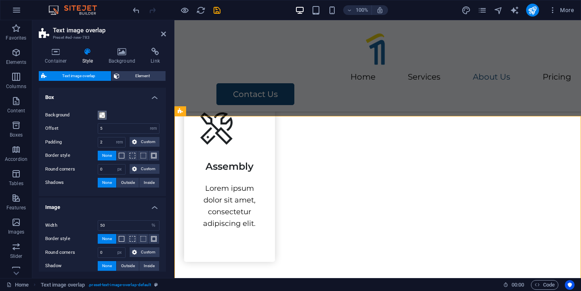
click at [103, 116] on span at bounding box center [102, 115] width 6 height 6
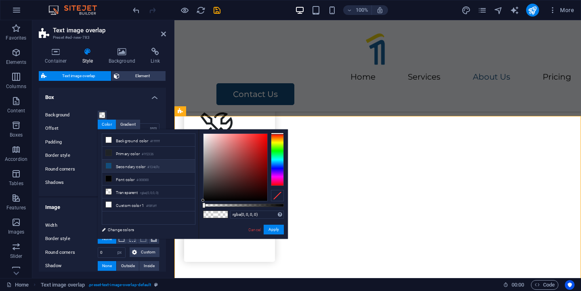
click at [122, 164] on li "Secondary color #134d7c" at bounding box center [148, 165] width 93 height 13
type input "#134d7c"
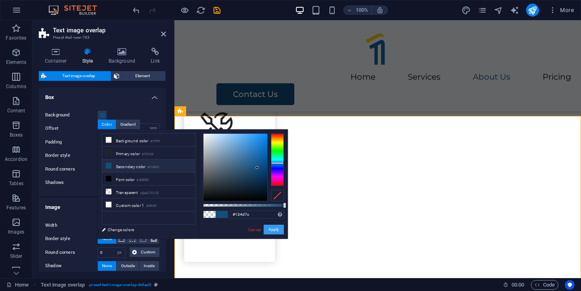
click at [275, 231] on button "Apply" at bounding box center [274, 229] width 20 height 10
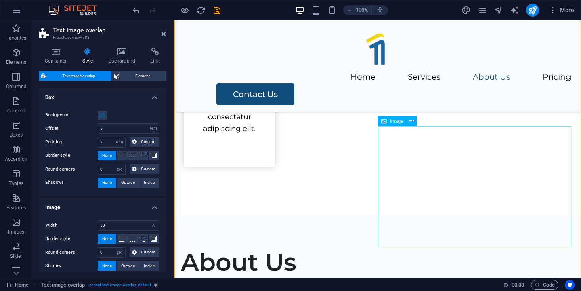
scroll to position [1020, 0]
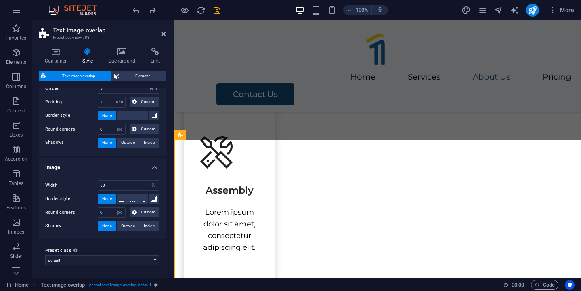
scroll to position [0, 0]
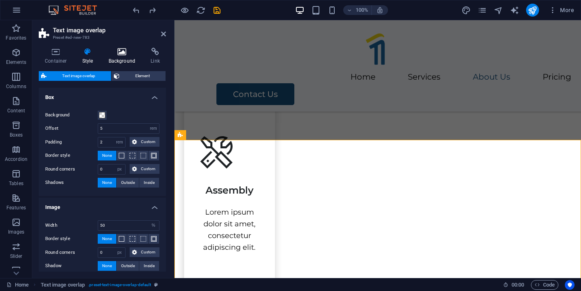
click at [123, 53] on icon at bounding box center [122, 52] width 39 height 8
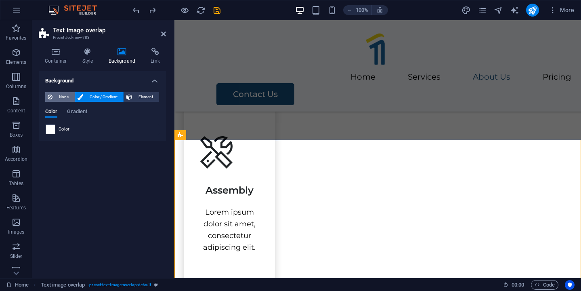
click at [63, 99] on span "None" at bounding box center [63, 97] width 17 height 10
click at [99, 98] on span "Color / Gradient" at bounding box center [104, 97] width 36 height 10
click at [84, 111] on span "Gradient" at bounding box center [77, 112] width 20 height 11
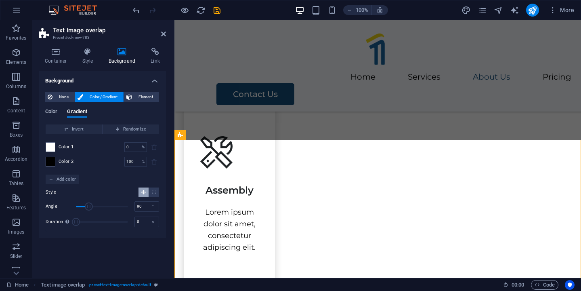
click at [57, 113] on span "Color" at bounding box center [51, 112] width 12 height 11
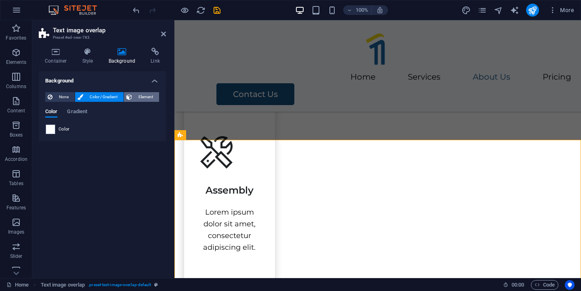
click at [149, 97] on span "Element" at bounding box center [145, 97] width 22 height 10
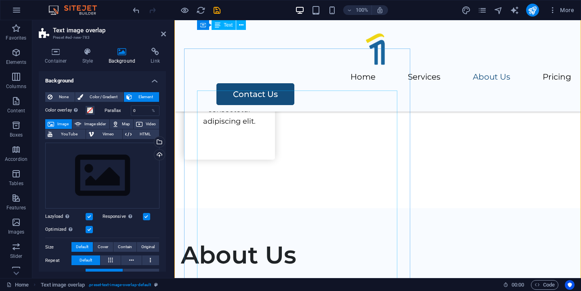
scroll to position [1020, 0]
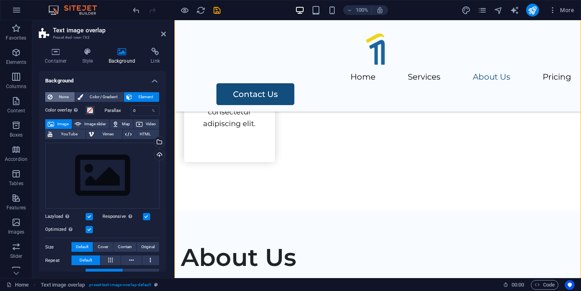
click at [64, 97] on span "None" at bounding box center [63, 97] width 17 height 10
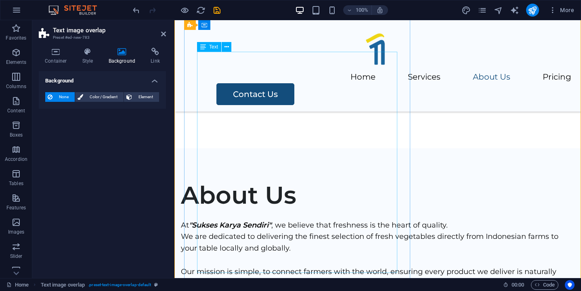
scroll to position [1059, 0]
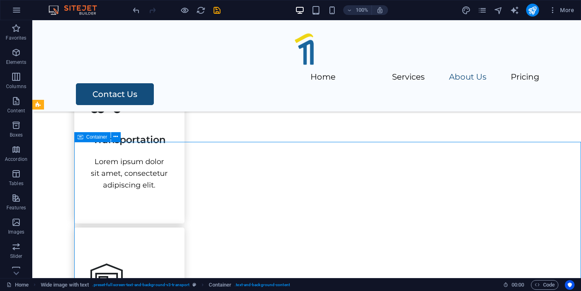
scroll to position [575, 0]
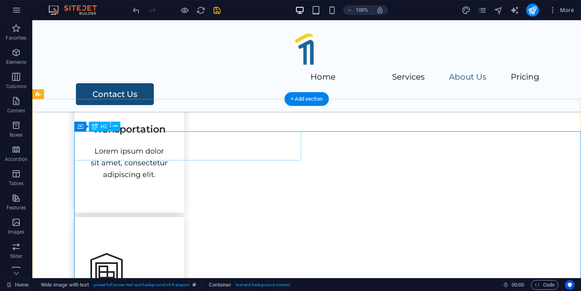
click at [103, 126] on span "Container" at bounding box center [96, 126] width 21 height 5
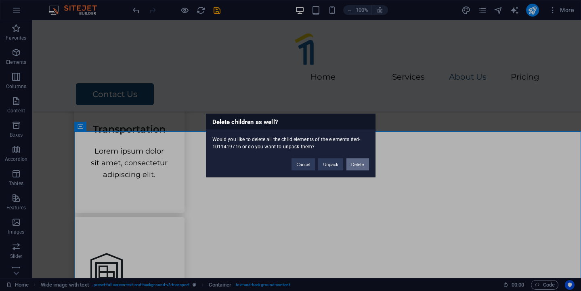
click at [354, 162] on button "Delete" at bounding box center [357, 164] width 23 height 12
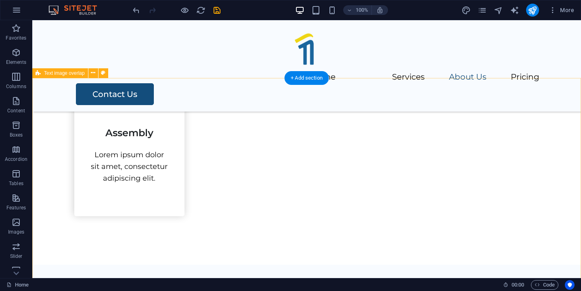
scroll to position [783, 0]
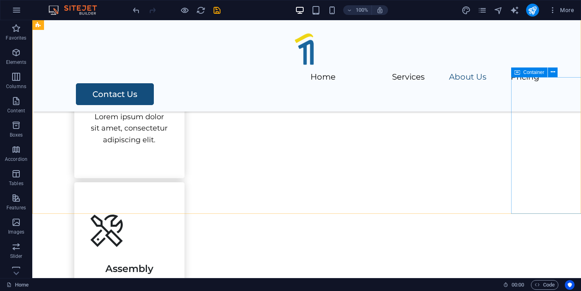
click at [527, 72] on span "Container" at bounding box center [533, 72] width 21 height 5
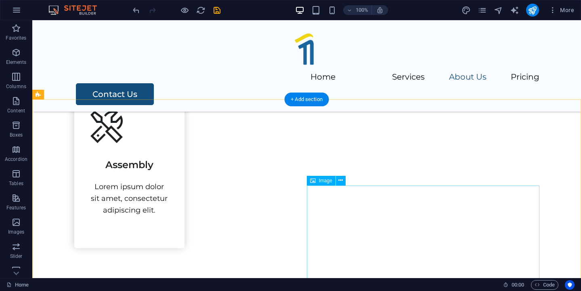
scroll to position [861, 0]
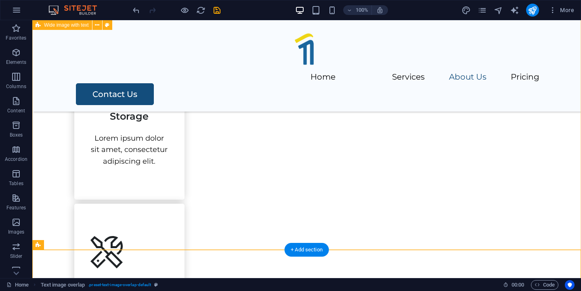
scroll to position [747, 0]
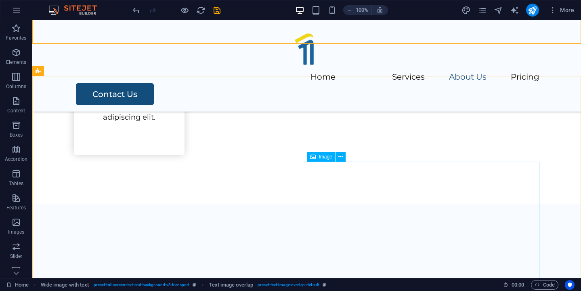
scroll to position [984, 0]
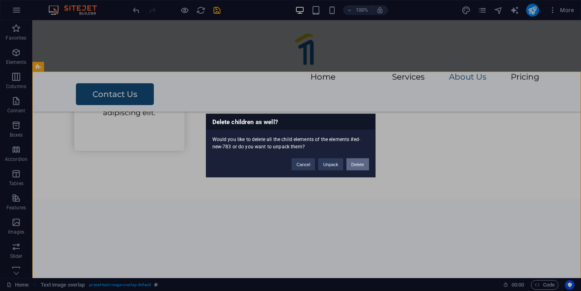
click at [365, 165] on button "Delete" at bounding box center [357, 164] width 23 height 12
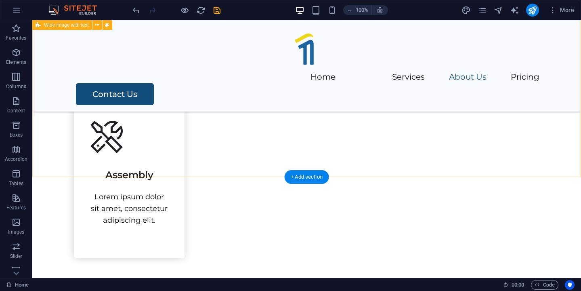
scroll to position [835, 0]
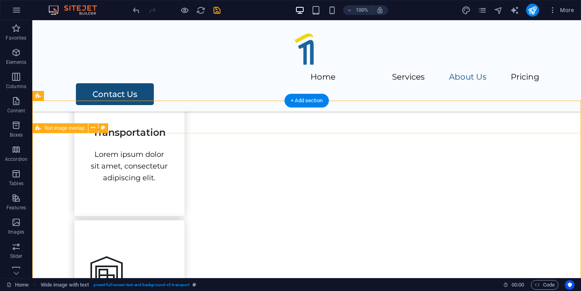
scroll to position [568, 0]
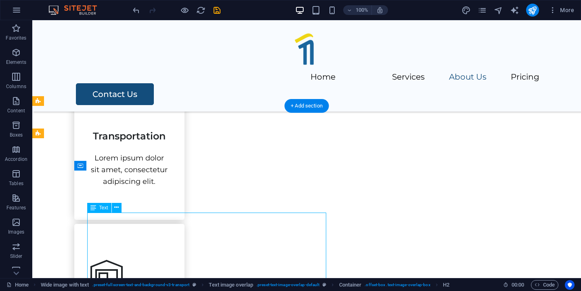
drag, startPoint x: 200, startPoint y: 222, endPoint x: 280, endPoint y: 133, distance: 119.7
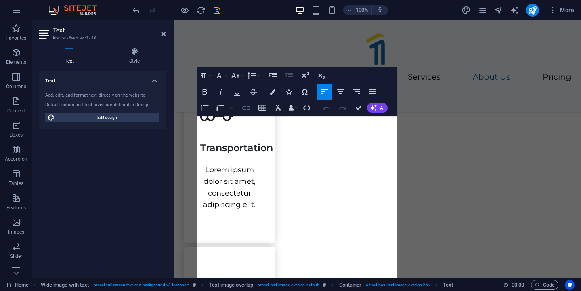
scroll to position [676, 0]
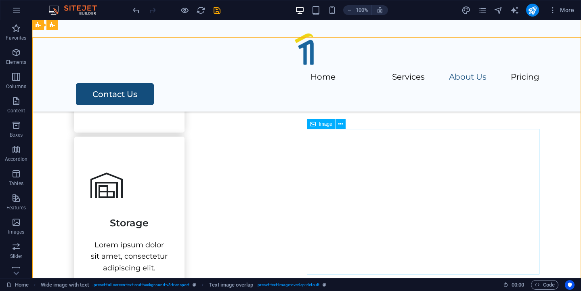
scroll to position [594, 0]
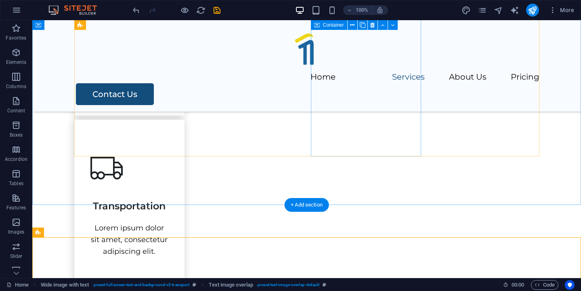
scroll to position [449, 0]
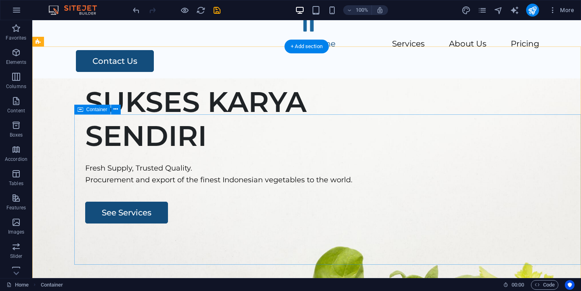
scroll to position [31, 0]
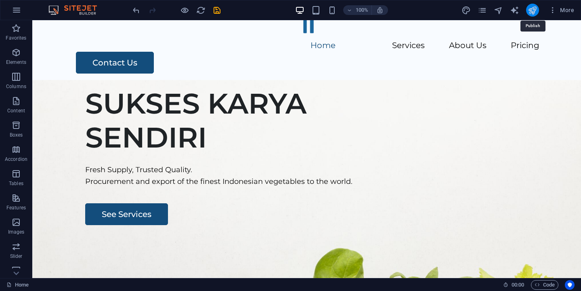
click at [531, 6] on icon "publish" at bounding box center [531, 10] width 9 height 9
checkbox input "false"
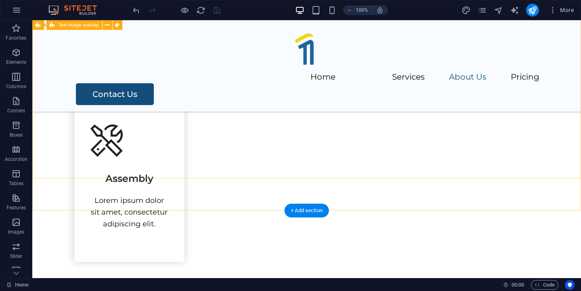
scroll to position [956, 0]
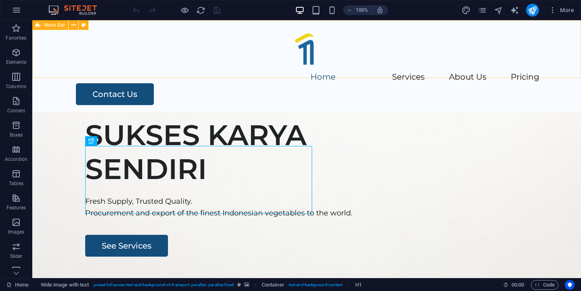
click at [47, 25] on span "Menu Bar" at bounding box center [54, 25] width 21 height 5
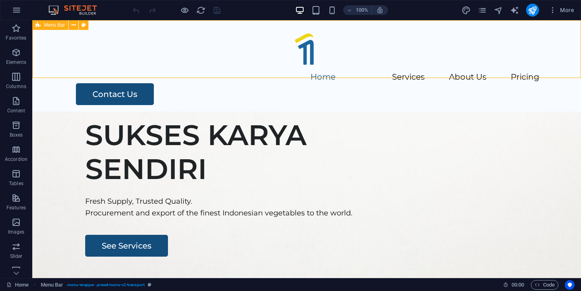
click at [47, 25] on span "Menu Bar" at bounding box center [54, 25] width 21 height 5
select select "header"
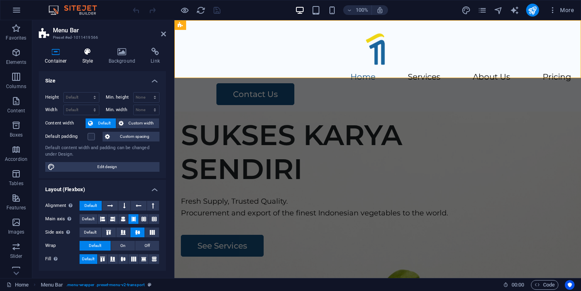
click at [88, 59] on h4 "Style" at bounding box center [89, 56] width 26 height 17
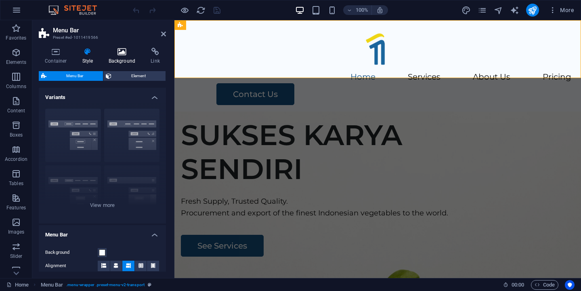
click at [132, 56] on h4 "Background" at bounding box center [124, 56] width 42 height 17
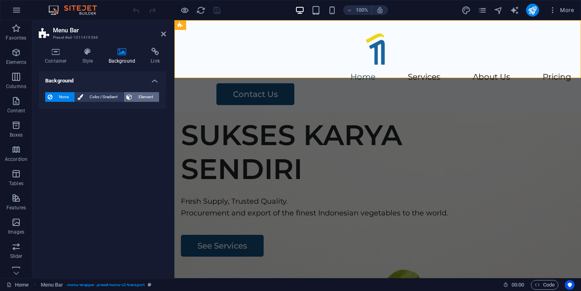
click at [138, 94] on span "Element" at bounding box center [145, 97] width 22 height 10
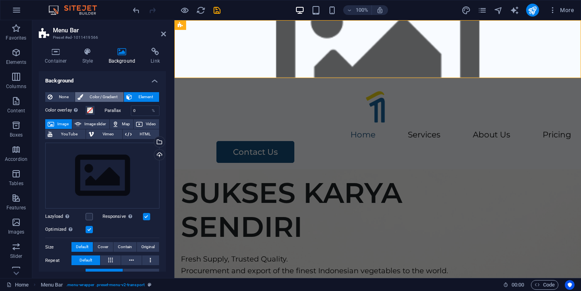
click at [100, 97] on span "Color / Gradient" at bounding box center [104, 97] width 36 height 10
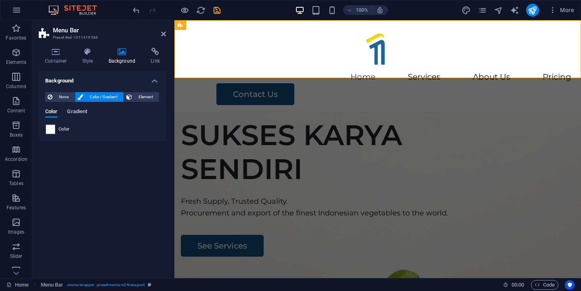
click at [80, 110] on span "Gradient" at bounding box center [77, 112] width 20 height 11
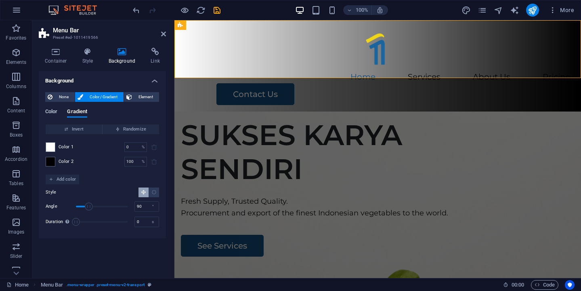
click at [57, 109] on span "Color" at bounding box center [51, 112] width 12 height 11
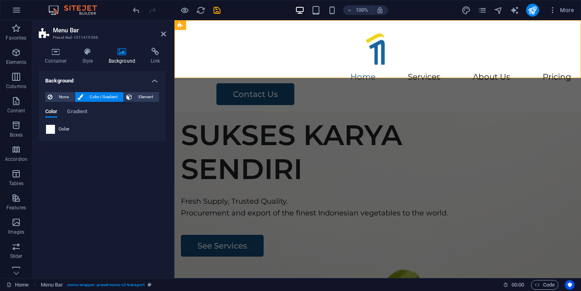
click at [48, 131] on span at bounding box center [50, 129] width 9 height 9
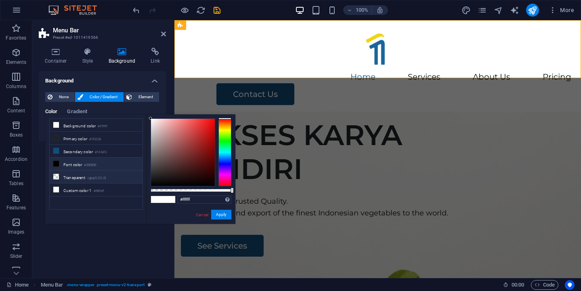
click at [74, 171] on li "Transparent rgba(0,0,0,.0)" at bounding box center [96, 176] width 93 height 13
type input "rgba(0, 0, 0, 0)"
click at [227, 211] on button "Apply" at bounding box center [221, 214] width 20 height 10
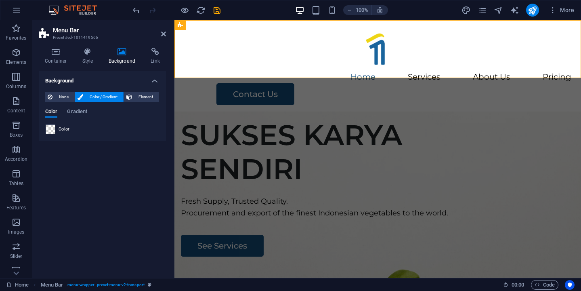
click at [372, 117] on figure at bounding box center [377, 239] width 406 height 257
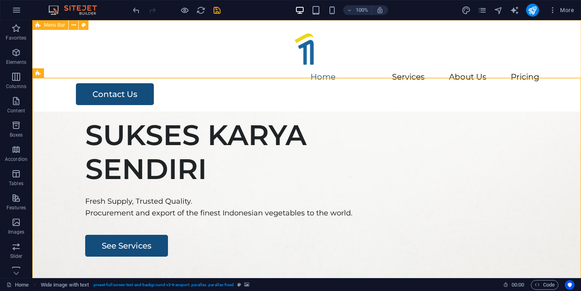
click at [44, 25] on span "Menu Bar" at bounding box center [54, 25] width 21 height 5
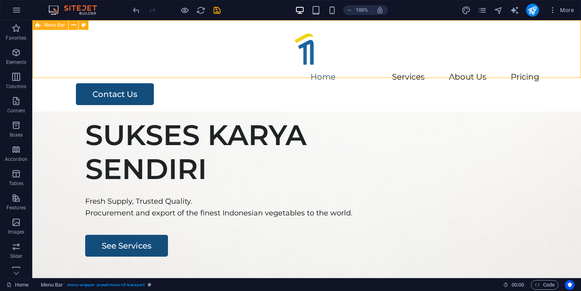
click at [44, 25] on span "Menu Bar" at bounding box center [54, 25] width 21 height 5
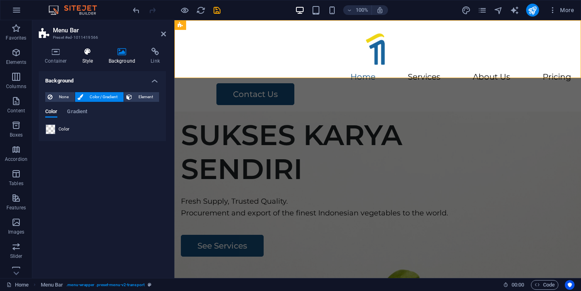
click at [83, 57] on h4 "Style" at bounding box center [89, 56] width 26 height 17
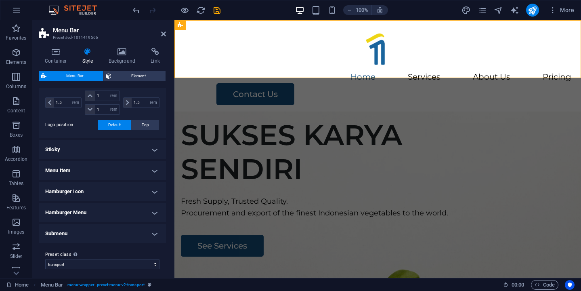
scroll to position [202, 0]
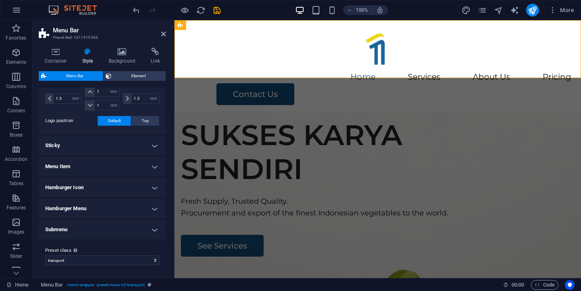
click at [143, 225] on h4 "Submenu" at bounding box center [102, 229] width 127 height 19
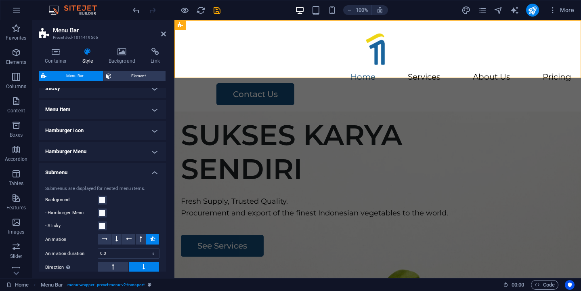
scroll to position [249, 0]
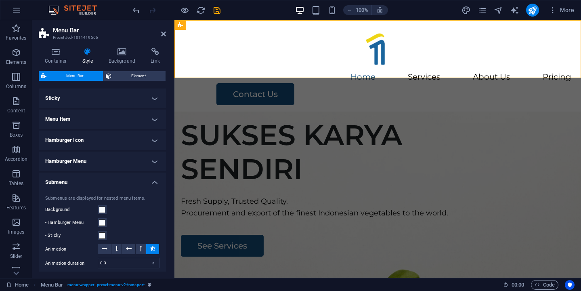
click at [92, 161] on h4 "Hamburger Menu" at bounding box center [102, 160] width 127 height 19
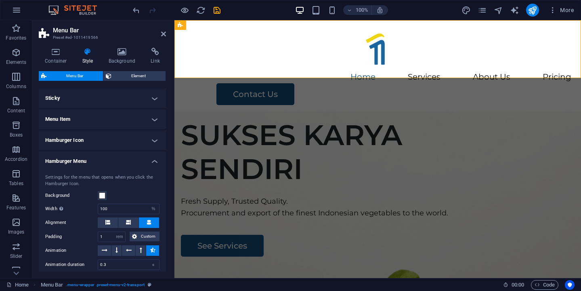
click at [92, 160] on h4 "Hamburger Menu" at bounding box center [102, 158] width 127 height 15
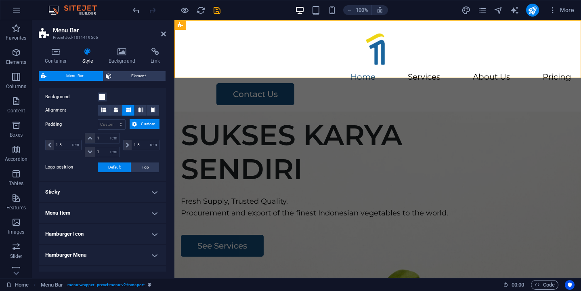
scroll to position [153, 0]
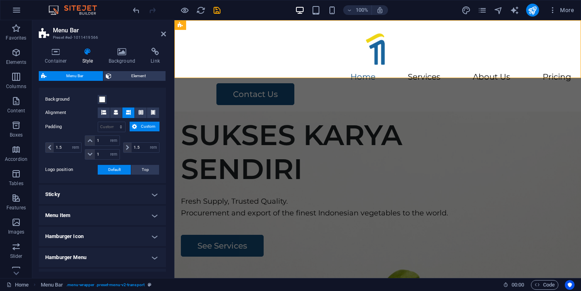
click at [108, 193] on h4 "Sticky" at bounding box center [102, 193] width 127 height 19
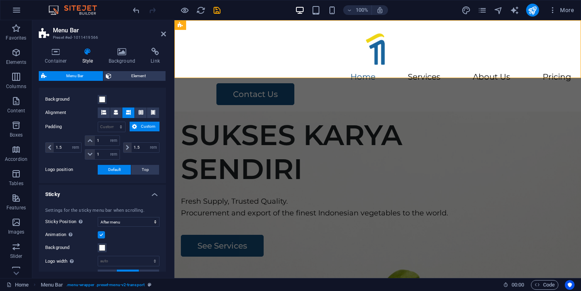
click at [108, 193] on h4 "Sticky" at bounding box center [102, 191] width 127 height 15
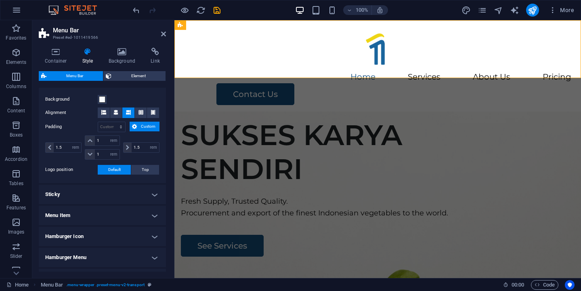
click at [108, 193] on h4 "Sticky" at bounding box center [102, 193] width 127 height 19
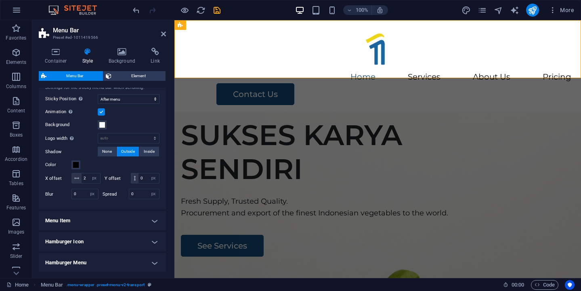
scroll to position [276, 0]
click at [106, 149] on span "None" at bounding box center [107, 151] width 10 height 10
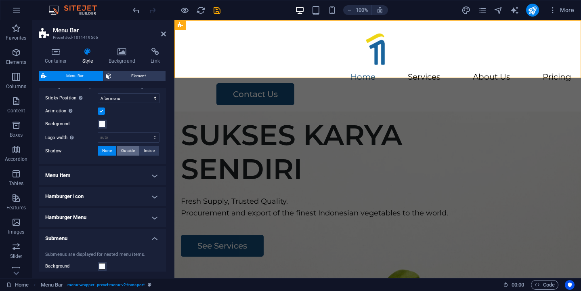
click at [126, 151] on span "Outside" at bounding box center [128, 151] width 14 height 10
type input "2"
type input "4"
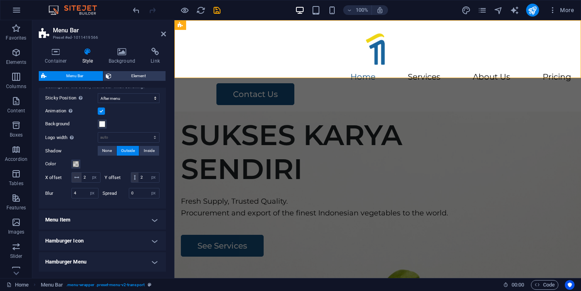
click at [250, 126] on figure at bounding box center [377, 239] width 406 height 257
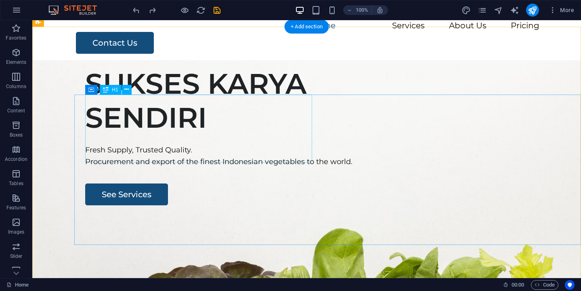
scroll to position [0, 0]
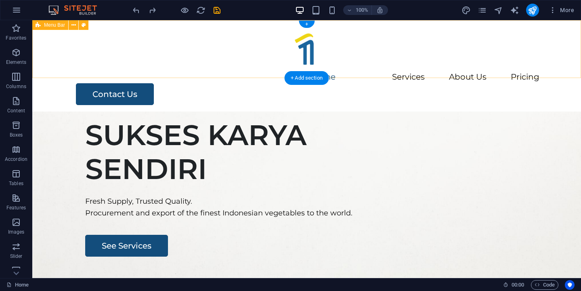
click at [62, 65] on div "Menu Home Services About Us Pricing Contact Us" at bounding box center [306, 65] width 548 height 91
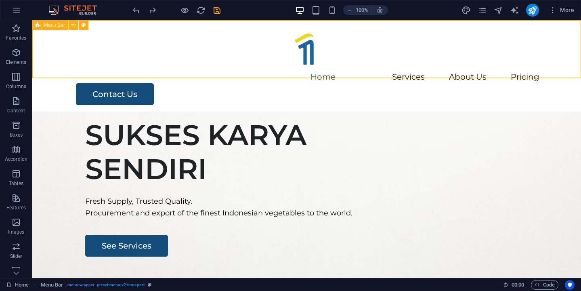
click at [48, 27] on span "Menu Bar" at bounding box center [54, 25] width 21 height 5
click at [54, 24] on span "Menu Bar" at bounding box center [54, 25] width 21 height 5
select select "rem"
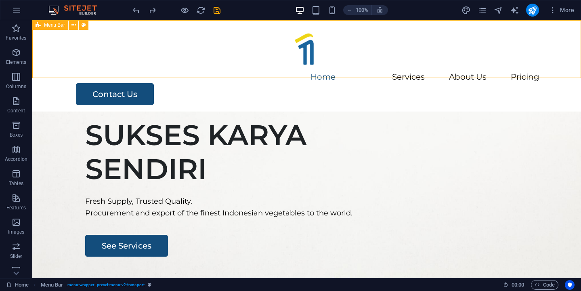
select select "rem"
select select "sticky_menu"
select select "px"
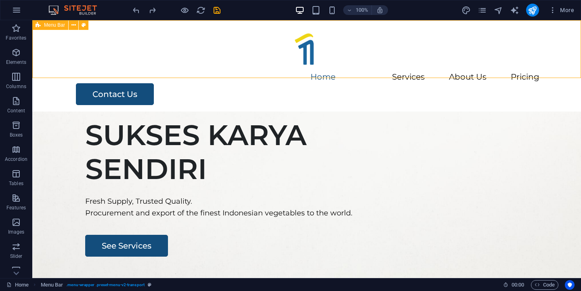
select select "px"
select select "rem"
select select "px"
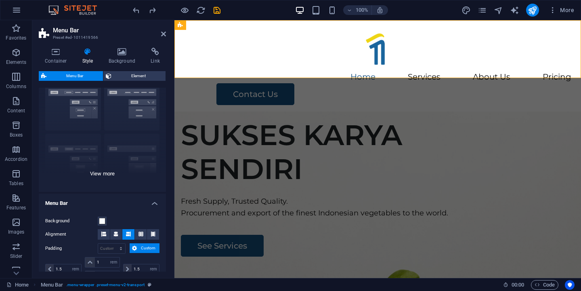
scroll to position [32, 0]
click at [110, 173] on div "Border Centered Default Fixed Loki Trigger Wide XXL" at bounding box center [102, 130] width 127 height 121
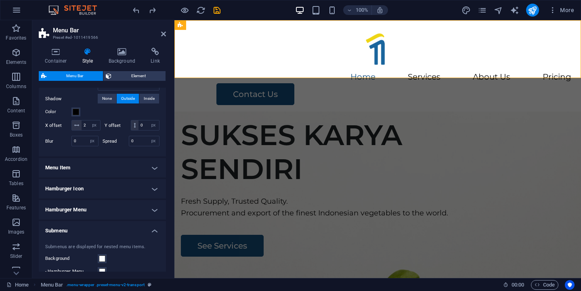
scroll to position [433, 0]
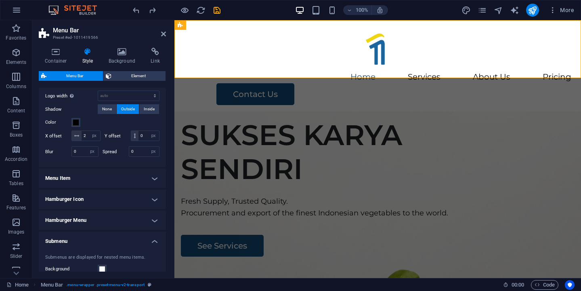
click at [150, 188] on h4 "Menu Item" at bounding box center [102, 177] width 127 height 19
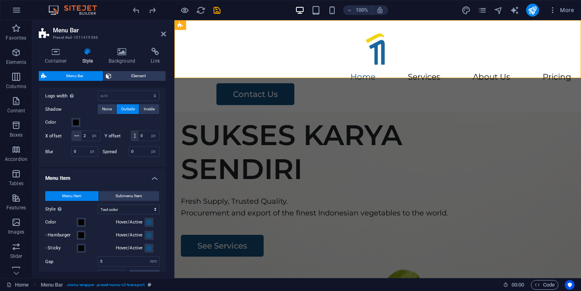
click at [150, 183] on h4 "Menu Item" at bounding box center [102, 175] width 127 height 15
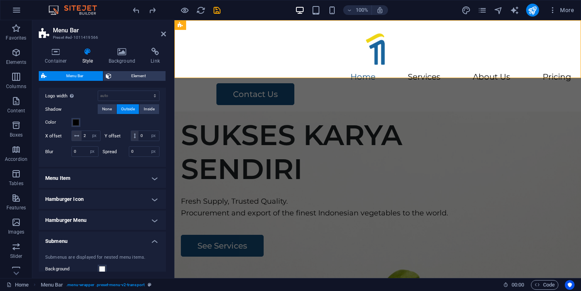
click at [150, 187] on h4 "Menu Item" at bounding box center [102, 177] width 127 height 19
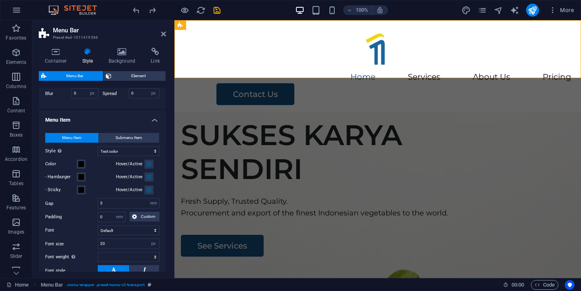
scroll to position [490, 0]
click at [151, 125] on h4 "Menu Item" at bounding box center [102, 118] width 127 height 15
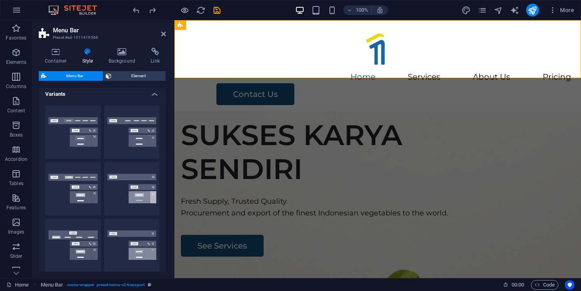
scroll to position [0, 0]
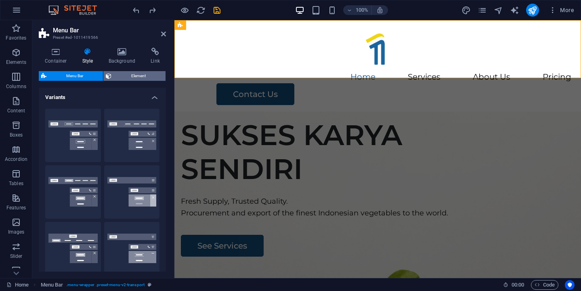
click at [138, 75] on span "Element" at bounding box center [138, 76] width 49 height 10
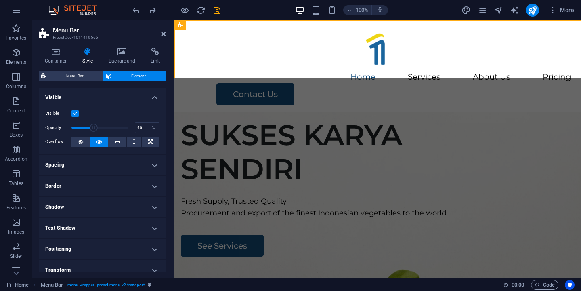
drag, startPoint x: 124, startPoint y: 124, endPoint x: 93, endPoint y: 124, distance: 30.7
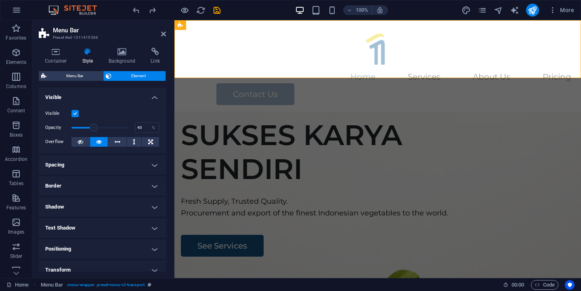
click at [93, 124] on span at bounding box center [94, 127] width 8 height 8
type input "100"
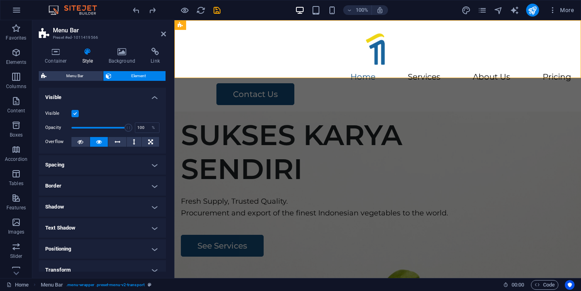
click at [76, 112] on label at bounding box center [74, 113] width 7 height 7
click at [0, 0] on input "Visible" at bounding box center [0, 0] width 0 height 0
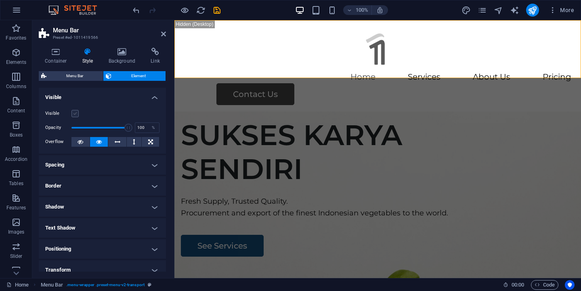
click at [74, 111] on label at bounding box center [74, 113] width 7 height 7
click at [0, 0] on input "Visible" at bounding box center [0, 0] width 0 height 0
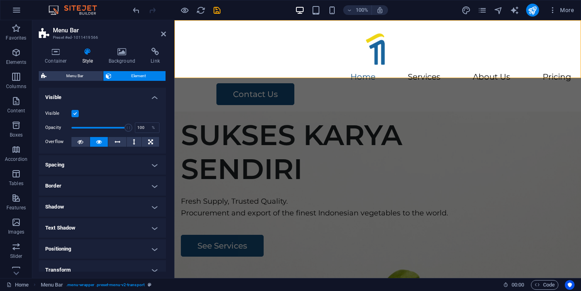
click at [135, 205] on h4 "Shadow" at bounding box center [102, 206] width 127 height 19
click at [134, 188] on h4 "Border" at bounding box center [102, 185] width 127 height 19
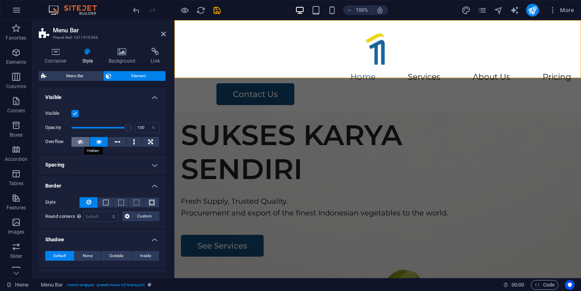
click at [82, 142] on icon at bounding box center [80, 142] width 6 height 10
click at [97, 141] on icon at bounding box center [99, 142] width 6 height 10
click at [150, 138] on icon at bounding box center [150, 142] width 5 height 10
click at [82, 141] on icon at bounding box center [80, 142] width 6 height 10
click at [96, 137] on icon at bounding box center [99, 142] width 6 height 10
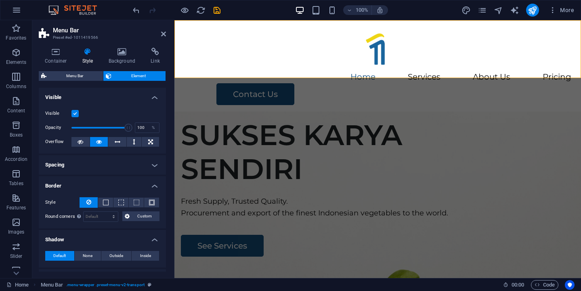
click at [74, 163] on h4 "Spacing" at bounding box center [102, 164] width 127 height 19
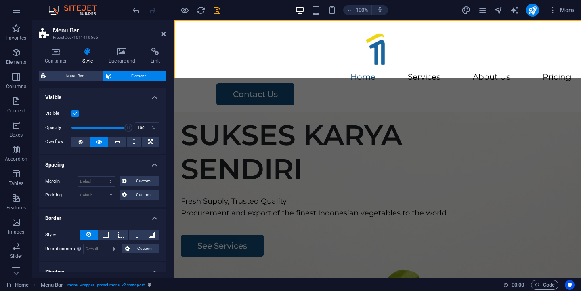
click at [74, 162] on h4 "Spacing" at bounding box center [102, 162] width 127 height 15
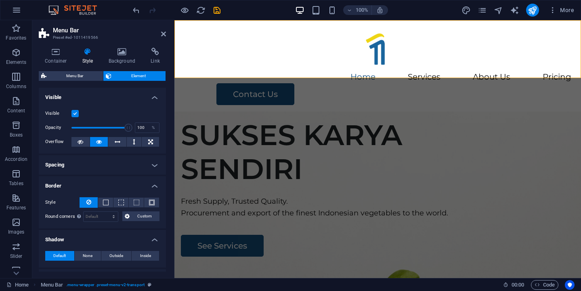
click at [74, 181] on h4 "Border" at bounding box center [102, 183] width 127 height 15
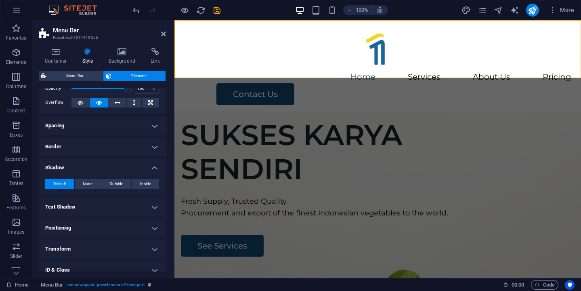
scroll to position [52, 0]
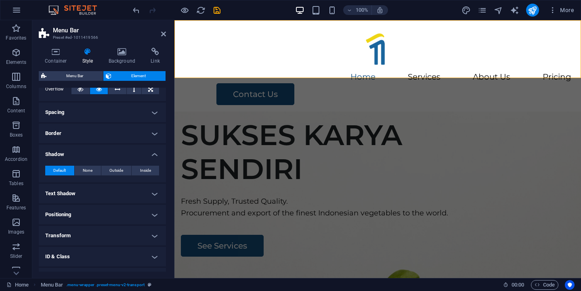
click at [82, 196] on h4 "Text Shadow" at bounding box center [102, 193] width 127 height 19
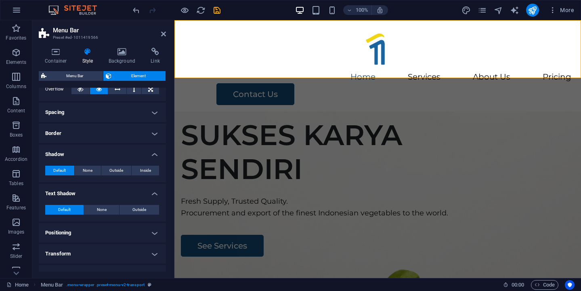
click at [82, 196] on h4 "Text Shadow" at bounding box center [102, 191] width 127 height 15
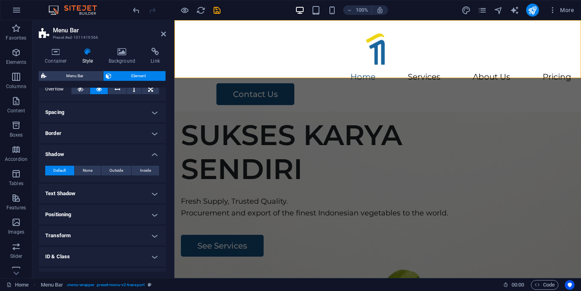
click at [82, 214] on h4 "Positioning" at bounding box center [102, 214] width 127 height 19
click at [82, 214] on h4 "Positioning" at bounding box center [102, 212] width 127 height 15
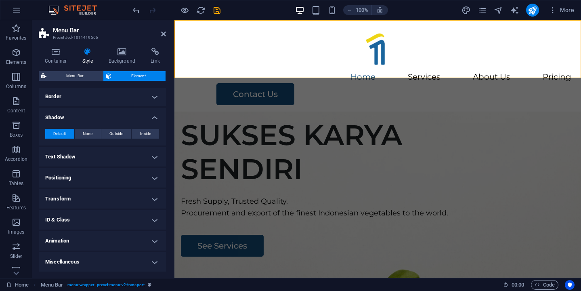
click at [91, 210] on h4 "ID & Class" at bounding box center [102, 219] width 127 height 19
click at [87, 218] on h4 "ID & Class" at bounding box center [102, 217] width 127 height 15
click at [95, 201] on h4 "Transform" at bounding box center [102, 198] width 127 height 19
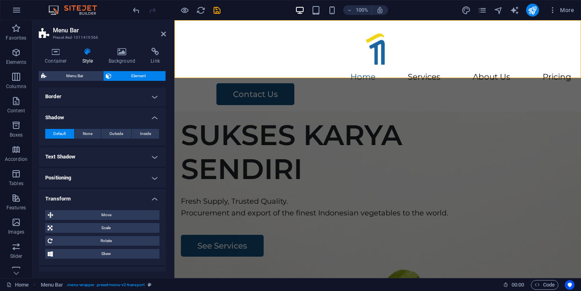
click at [95, 201] on h4 "Transform" at bounding box center [102, 196] width 127 height 15
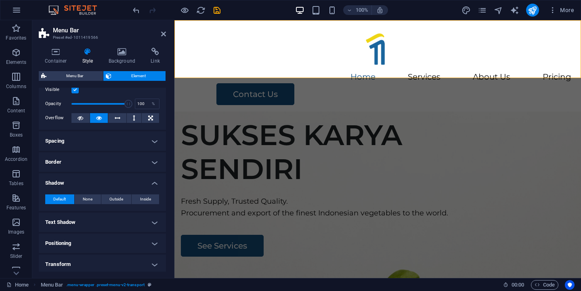
scroll to position [0, 0]
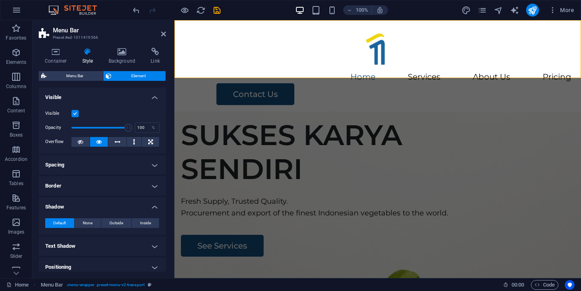
click at [151, 208] on h4 "Shadow" at bounding box center [102, 204] width 127 height 15
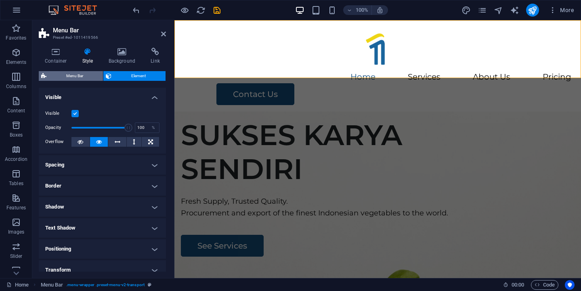
click at [61, 77] on span "Menu Bar" at bounding box center [75, 76] width 52 height 10
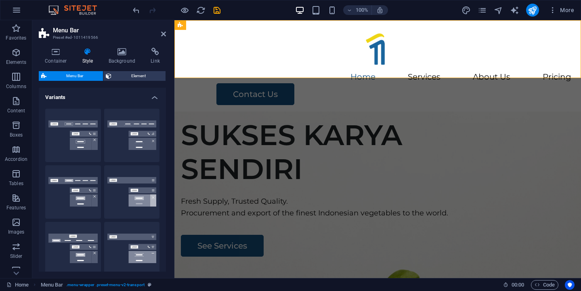
click at [294, 111] on figure at bounding box center [377, 239] width 406 height 257
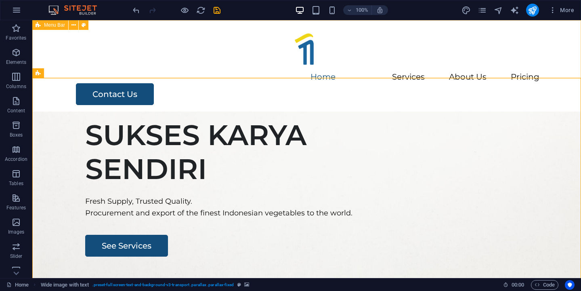
click at [46, 25] on span "Menu Bar" at bounding box center [54, 25] width 21 height 5
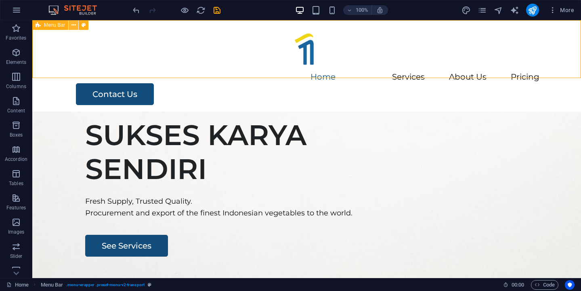
click at [75, 25] on icon at bounding box center [73, 25] width 4 height 8
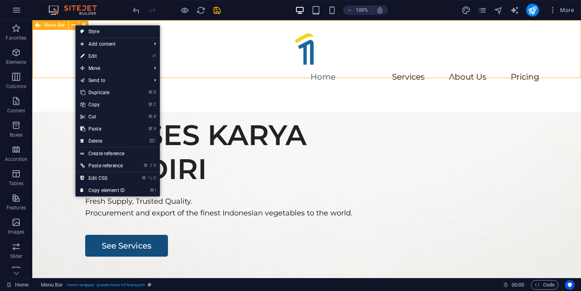
click at [54, 27] on span "Menu Bar" at bounding box center [54, 25] width 21 height 5
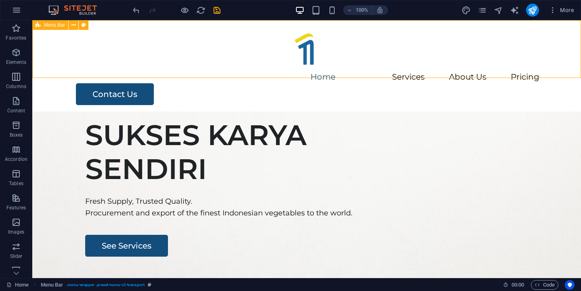
click at [54, 27] on span "Menu Bar" at bounding box center [54, 25] width 21 height 5
select select "rem"
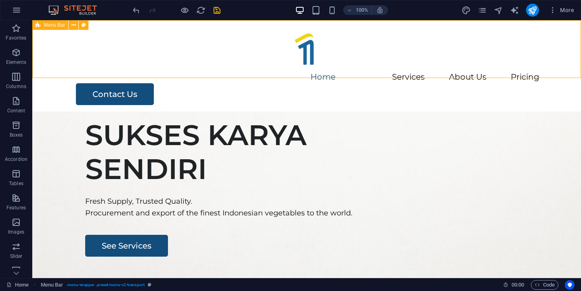
select select "sticky_menu"
select select "px"
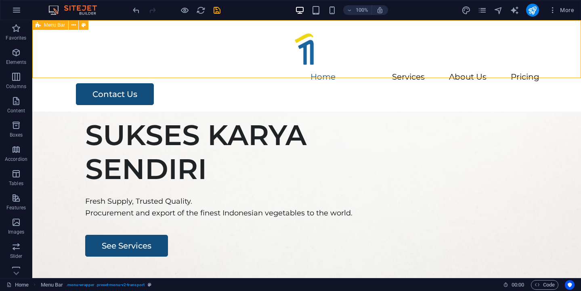
select select "rem"
select select "px"
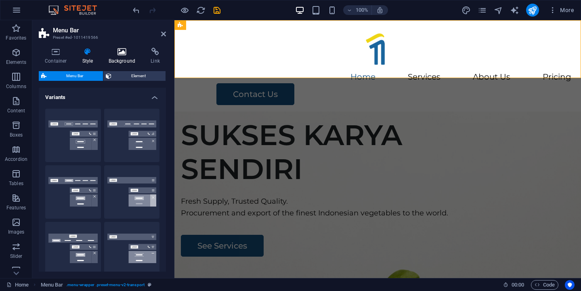
click at [121, 52] on icon at bounding box center [122, 52] width 39 height 8
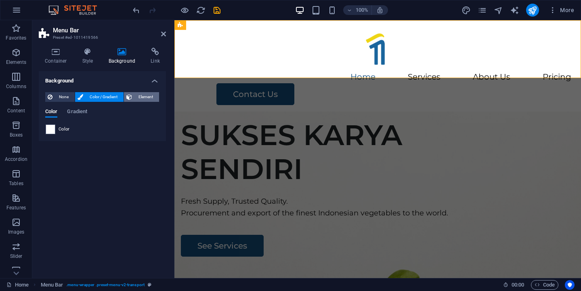
click at [136, 96] on span "Element" at bounding box center [145, 97] width 22 height 10
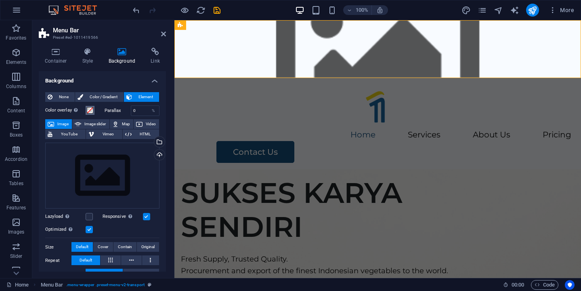
click at [89, 112] on span at bounding box center [90, 110] width 6 height 6
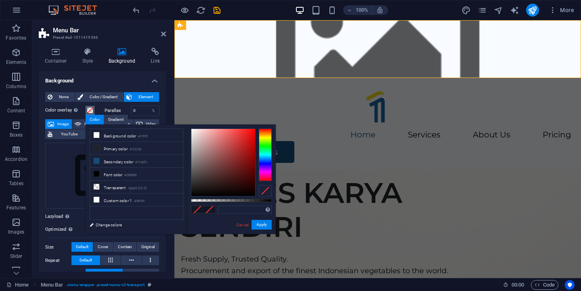
click at [89, 112] on span at bounding box center [90, 110] width 6 height 6
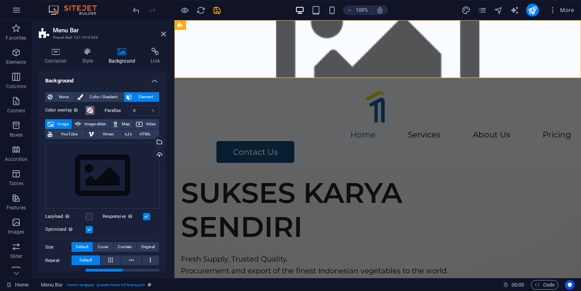
click at [89, 112] on span at bounding box center [90, 110] width 6 height 6
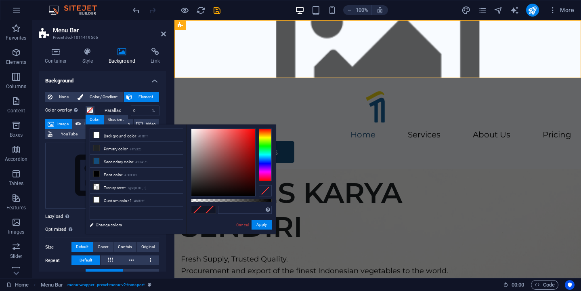
click at [82, 113] on label "Color overlay Places an overlay over the background to colorize it" at bounding box center [65, 110] width 40 height 10
click at [86, 113] on button "Color overlay Places an overlay over the background to colorize it" at bounding box center [90, 110] width 9 height 9
click at [42, 146] on div "None Color / Gradient Element Stretch background to full-width Color overlay Pl…" at bounding box center [102, 235] width 127 height 298
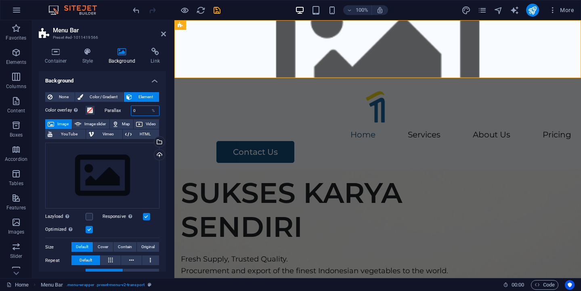
click at [136, 112] on input "0" at bounding box center [145, 111] width 28 height 10
click at [58, 100] on span "None" at bounding box center [63, 97] width 17 height 10
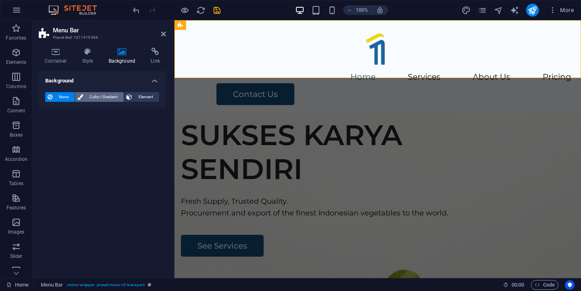
click at [103, 99] on span "Color / Gradient" at bounding box center [104, 97] width 36 height 10
click at [78, 109] on span "Gradient" at bounding box center [77, 112] width 20 height 11
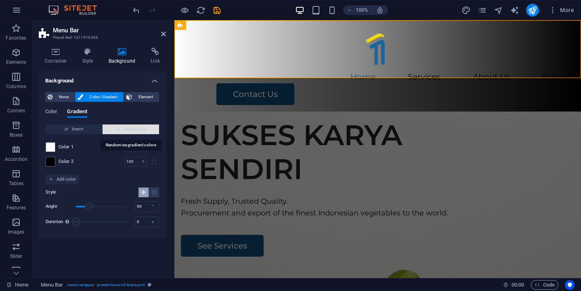
click at [113, 130] on span "Randomize" at bounding box center [131, 129] width 50 height 10
type input "10"
type input "192"
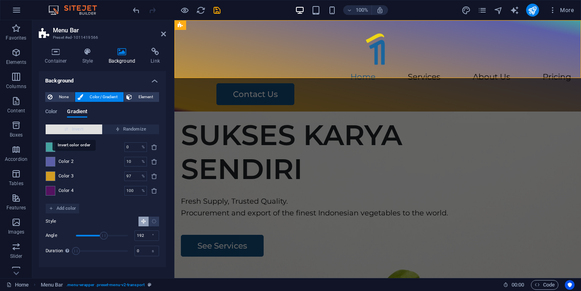
click at [90, 133] on span "Invert" at bounding box center [74, 129] width 50 height 10
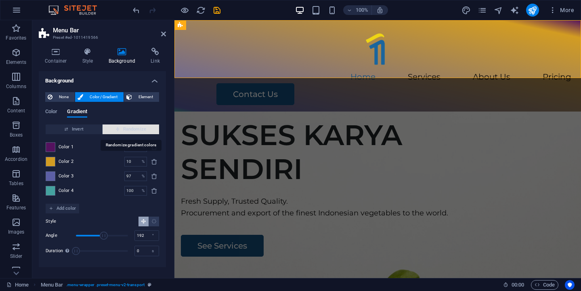
click at [122, 128] on span "Randomize" at bounding box center [131, 129] width 50 height 10
type input "71"
type input "158"
type input "89"
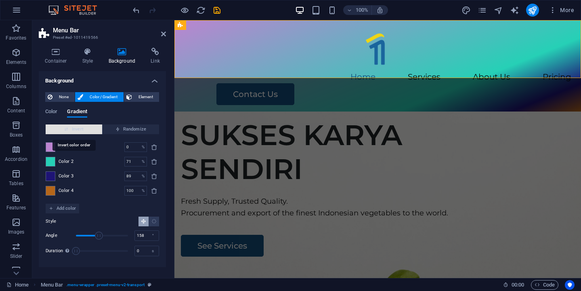
click at [94, 132] on span "Invert" at bounding box center [74, 129] width 50 height 10
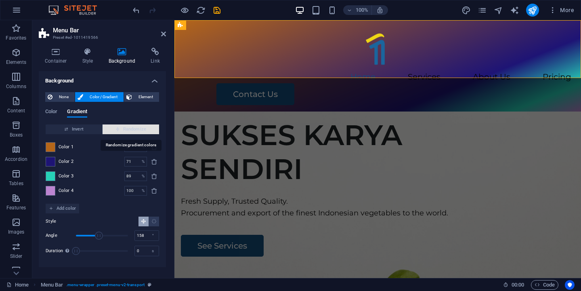
click at [117, 128] on icon "button" at bounding box center [117, 129] width 4 height 4
type input "74"
type input "267"
type input "100"
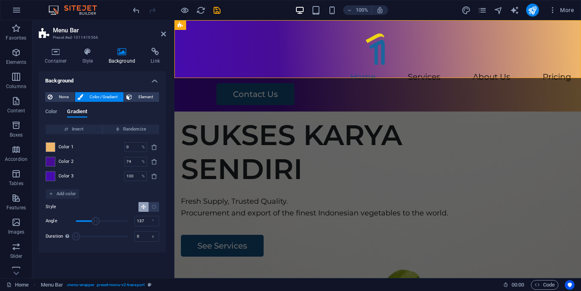
drag, startPoint x: 114, startPoint y: 221, endPoint x: 96, endPoint y: 221, distance: 18.2
click at [96, 221] on span "Angle" at bounding box center [96, 221] width 8 height 8
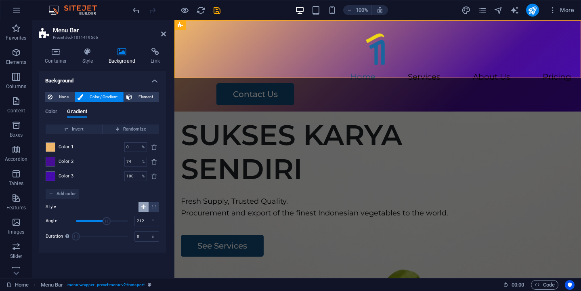
drag, startPoint x: 96, startPoint y: 221, endPoint x: 107, endPoint y: 224, distance: 11.3
click at [107, 224] on span "Angle" at bounding box center [107, 221] width 8 height 8
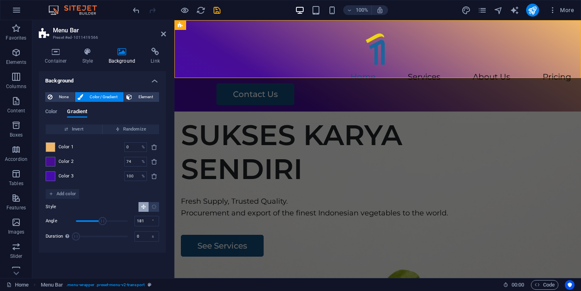
drag, startPoint x: 107, startPoint y: 224, endPoint x: 102, endPoint y: 225, distance: 4.5
click at [102, 225] on span "Angle" at bounding box center [102, 221] width 8 height 8
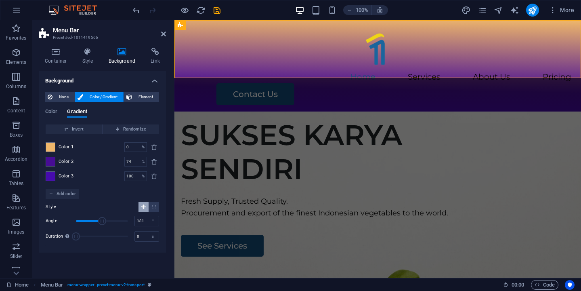
type input "117"
click at [93, 222] on span "Angle" at bounding box center [102, 221] width 52 height 12
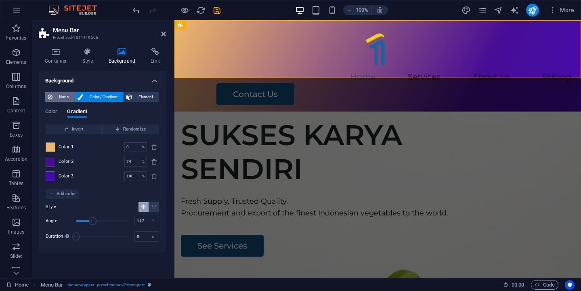
click at [61, 93] on span "None" at bounding box center [63, 97] width 17 height 10
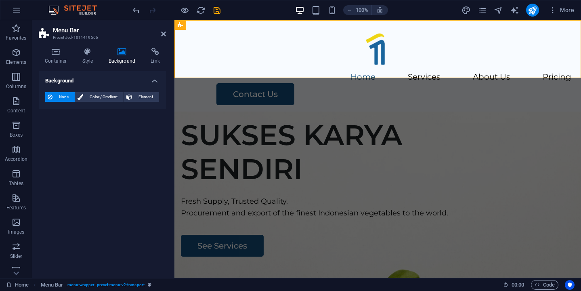
click at [369, 114] on figure at bounding box center [377, 239] width 406 height 257
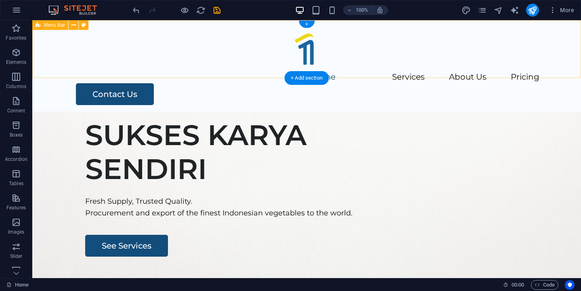
click at [142, 59] on div "Menu Home Services About Us Pricing Contact Us" at bounding box center [306, 65] width 548 height 91
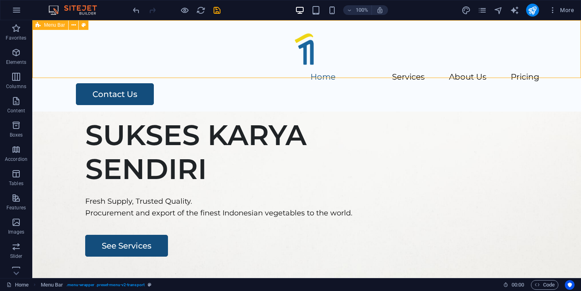
click at [43, 26] on div "Menu Bar" at bounding box center [50, 25] width 36 height 10
click at [54, 23] on span "Menu Bar" at bounding box center [54, 25] width 21 height 5
click at [83, 24] on icon at bounding box center [84, 25] width 4 height 8
select select "rem"
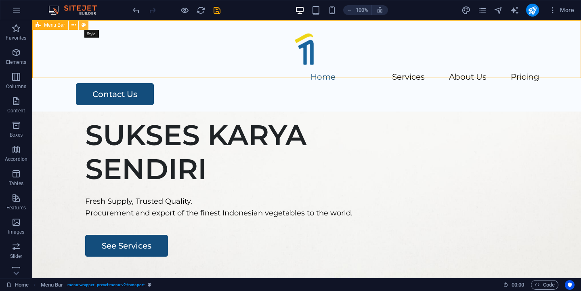
select select "rem"
select select "sticky_menu"
select select "px"
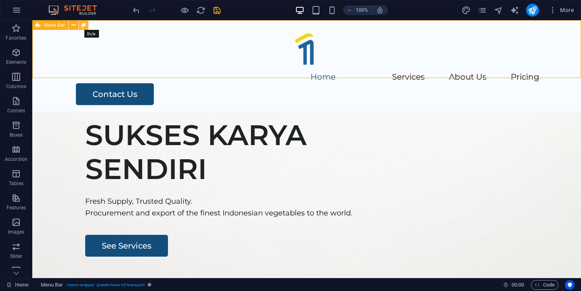
select select "px"
select select "rem"
select select "px"
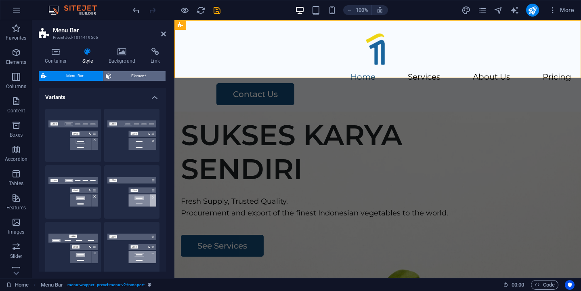
click at [125, 79] on span "Element" at bounding box center [138, 76] width 49 height 10
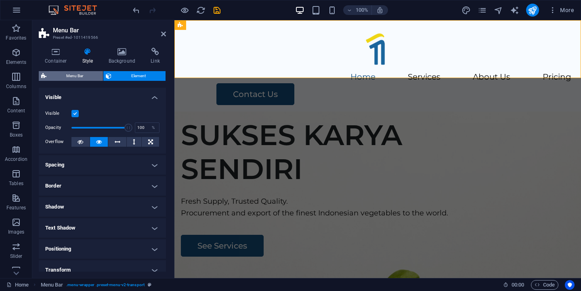
click at [69, 72] on span "Menu Bar" at bounding box center [75, 76] width 52 height 10
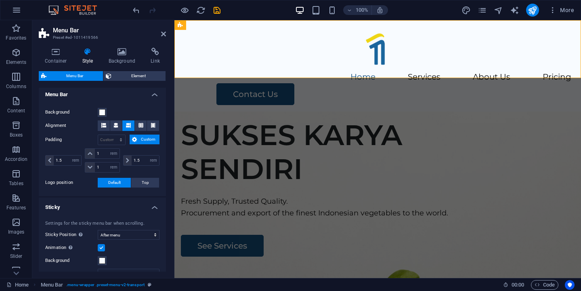
scroll to position [253, 0]
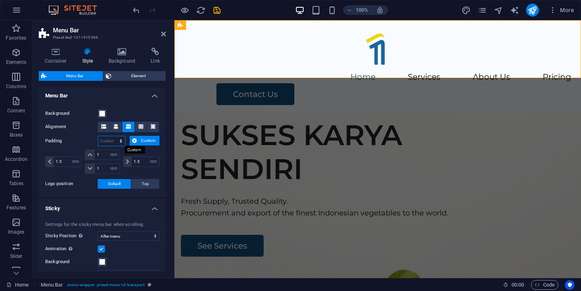
click at [122, 140] on select "px rem % vh vw Custom" at bounding box center [111, 141] width 27 height 10
click at [203, 115] on figure at bounding box center [377, 239] width 406 height 257
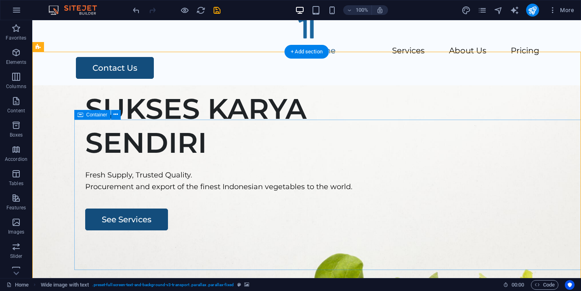
scroll to position [0, 0]
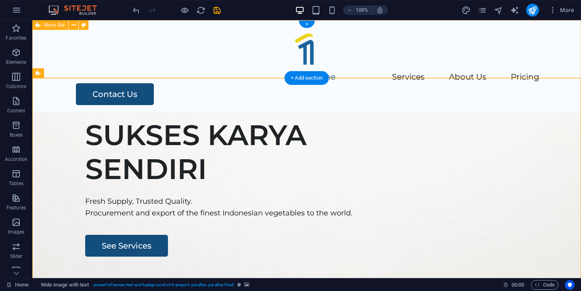
click at [140, 67] on div "Menu Home Services About Us Pricing Contact Us" at bounding box center [306, 65] width 548 height 91
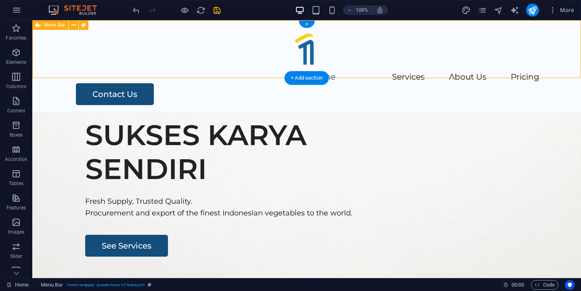
click at [140, 67] on div "Menu Home Services About Us Pricing Contact Us" at bounding box center [306, 65] width 548 height 91
select select "rem"
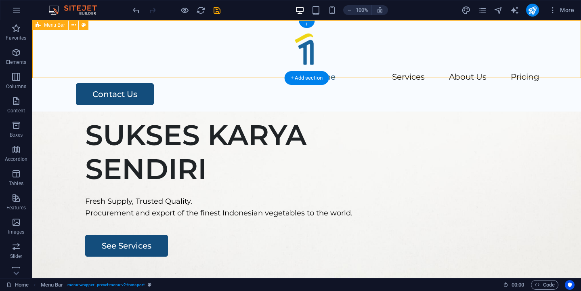
select select "rem"
select select "sticky_menu"
select select "px"
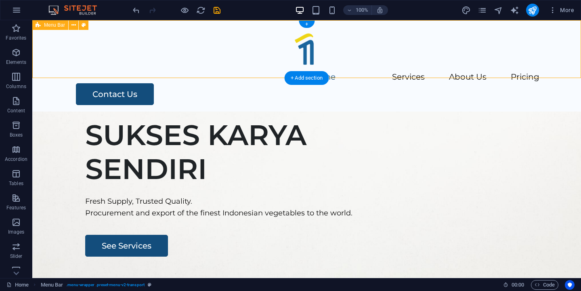
select select "px"
select select "rem"
select select "px"
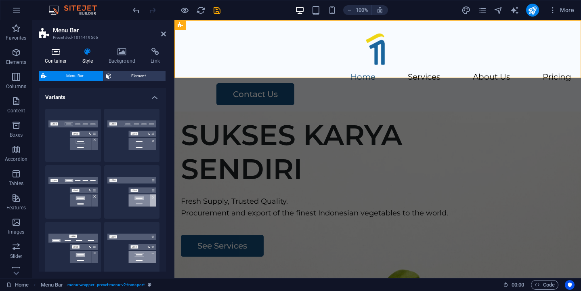
click at [50, 56] on h4 "Container" at bounding box center [58, 56] width 38 height 17
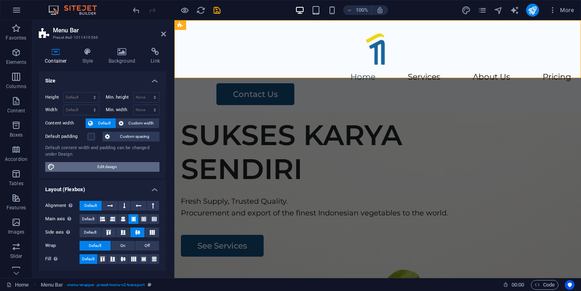
click at [123, 169] on span "Edit design" at bounding box center [107, 167] width 100 height 10
select select "rem"
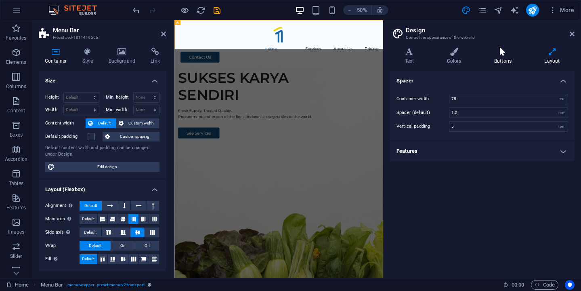
click at [510, 59] on h4 "Buttons" at bounding box center [504, 56] width 50 height 17
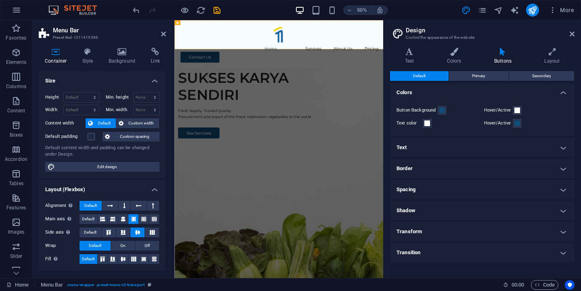
click at [577, 33] on aside "Design Control the appearance of the website Variants Text Colors Buttons Layou…" at bounding box center [482, 148] width 198 height 257
click at [570, 32] on icon at bounding box center [571, 34] width 5 height 6
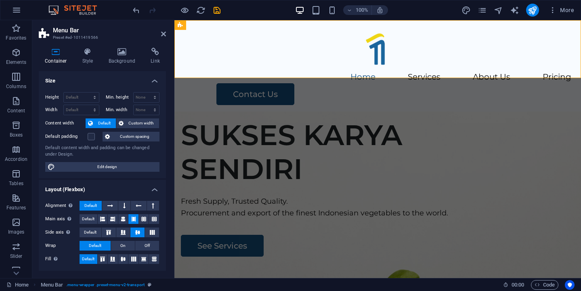
click at [313, 117] on figure at bounding box center [377, 239] width 406 height 257
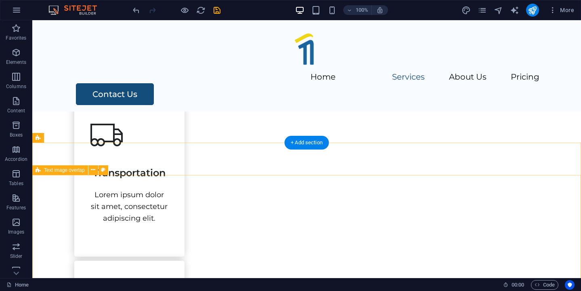
scroll to position [544, 0]
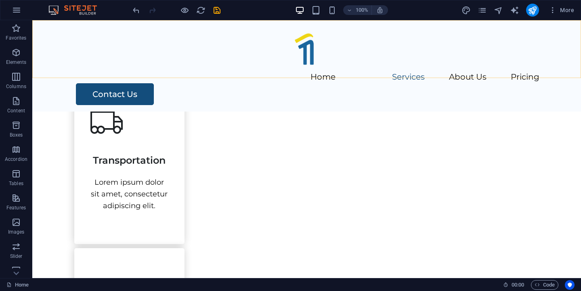
click at [233, 73] on div "Menu Home Services About Us Pricing Contact Us" at bounding box center [306, 65] width 548 height 91
click at [45, 56] on div "Menu Home Services About Us Pricing Contact Us" at bounding box center [306, 65] width 548 height 91
select select "header"
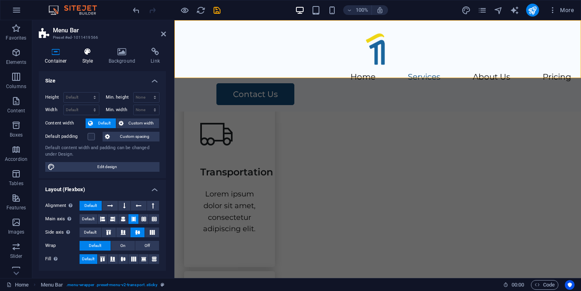
click at [84, 62] on h4 "Style" at bounding box center [89, 56] width 26 height 17
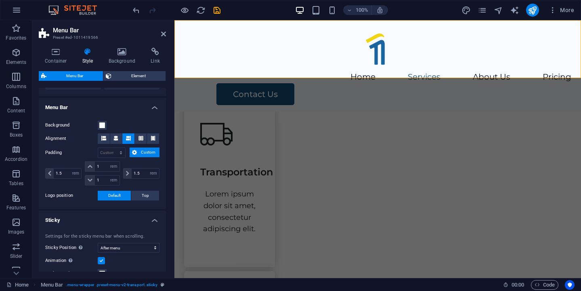
scroll to position [249, 0]
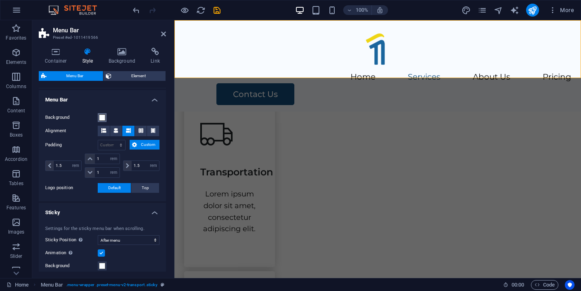
click at [102, 118] on span at bounding box center [102, 117] width 6 height 6
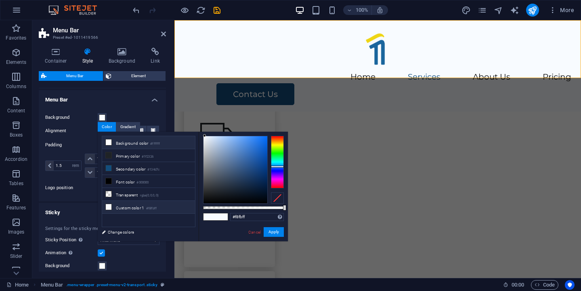
click at [117, 143] on li "Background color #ffffff" at bounding box center [148, 142] width 93 height 13
type input "#ffffff"
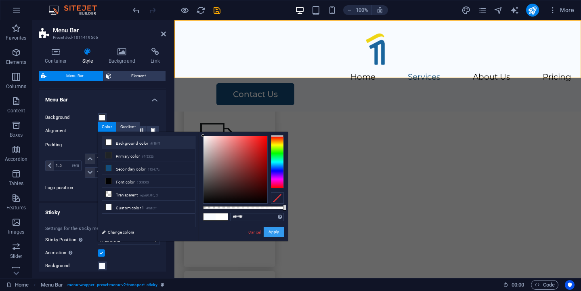
click at [278, 234] on button "Apply" at bounding box center [274, 232] width 20 height 10
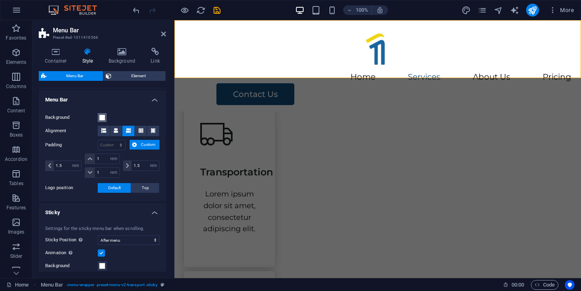
click at [101, 119] on span at bounding box center [102, 117] width 6 height 6
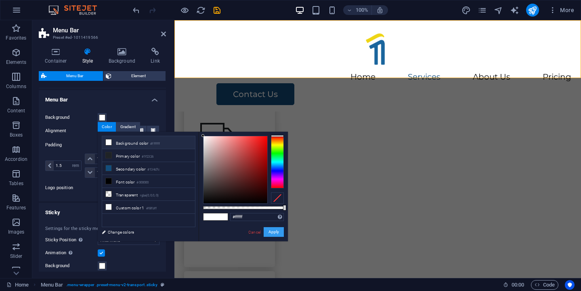
click at [278, 232] on button "Apply" at bounding box center [274, 232] width 20 height 10
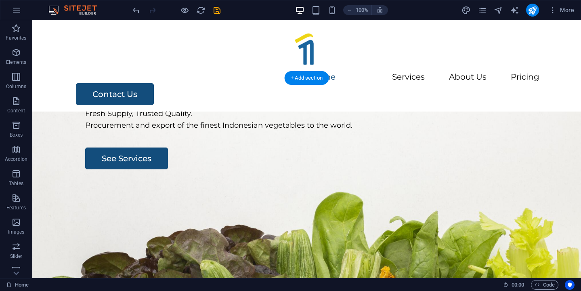
scroll to position [0, 0]
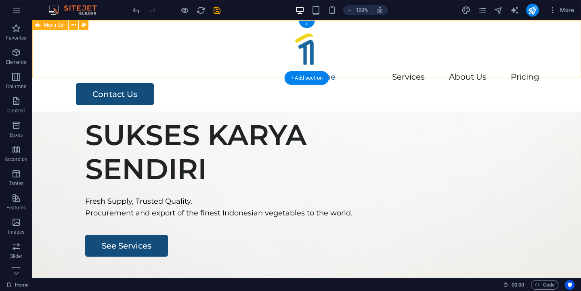
click at [144, 69] on div "Menu Home Services About Us Pricing Contact Us" at bounding box center [306, 65] width 548 height 91
select select "rem"
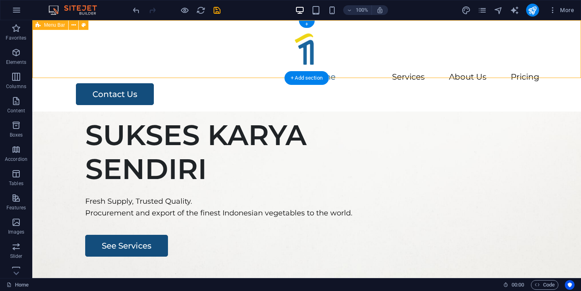
select select "rem"
select select "sticky_menu"
select select "px"
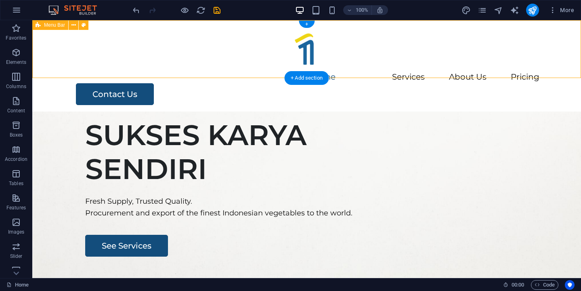
select select "px"
select select "rem"
select select "px"
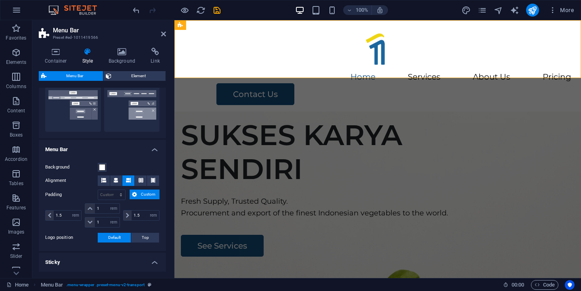
scroll to position [206, 0]
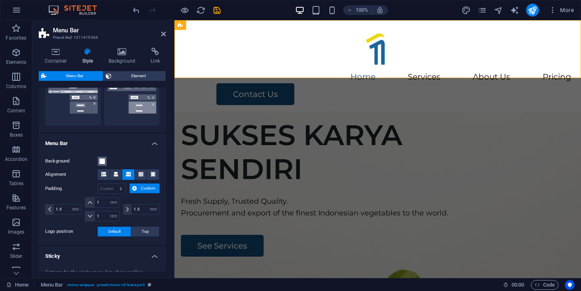
click at [104, 162] on span at bounding box center [102, 161] width 6 height 6
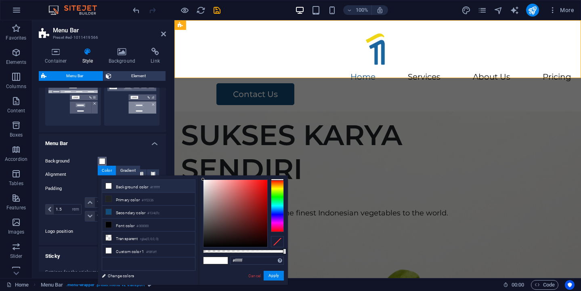
click at [104, 162] on span at bounding box center [102, 161] width 6 height 6
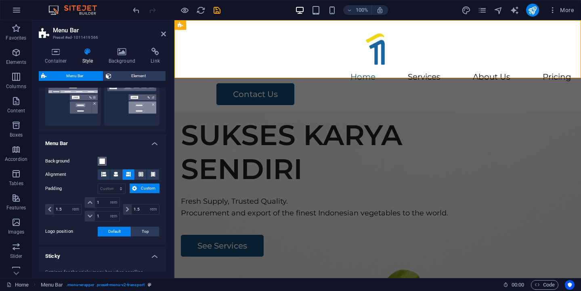
click at [104, 162] on span at bounding box center [102, 161] width 6 height 6
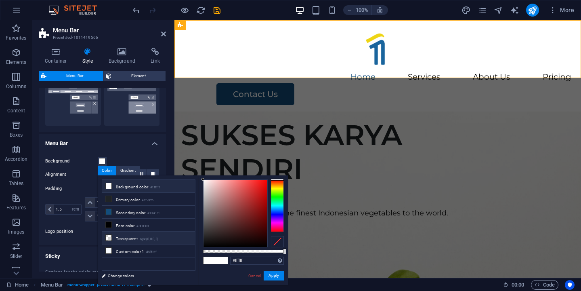
click at [131, 240] on li "Transparent rgba(0,0,0,.0)" at bounding box center [148, 237] width 93 height 13
type input "rgba(0, 0, 0, 0)"
click at [136, 241] on li "Transparent rgba(0,0,0,.0)" at bounding box center [148, 237] width 93 height 13
click at [270, 274] on button "Apply" at bounding box center [274, 275] width 20 height 10
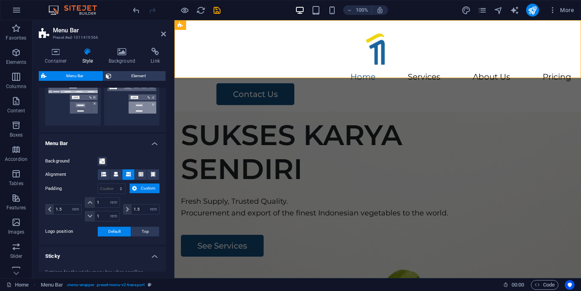
click at [306, 111] on figure at bounding box center [377, 239] width 406 height 257
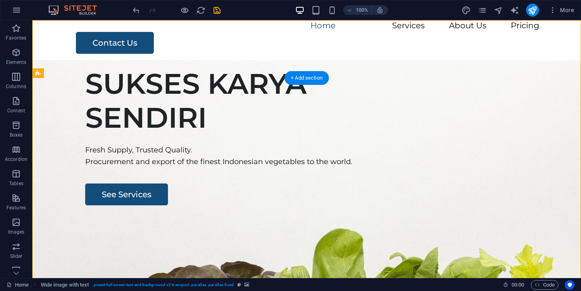
scroll to position [0, 0]
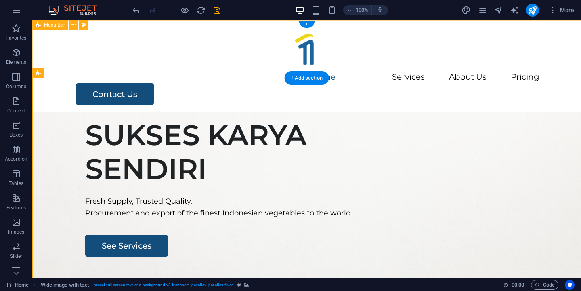
click at [57, 59] on div "Menu Home Services About Us Pricing Contact Us" at bounding box center [306, 65] width 548 height 91
select select "rem"
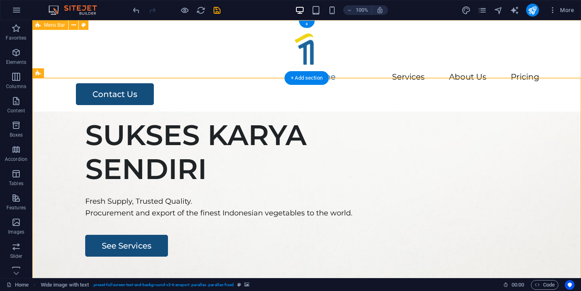
select select "rem"
select select "sticky_menu"
select select "px"
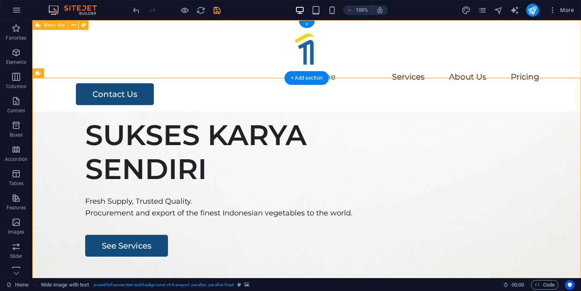
select select "px"
select select "rem"
select select "px"
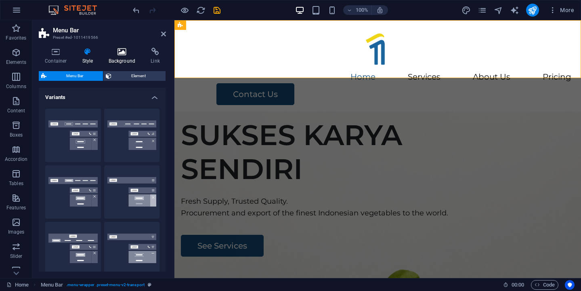
click at [123, 52] on icon at bounding box center [122, 52] width 39 height 8
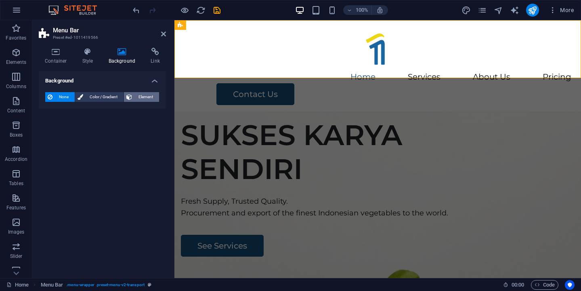
click at [143, 99] on span "Element" at bounding box center [145, 97] width 22 height 10
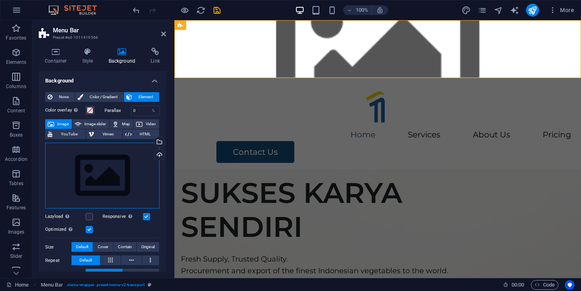
click at [97, 182] on div "Drag files here, click to choose files or select files from Files or our free s…" at bounding box center [102, 175] width 114 height 66
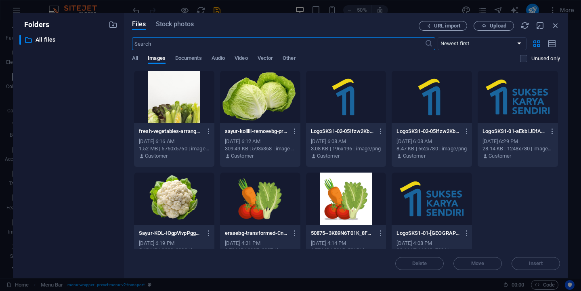
click at [171, 99] on div at bounding box center [174, 97] width 80 height 52
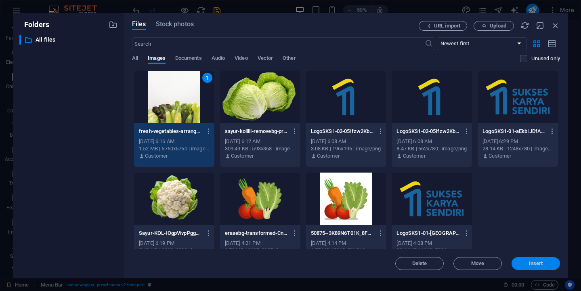
click at [544, 263] on span "Insert" at bounding box center [536, 263] width 42 height 5
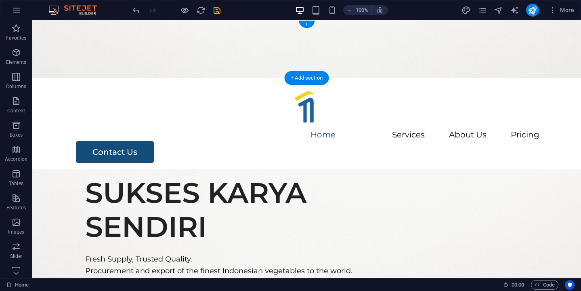
click at [153, 62] on figure at bounding box center [306, 49] width 548 height 58
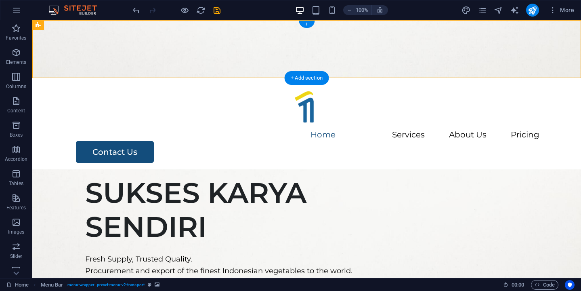
click at [153, 62] on figure at bounding box center [306, 49] width 548 height 58
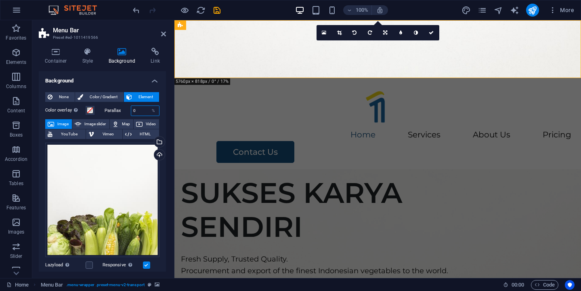
click at [142, 106] on input "0" at bounding box center [145, 111] width 28 height 10
type input "5"
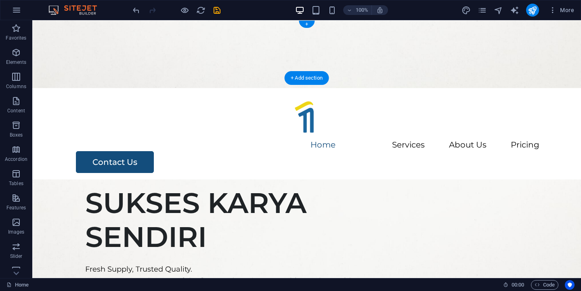
click at [59, 65] on figure at bounding box center [306, 54] width 548 height 68
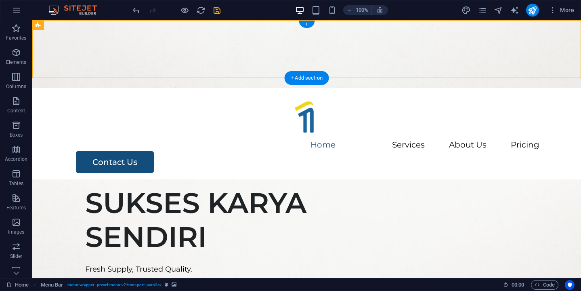
click at [59, 65] on figure at bounding box center [306, 54] width 548 height 68
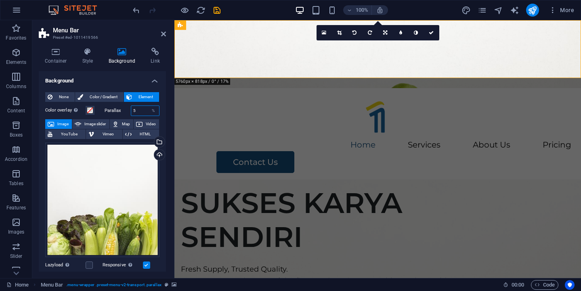
click at [140, 111] on input "5" at bounding box center [145, 111] width 28 height 10
type input "0"
click at [90, 111] on span at bounding box center [90, 110] width 6 height 6
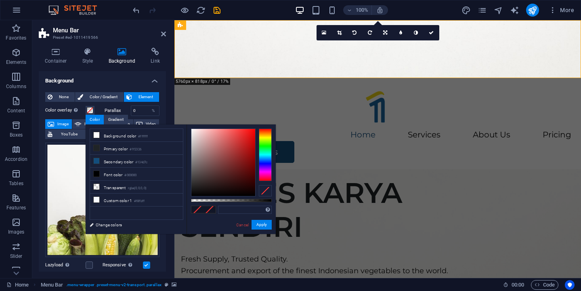
click at [161, 112] on div "None Color / Gradient Element Stretch background to full-width Color overlay Pl…" at bounding box center [102, 252] width 127 height 333
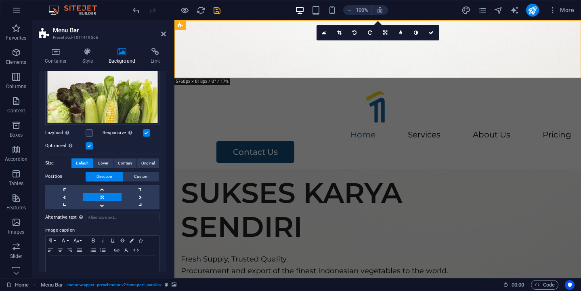
scroll to position [146, 0]
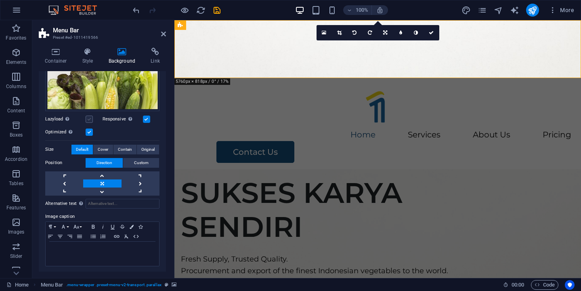
click at [89, 115] on label at bounding box center [89, 118] width 7 height 7
click at [0, 0] on input "Lazyload Loading images after the page loads improves page speed." at bounding box center [0, 0] width 0 height 0
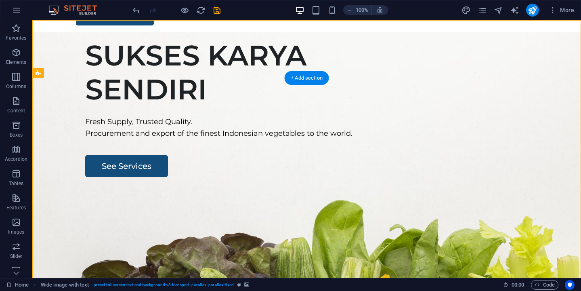
scroll to position [0, 0]
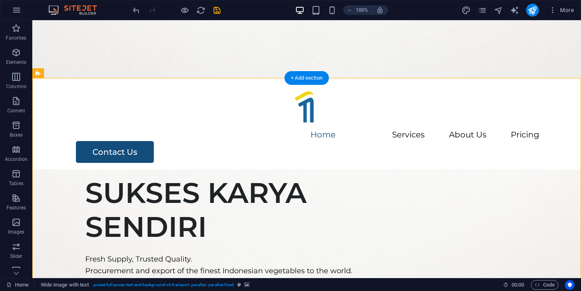
click at [535, 12] on icon "publish" at bounding box center [531, 10] width 9 height 9
checkbox input "false"
